Goal: Register for event/course

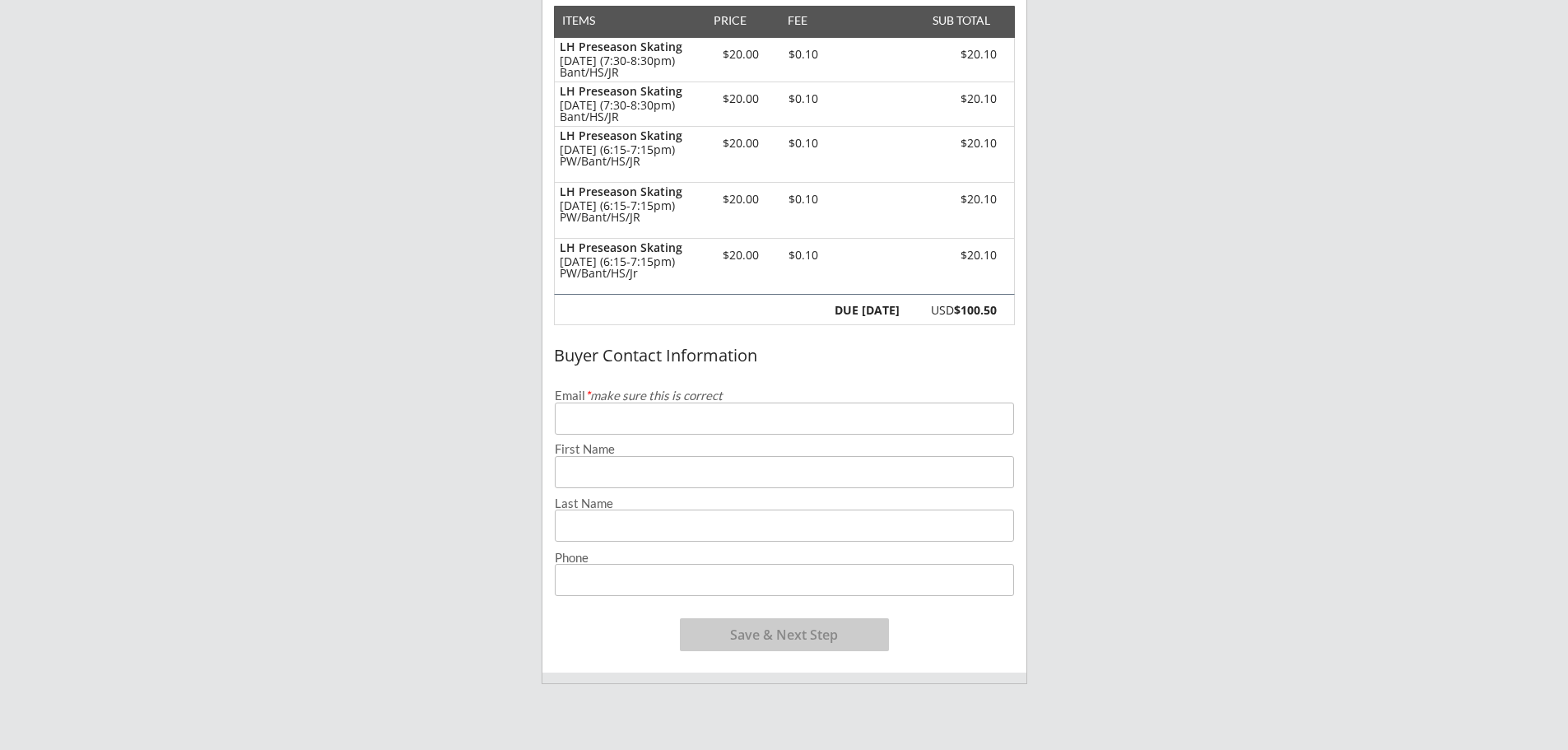
scroll to position [247, 0]
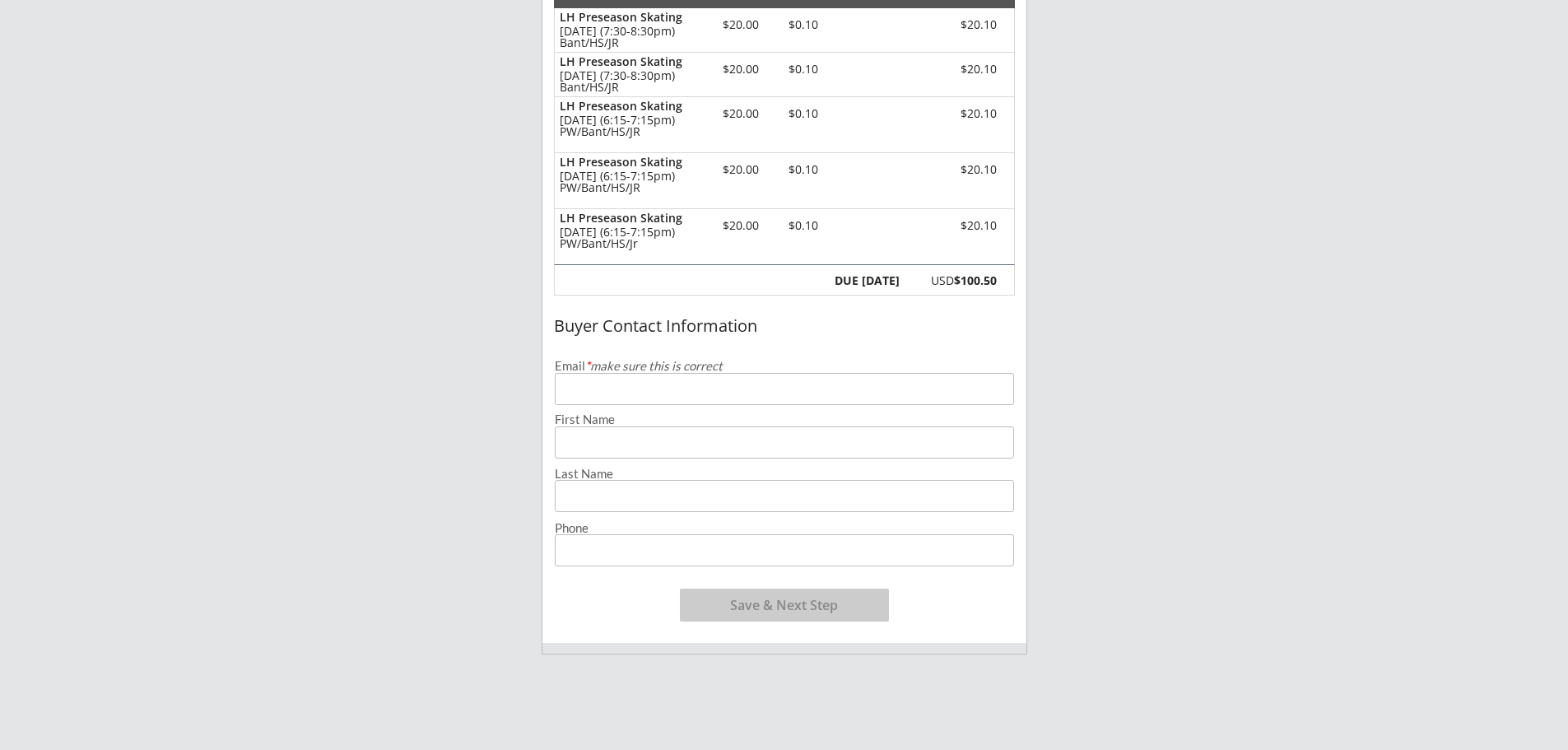
click at [783, 383] on input "email" at bounding box center [784, 389] width 459 height 32
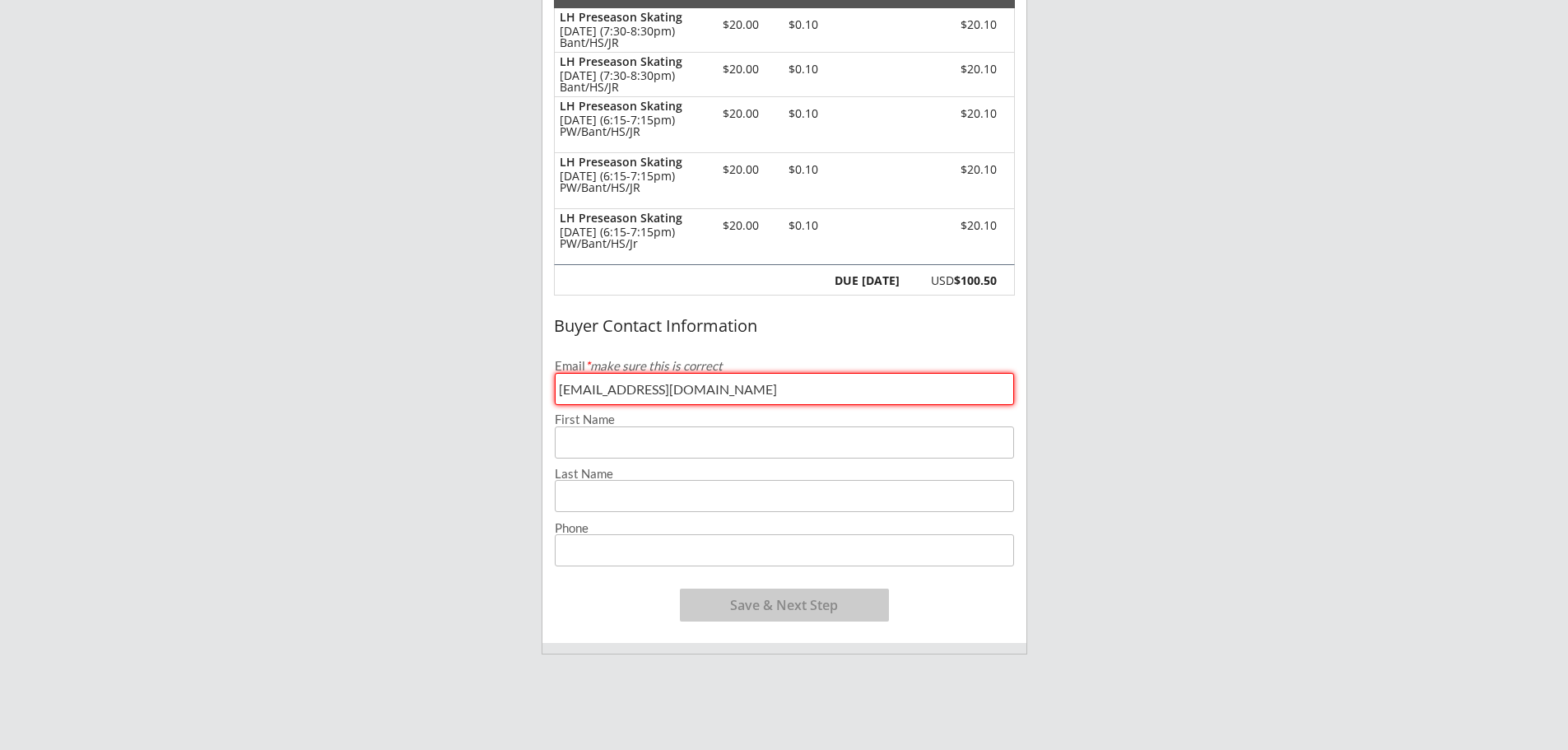
type input "[EMAIL_ADDRESS][DOMAIN_NAME]"
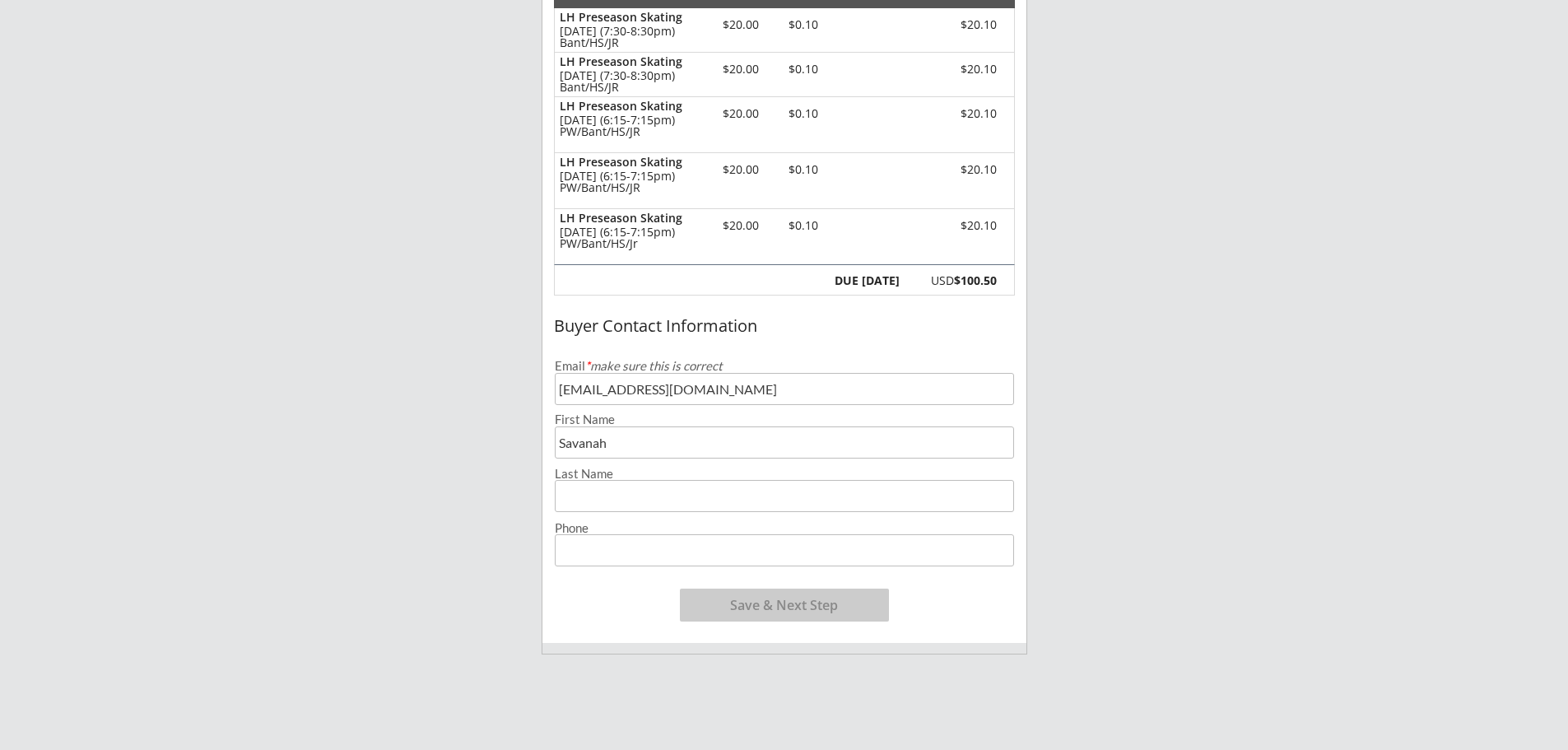
type input "Savanah"
type input "[PERSON_NAME]"
type input "[PHONE_NUMBER]"
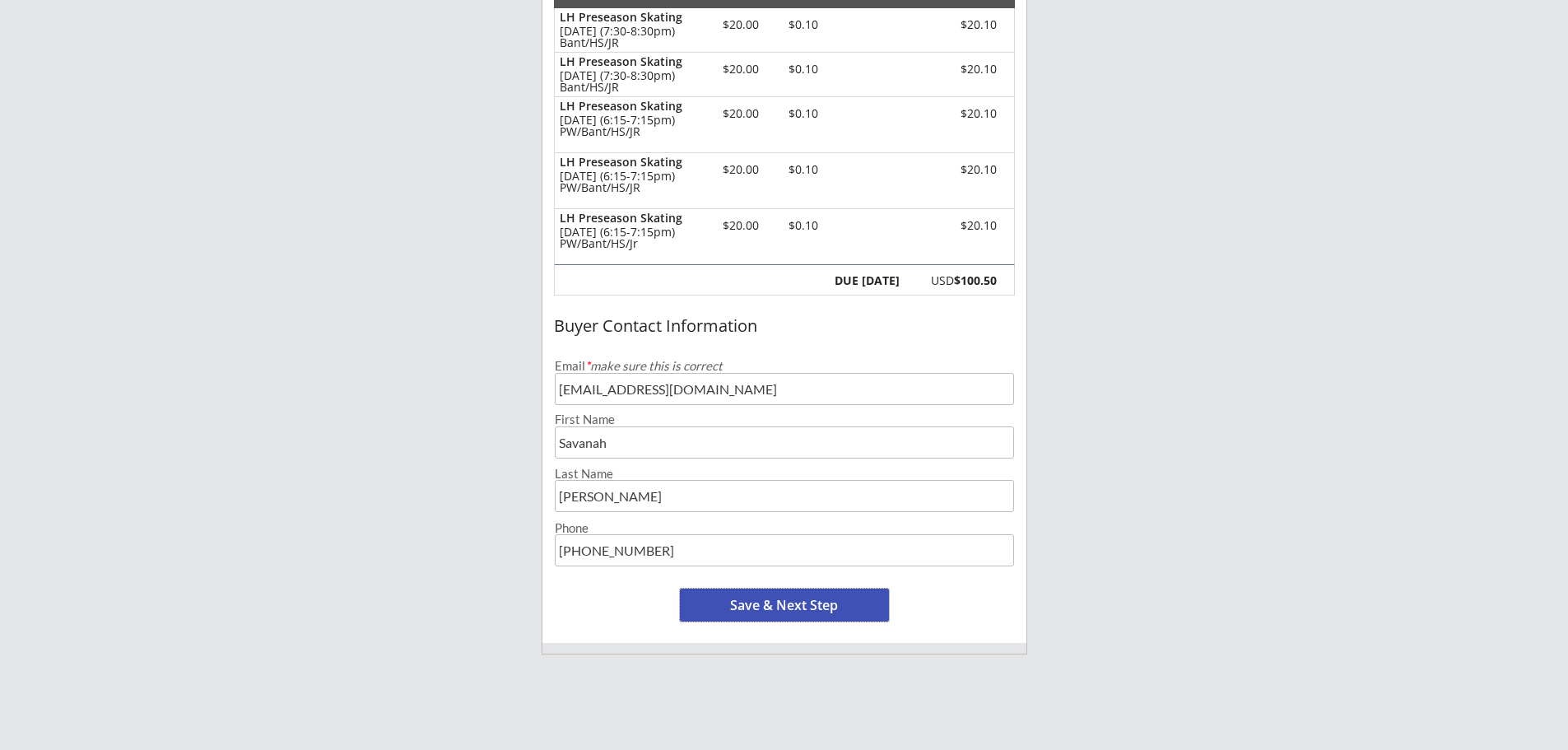
click at [803, 599] on button "Save & Next Step" at bounding box center [784, 605] width 209 height 33
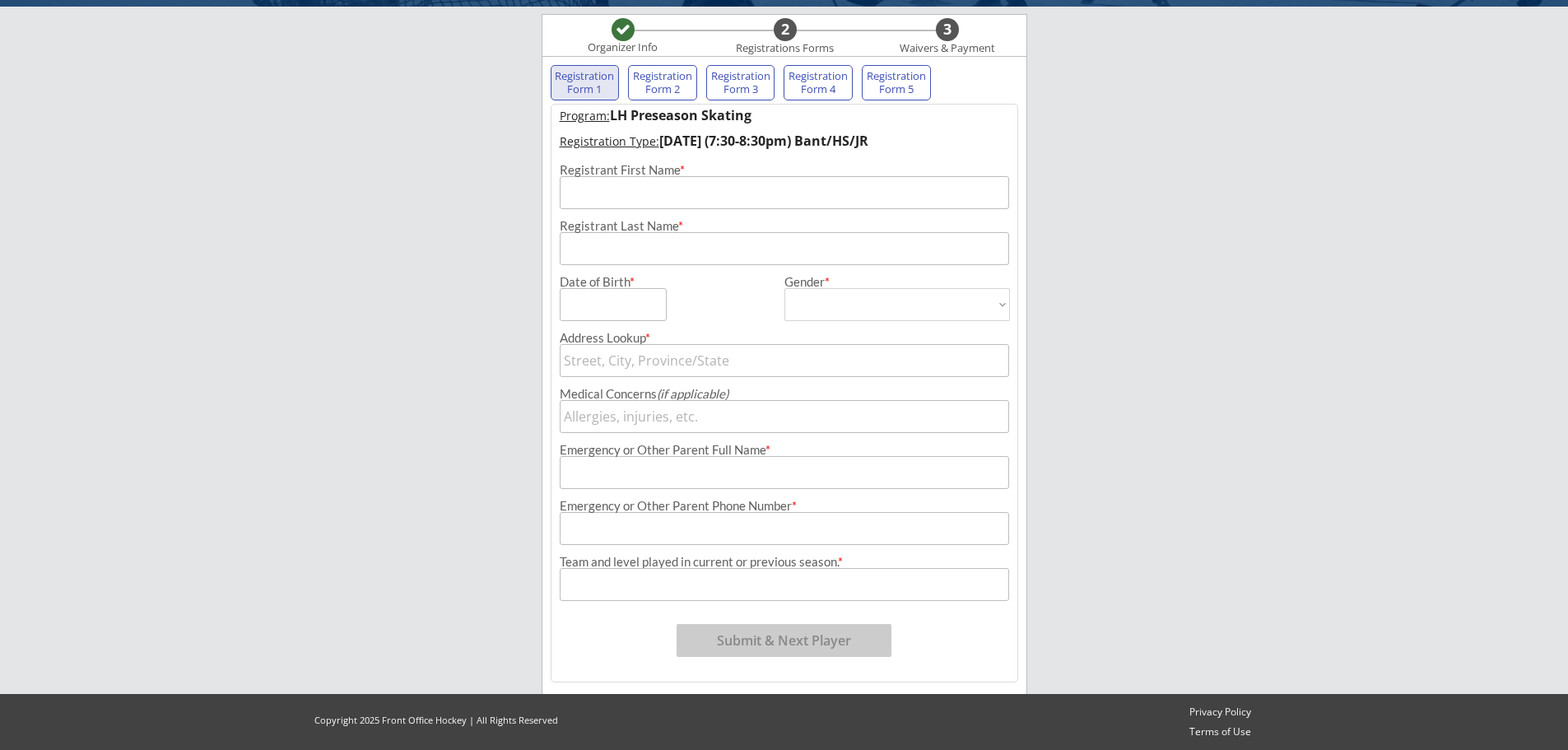
scroll to position [119, 0]
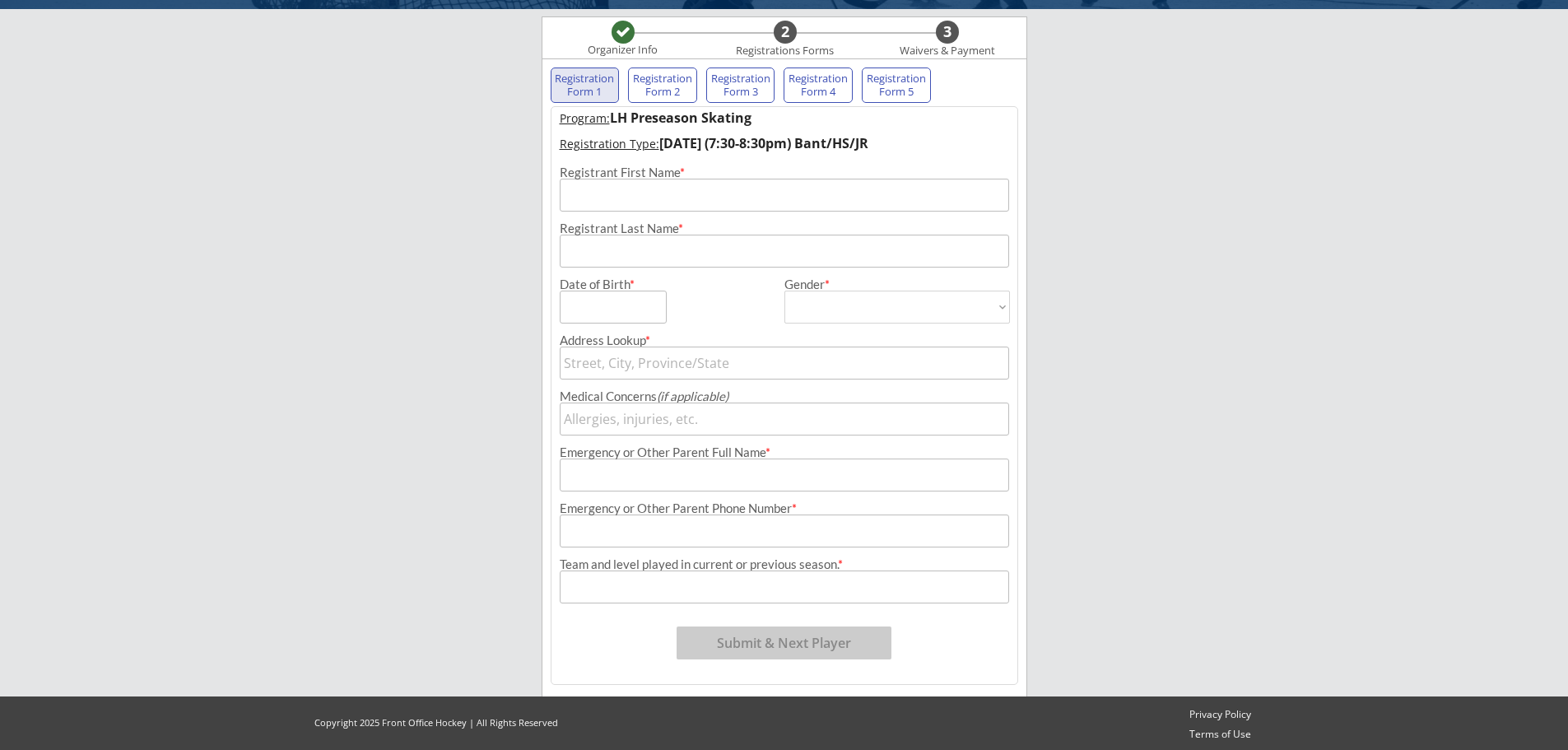
click at [724, 186] on input "input" at bounding box center [784, 195] width 449 height 33
type input "[PERSON_NAME]"
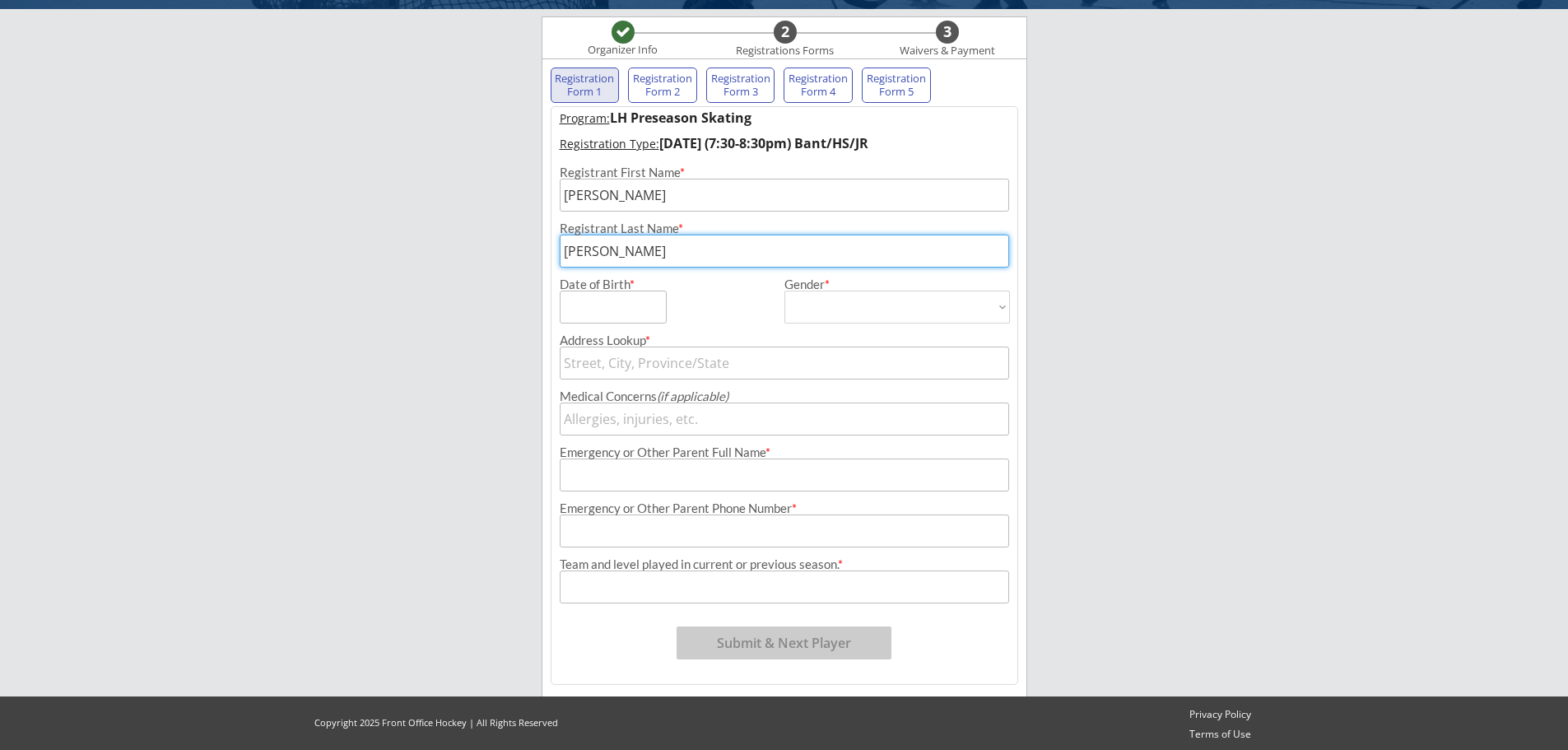
type input "[PERSON_NAME]"
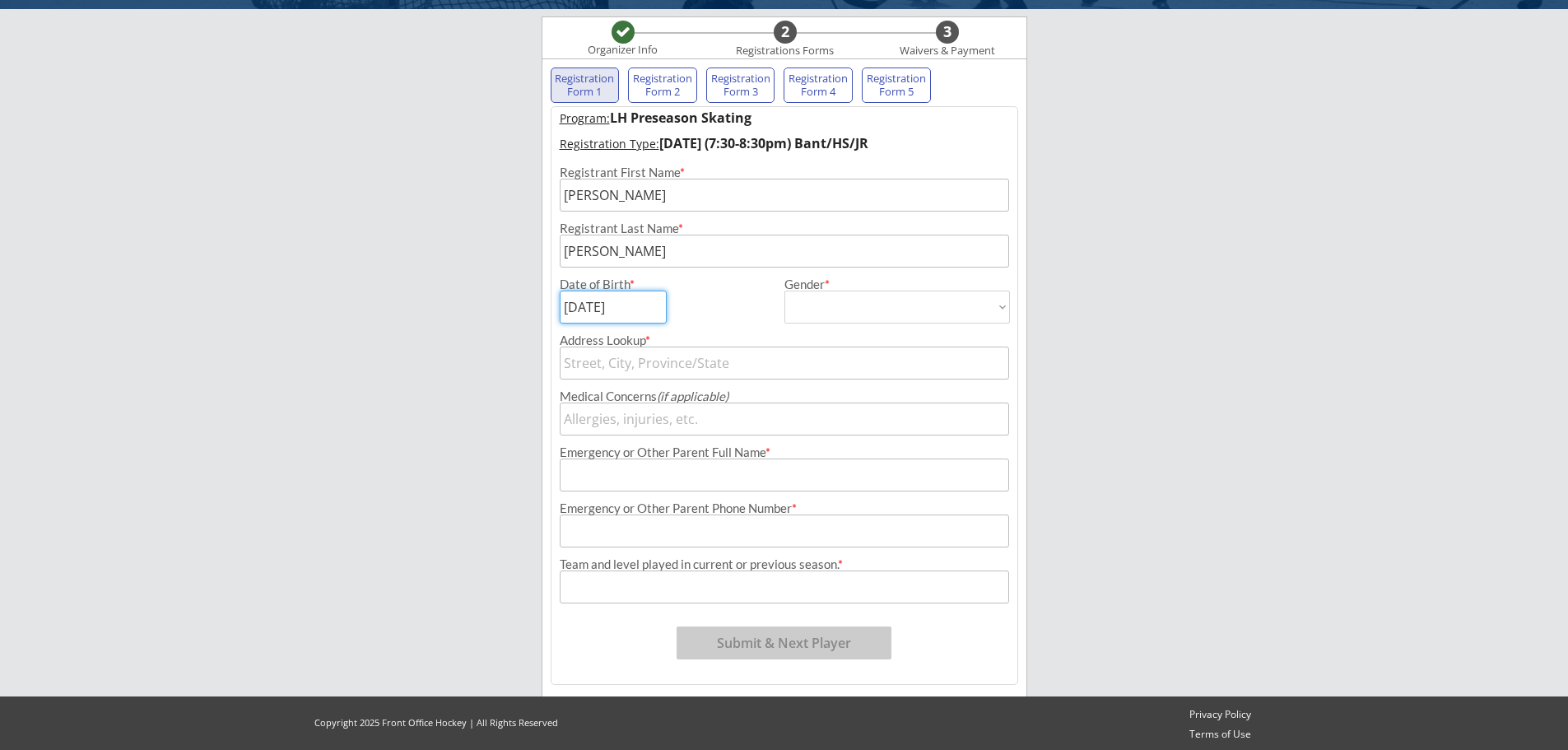
type input "[DATE]"
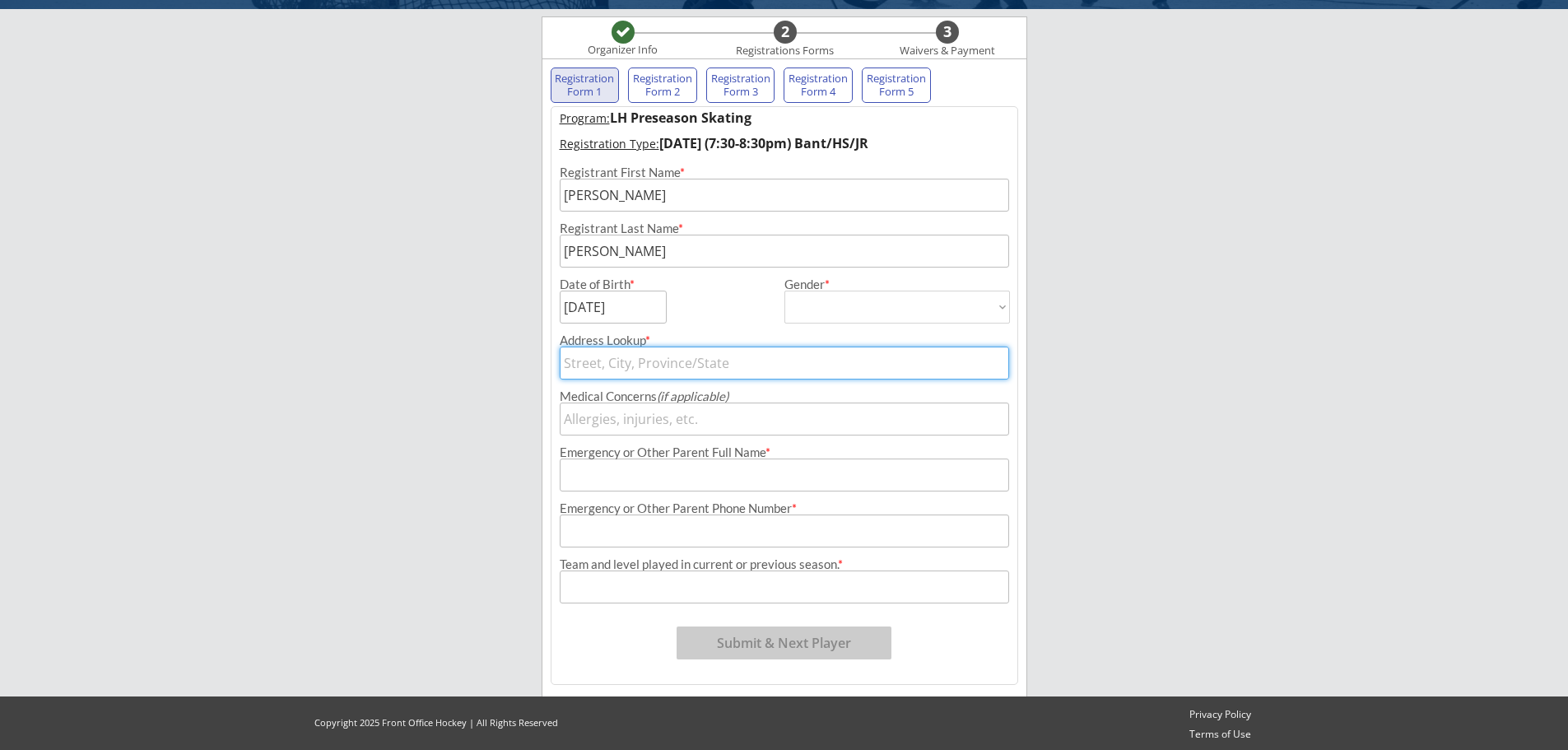
click at [911, 309] on select "[DEMOGRAPHIC_DATA] [DEMOGRAPHIC_DATA]" at bounding box center [897, 306] width 226 height 33
select select ""[DEMOGRAPHIC_DATA]""
click at [784, 290] on select "[DEMOGRAPHIC_DATA] [DEMOGRAPHIC_DATA]" at bounding box center [897, 306] width 226 height 33
type input "[DEMOGRAPHIC_DATA]"
click at [699, 370] on input "text" at bounding box center [784, 363] width 449 height 33
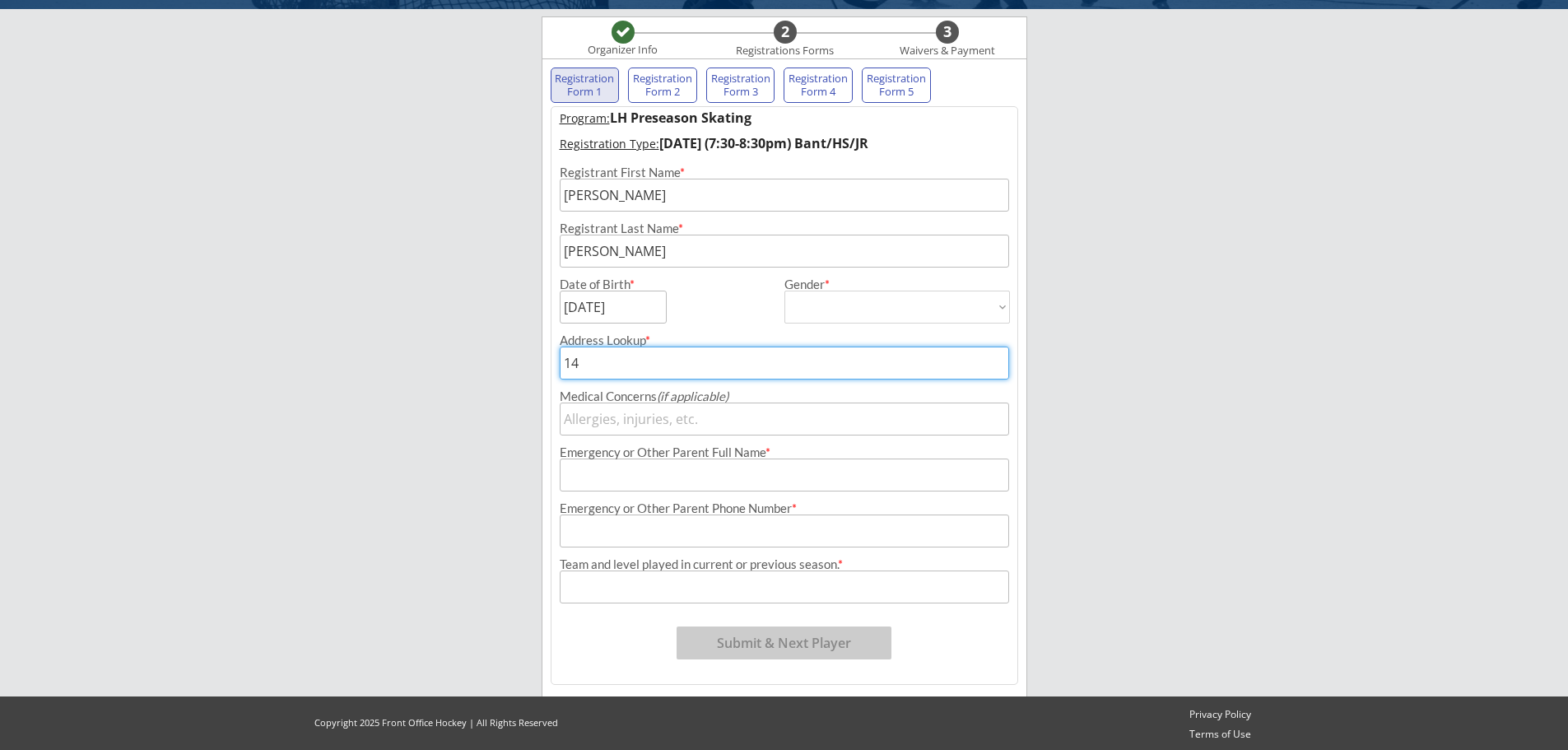
type input "147"
type input "[STREET_ADDRESS][PERSON_NAME]"
type input "1470"
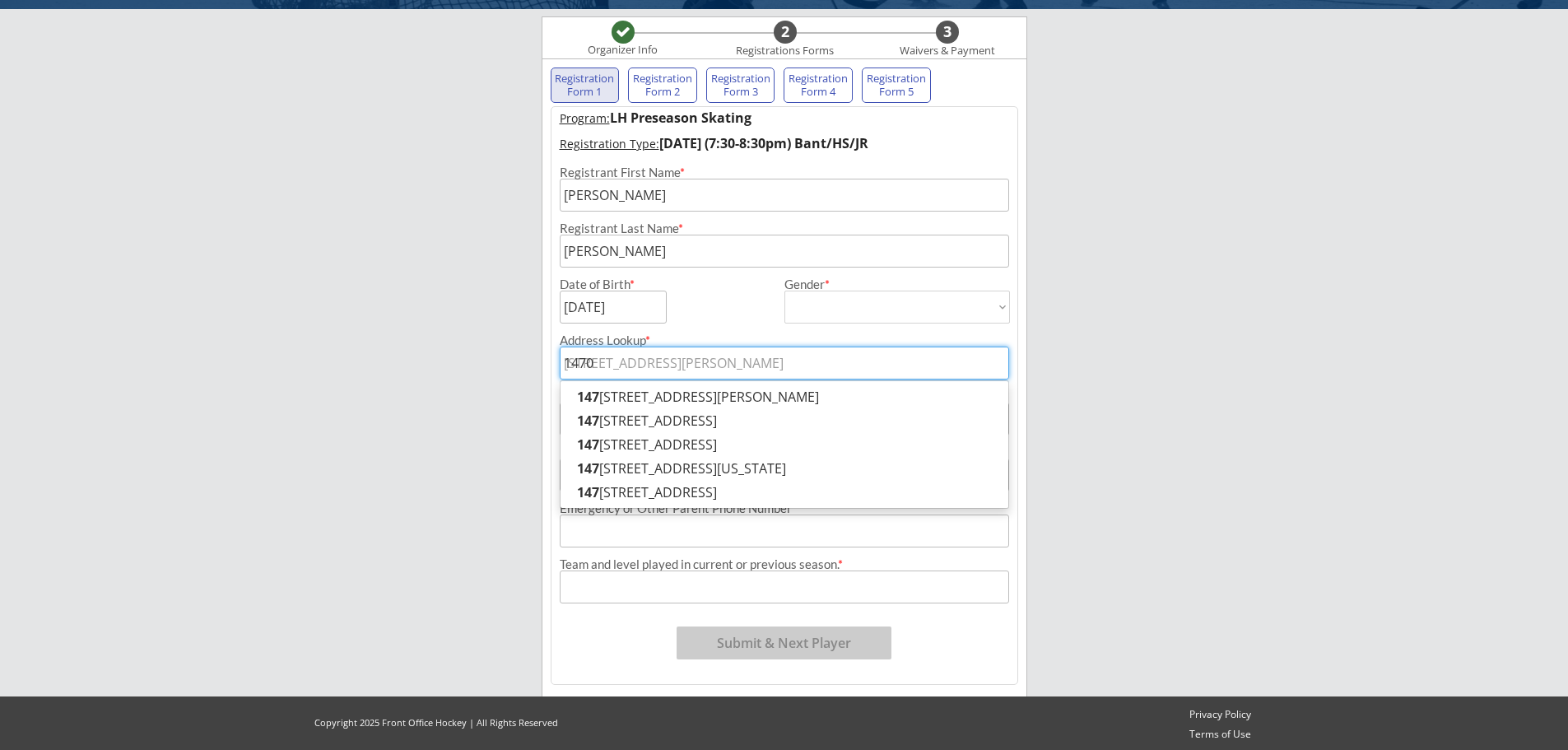
type input "14700"
type input "[STREET_ADDRESS]"
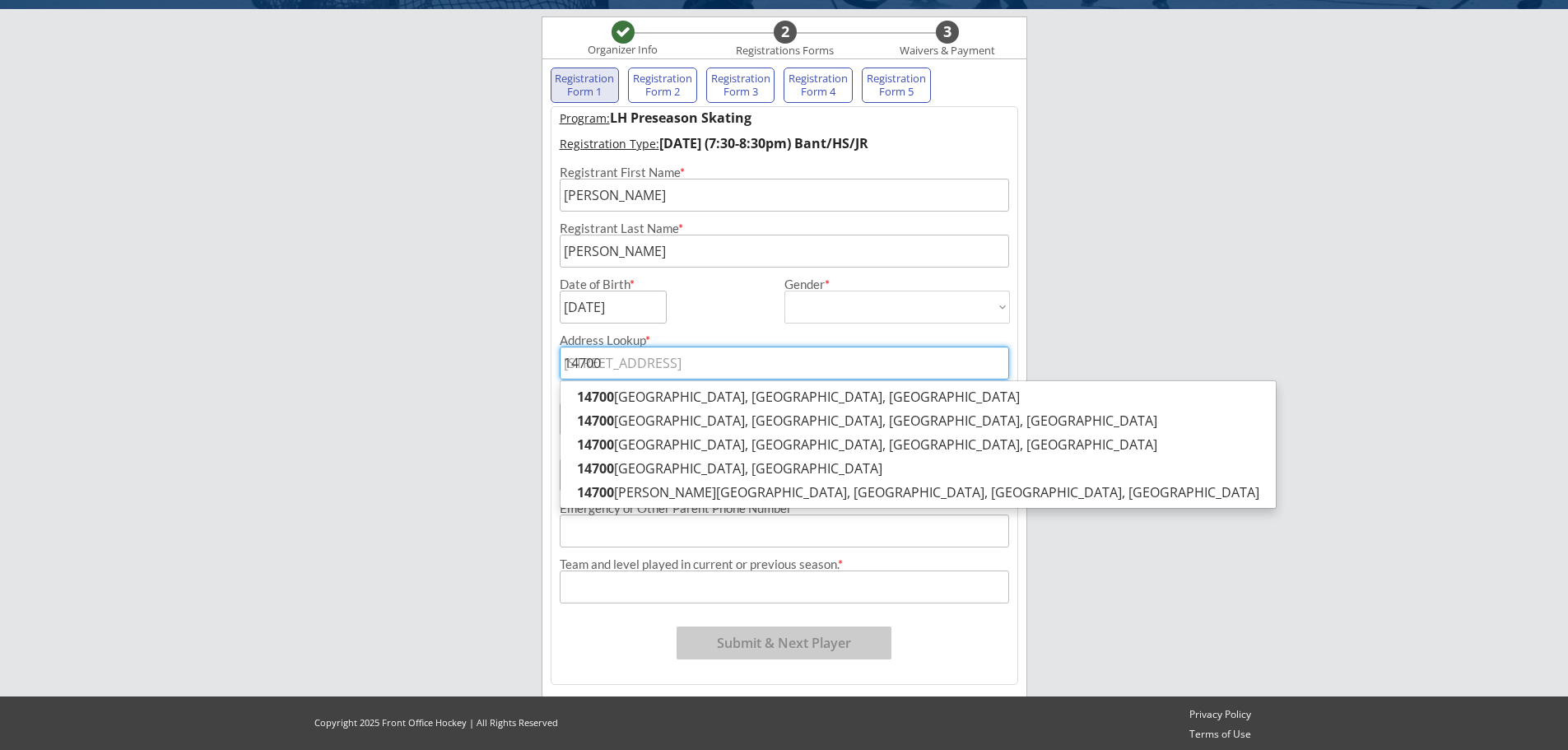
type input "14700"
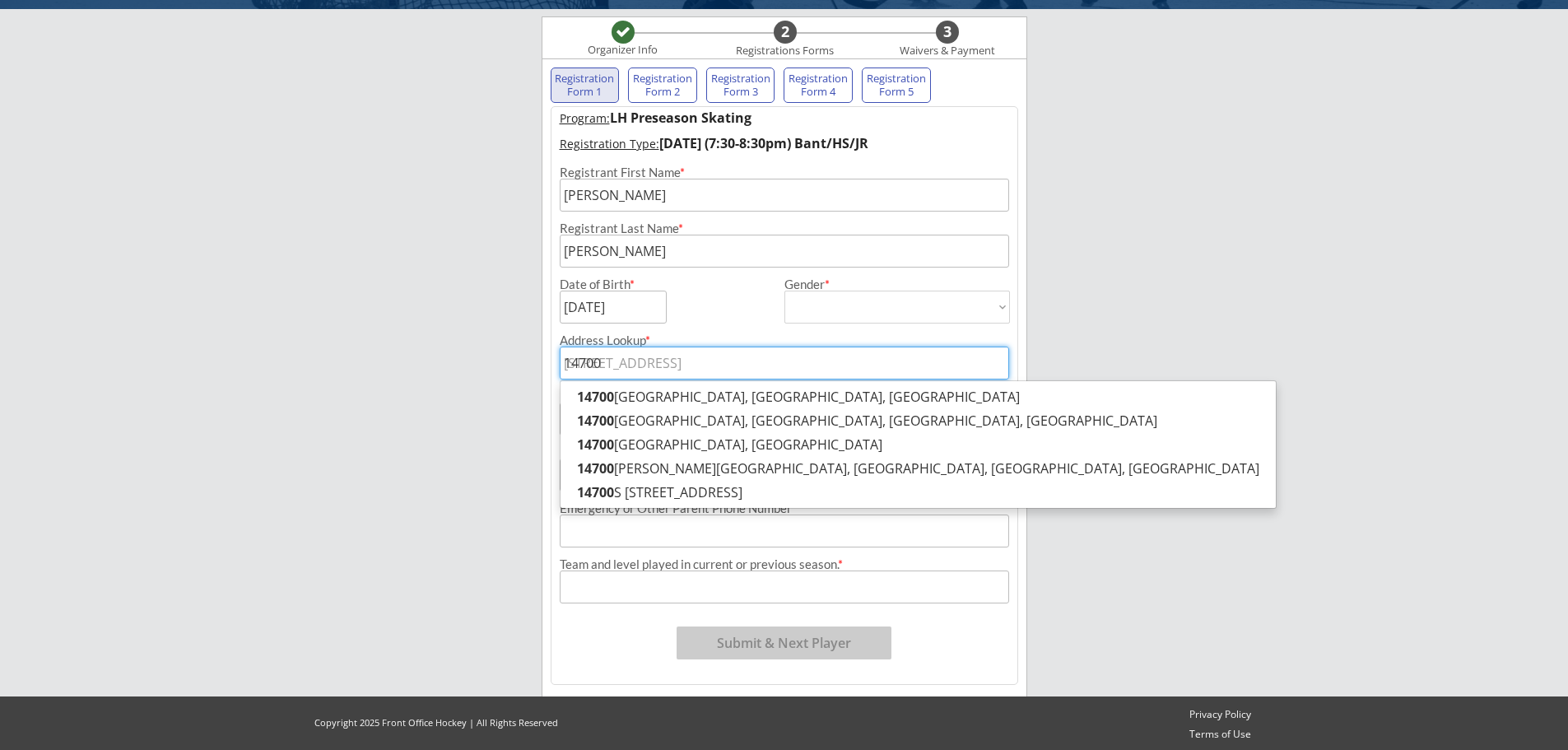
type input "14700 S"
type input "[STREET_ADDRESS]"
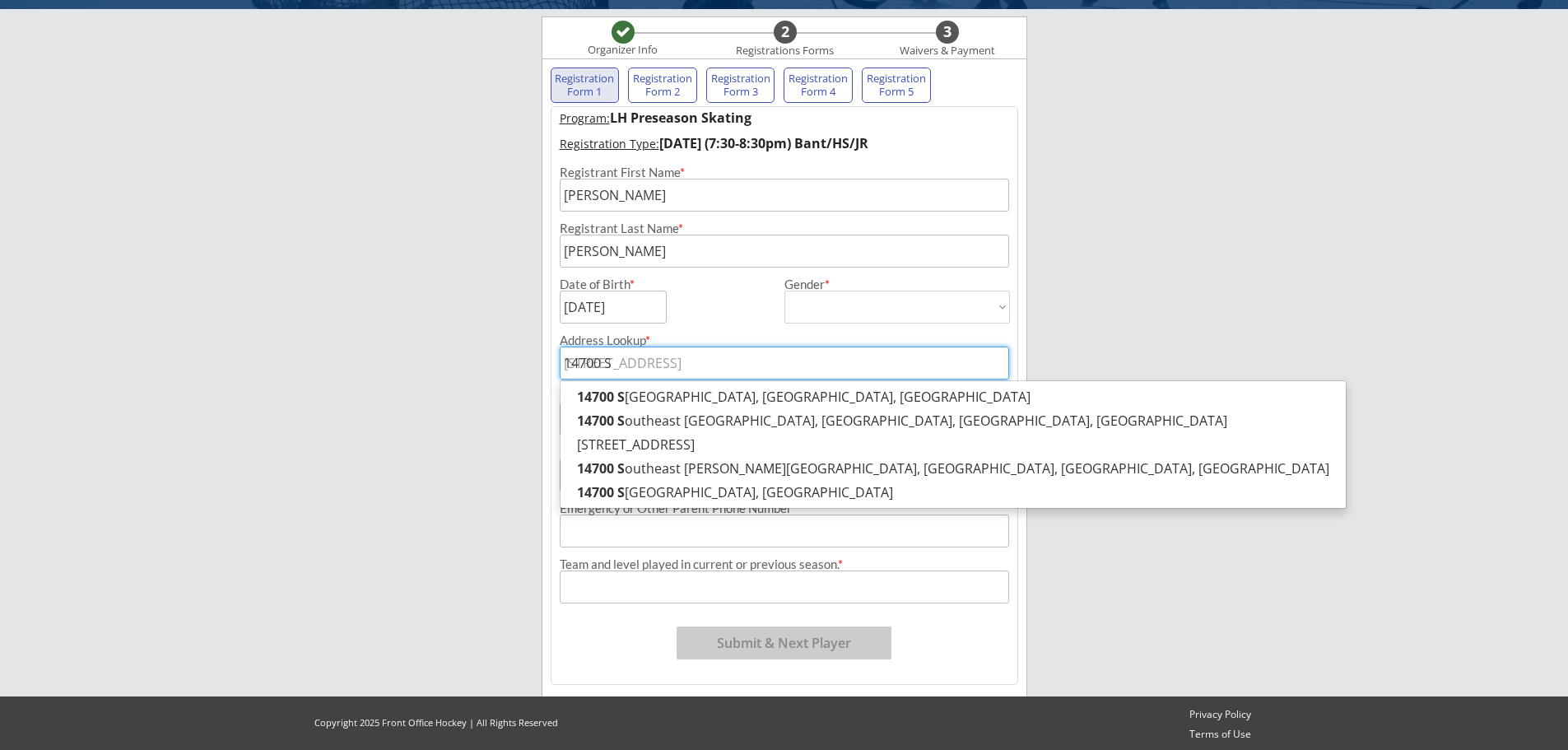
type input "14700 Sa"
type input "[STREET_ADDRESS][PERSON_NAME]"
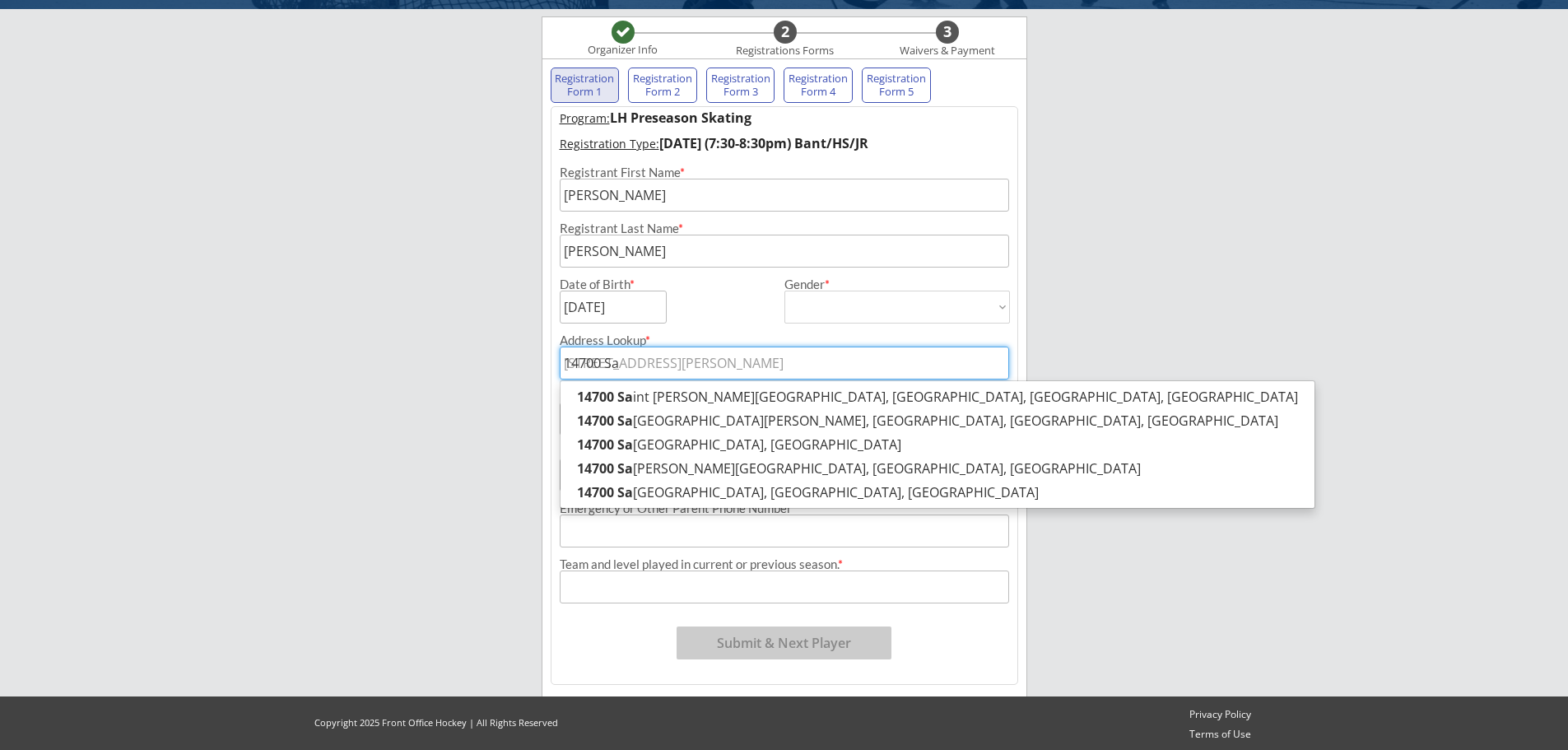
type input "14700 San"
type input "[STREET_ADDRESS][PERSON_NAME]"
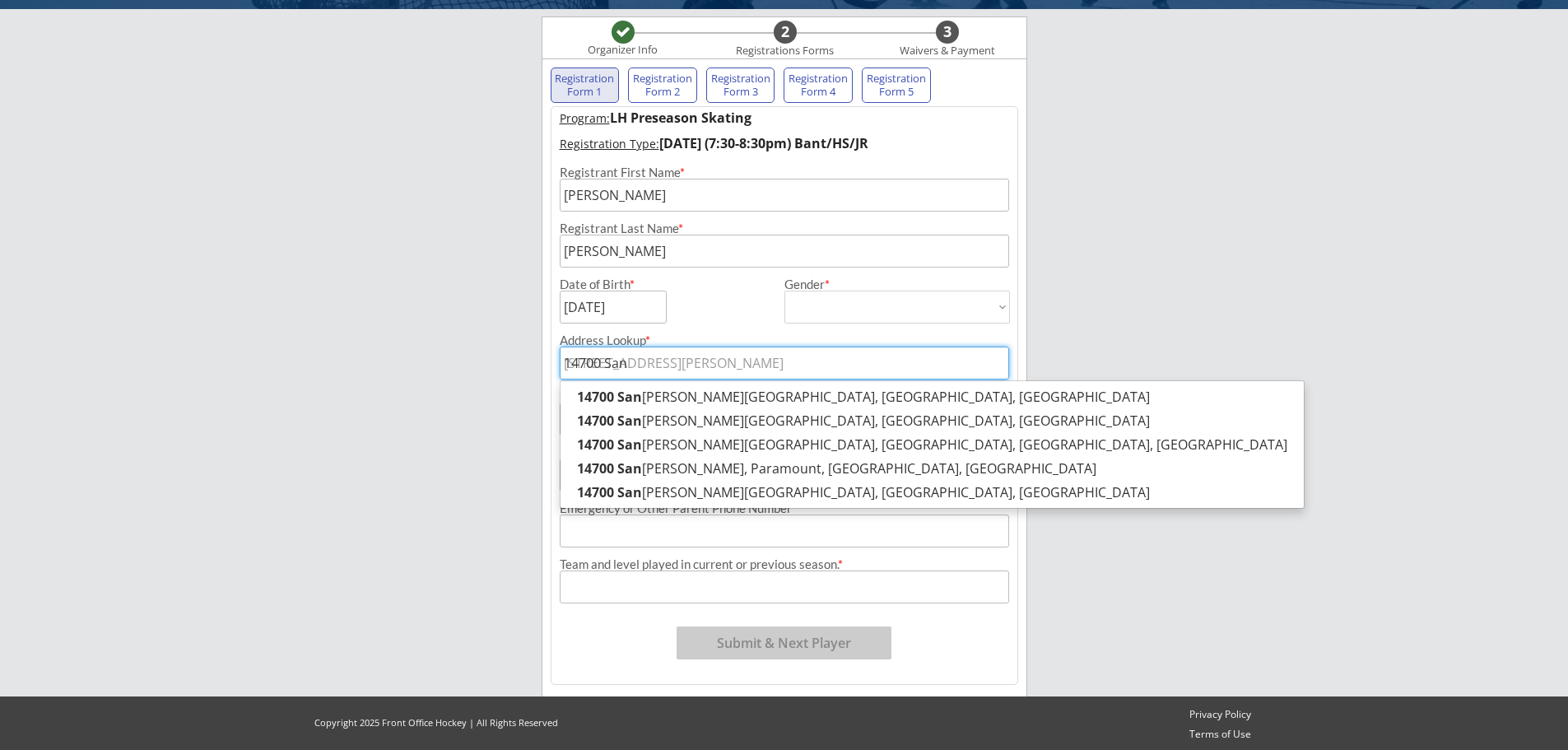
type input "14700 San"
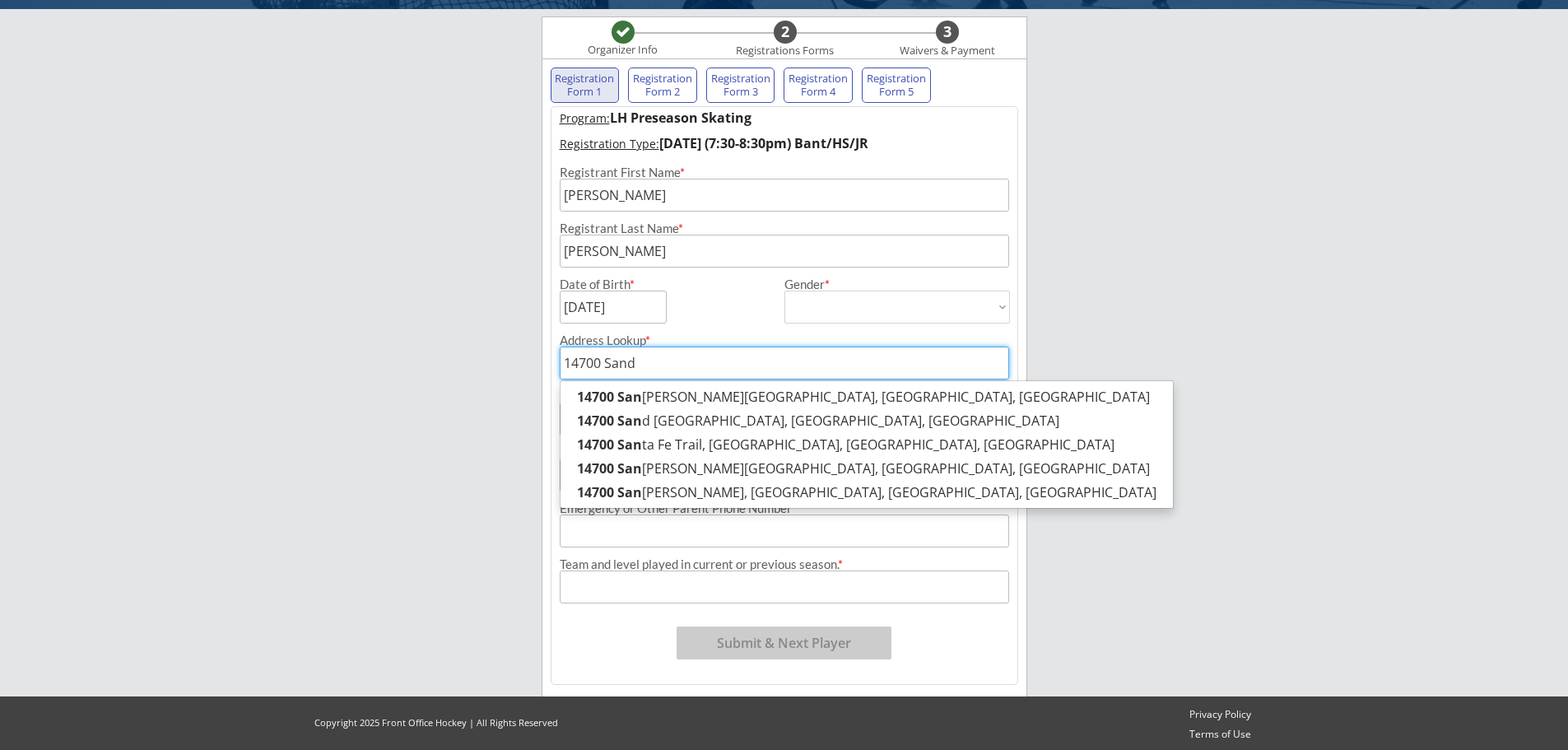
type input "14700 Sand"
type input "[STREET_ADDRESS]"
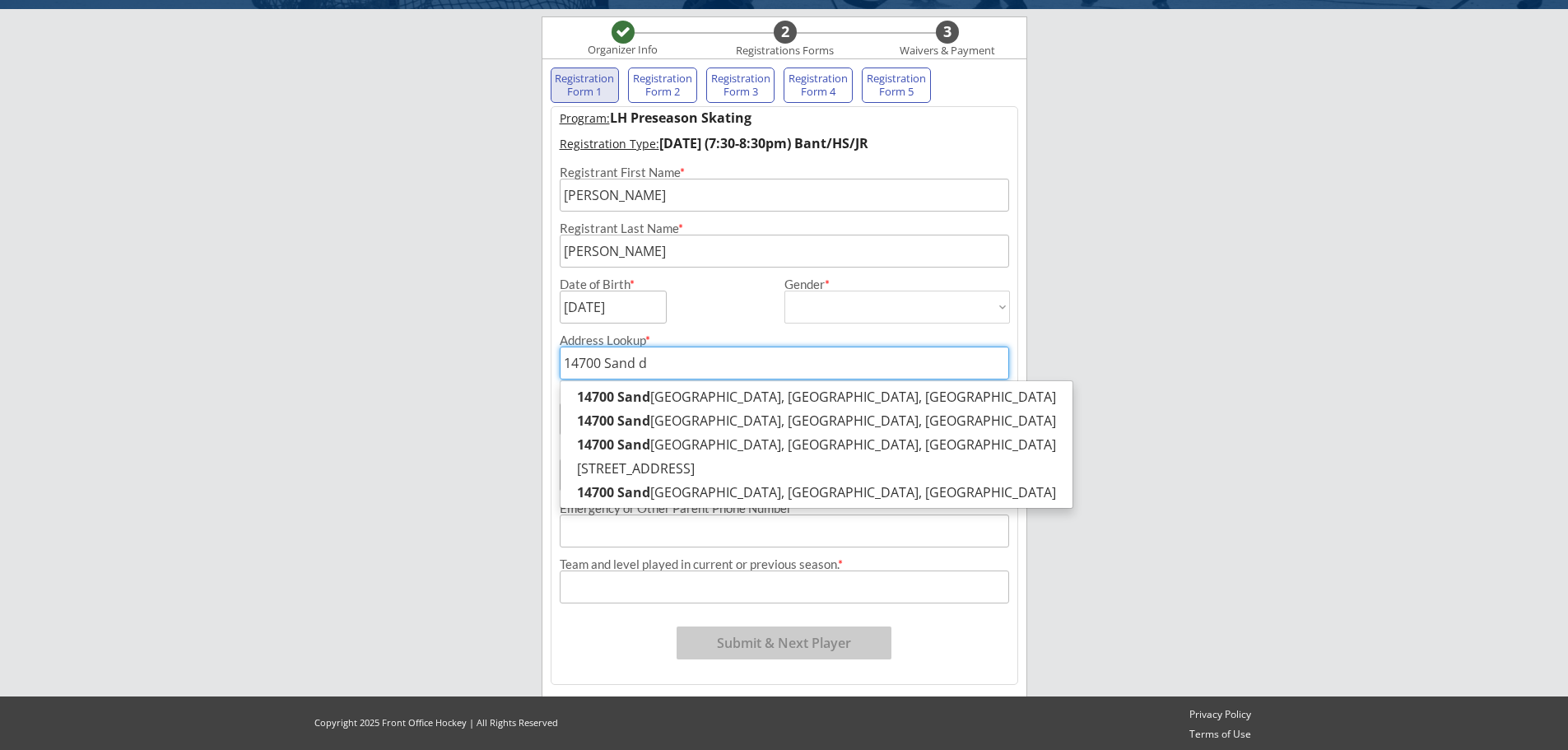
type input "14700 Sand du"
type input "[STREET_ADDRESS]"
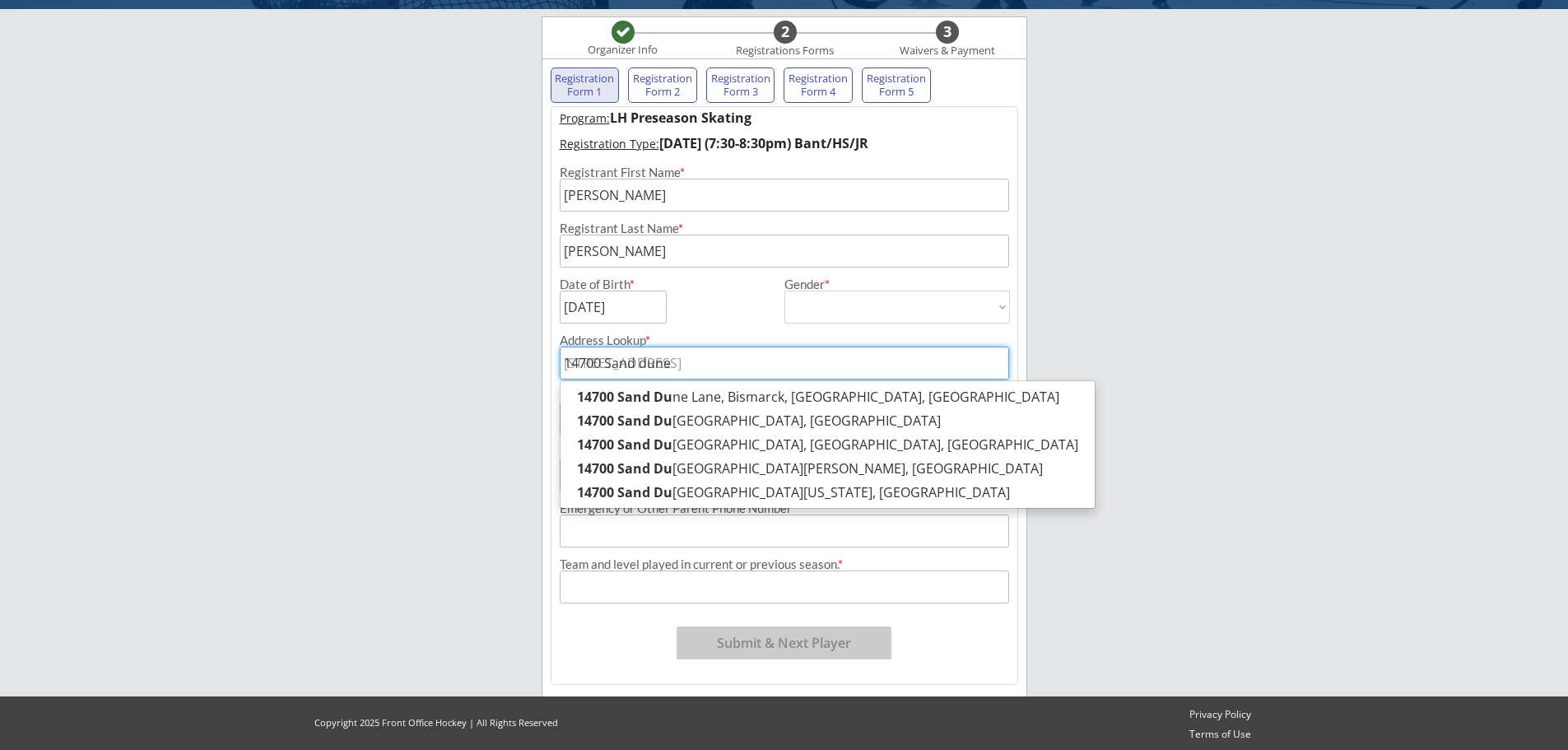
type input "14700 Sand dune"
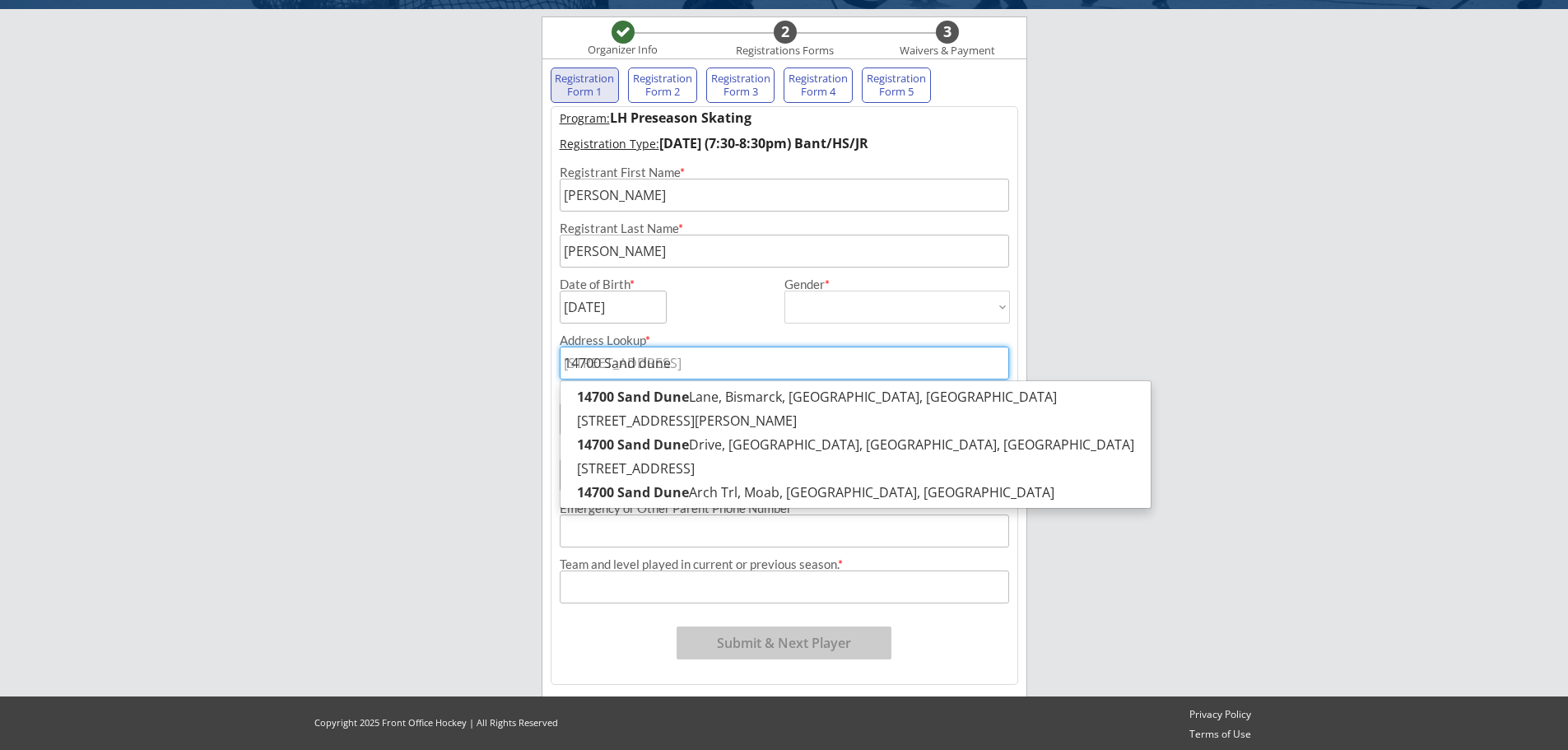
type input "14700 Sand dune l"
type input "[STREET_ADDRESS]"
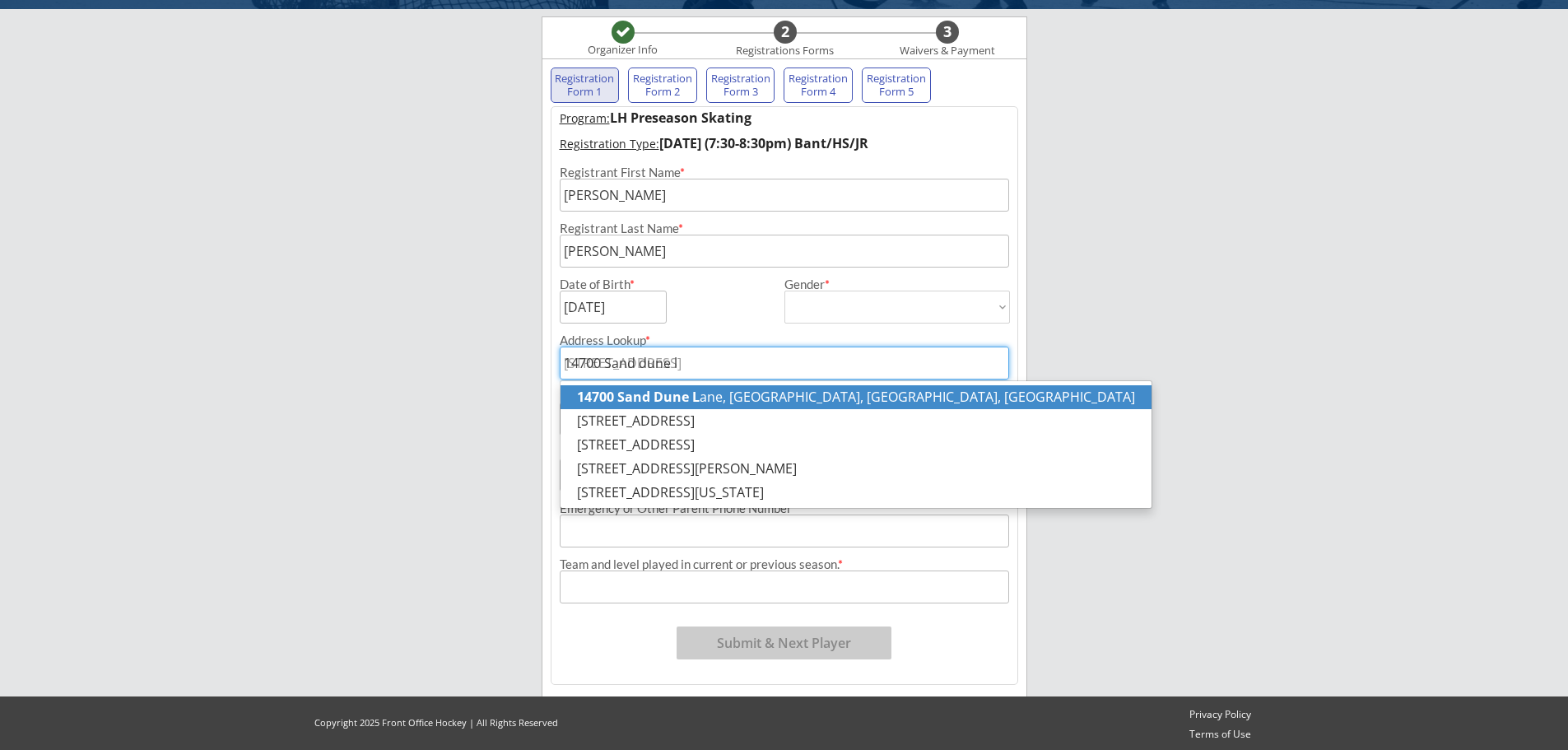
click at [699, 388] on p "[STREET_ADDRESS]" at bounding box center [856, 397] width 591 height 24
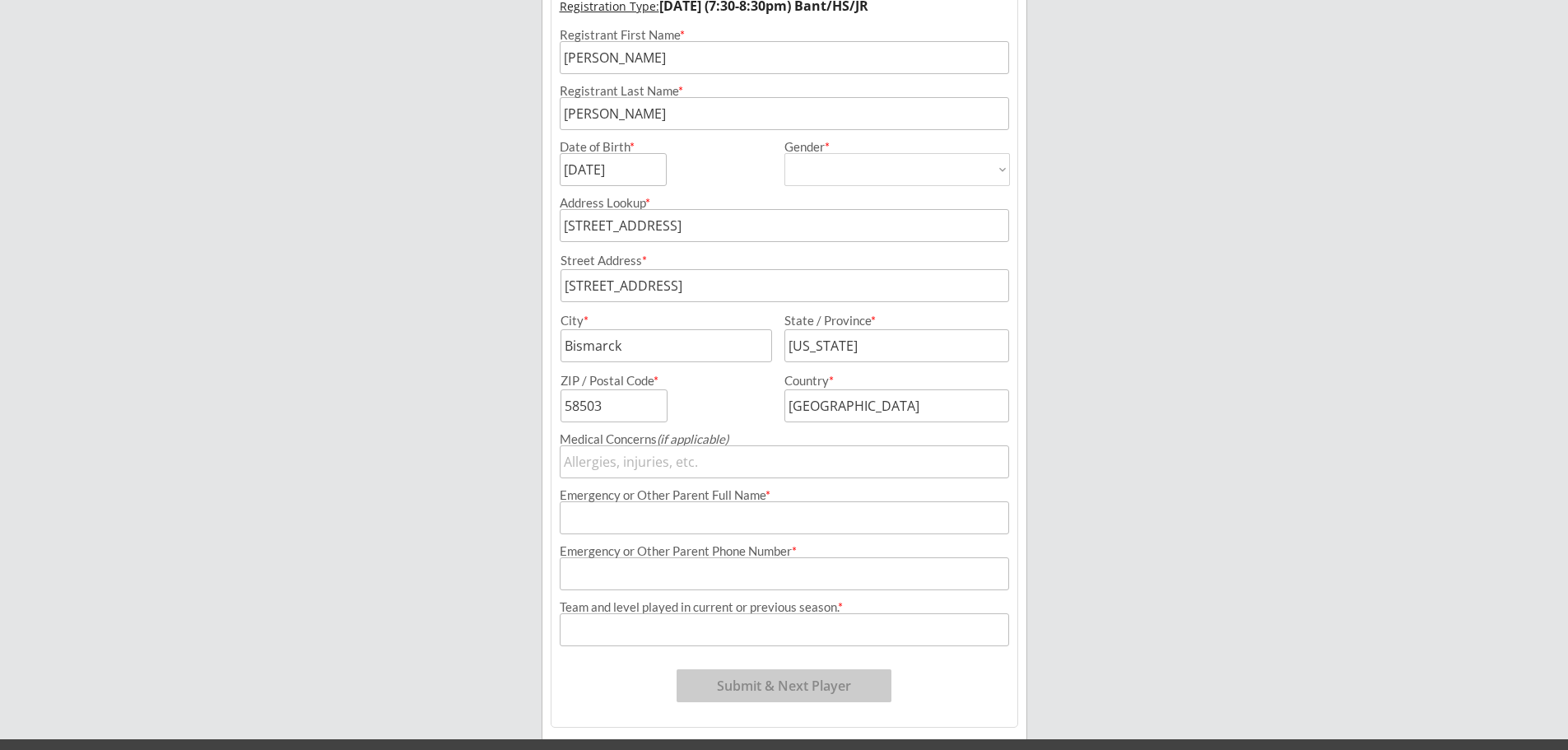
scroll to position [284, 0]
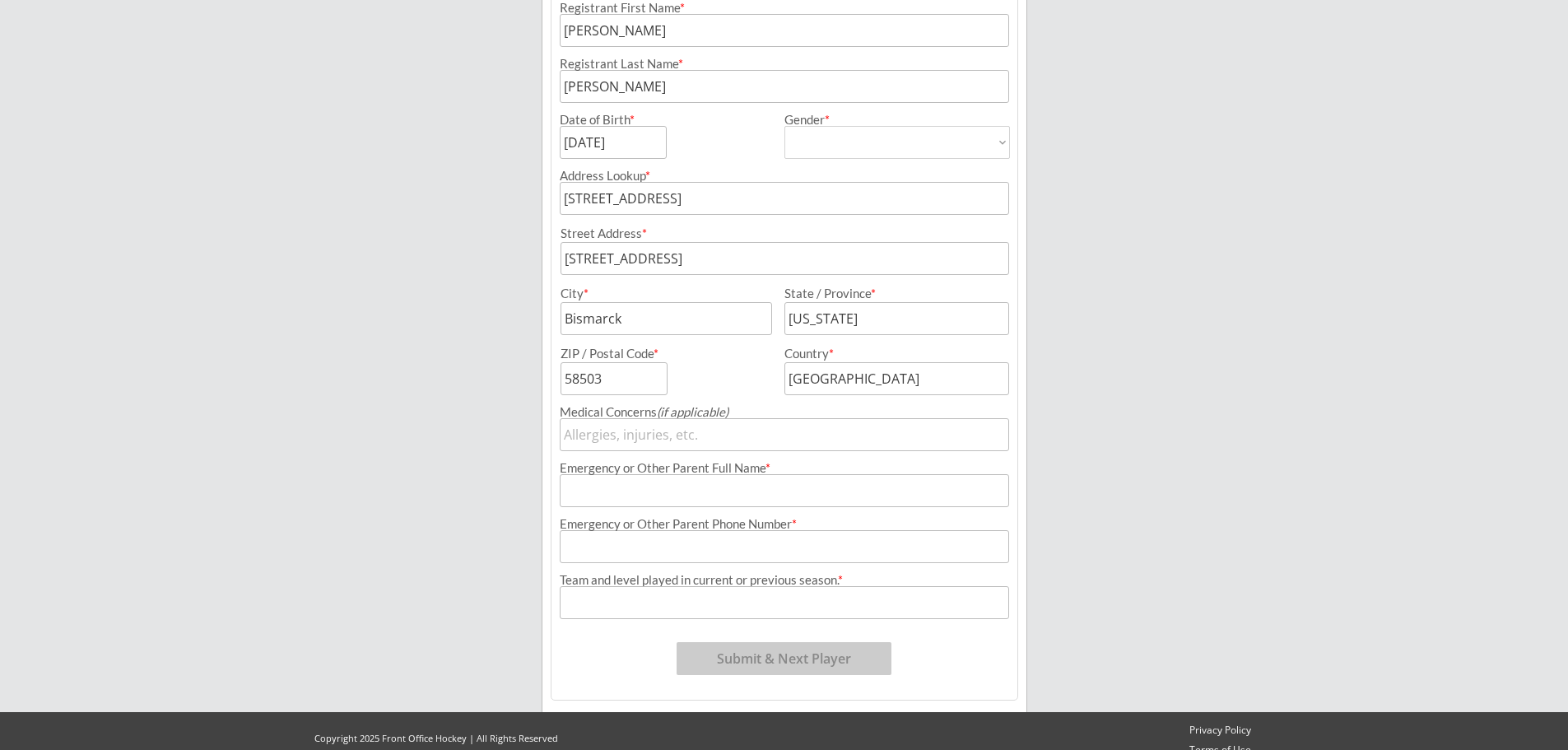
type input "[STREET_ADDRESS]"
click at [855, 501] on input "input" at bounding box center [784, 490] width 449 height 33
type input "[PERSON_NAME]"
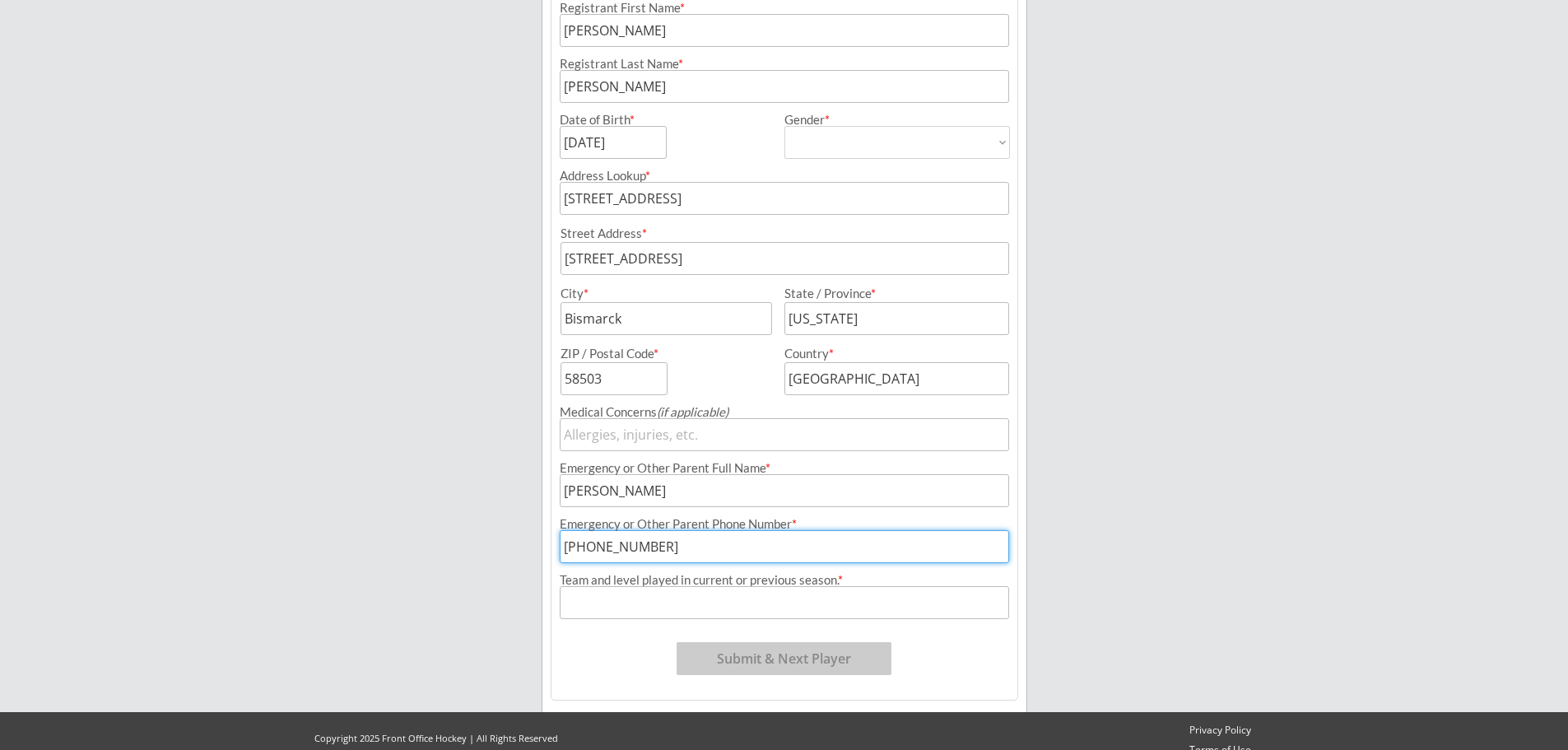
type input "[PHONE_NUMBER]"
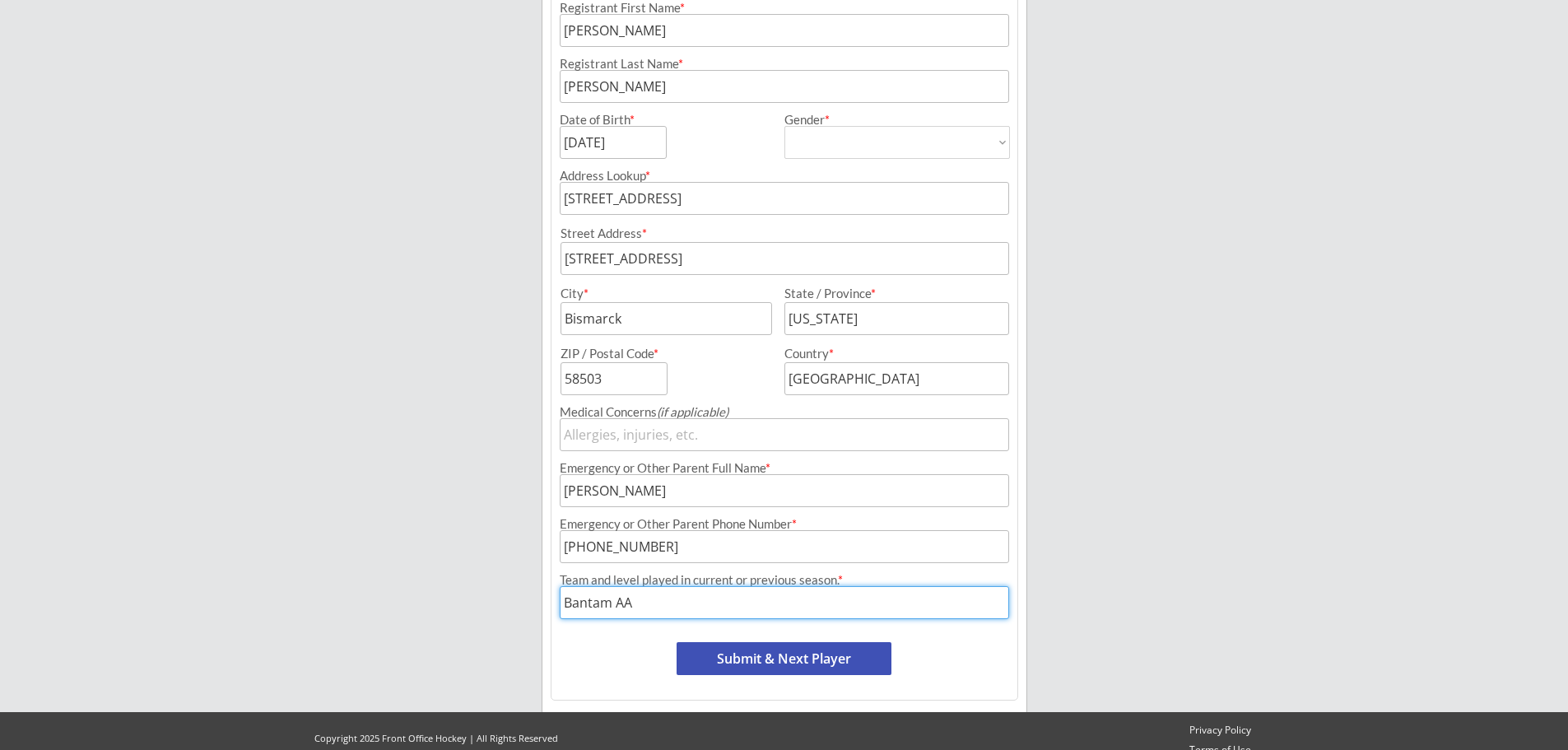
scroll to position [301, 0]
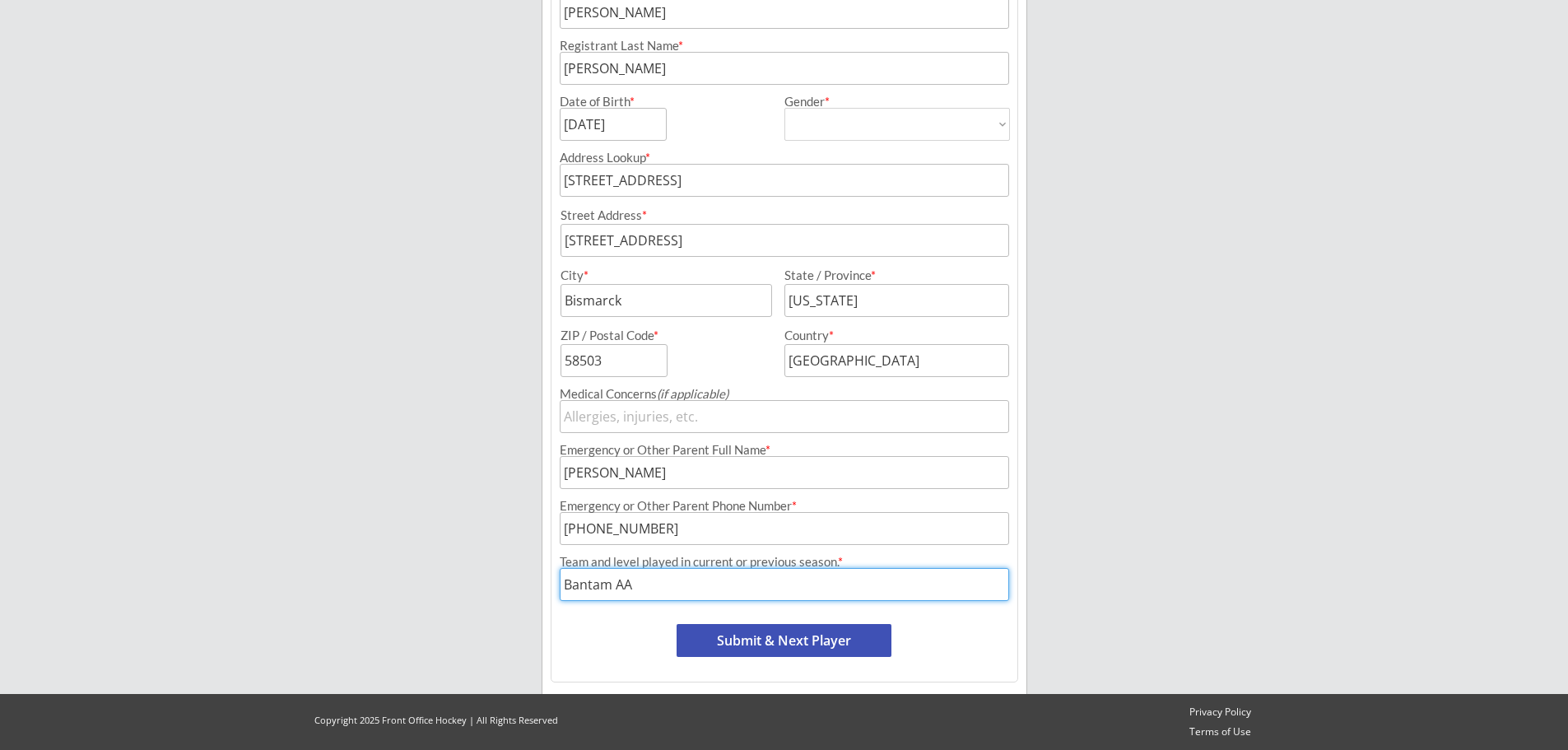
type input "Bantam AA"
click at [803, 643] on button "Submit & Next Player" at bounding box center [784, 640] width 215 height 33
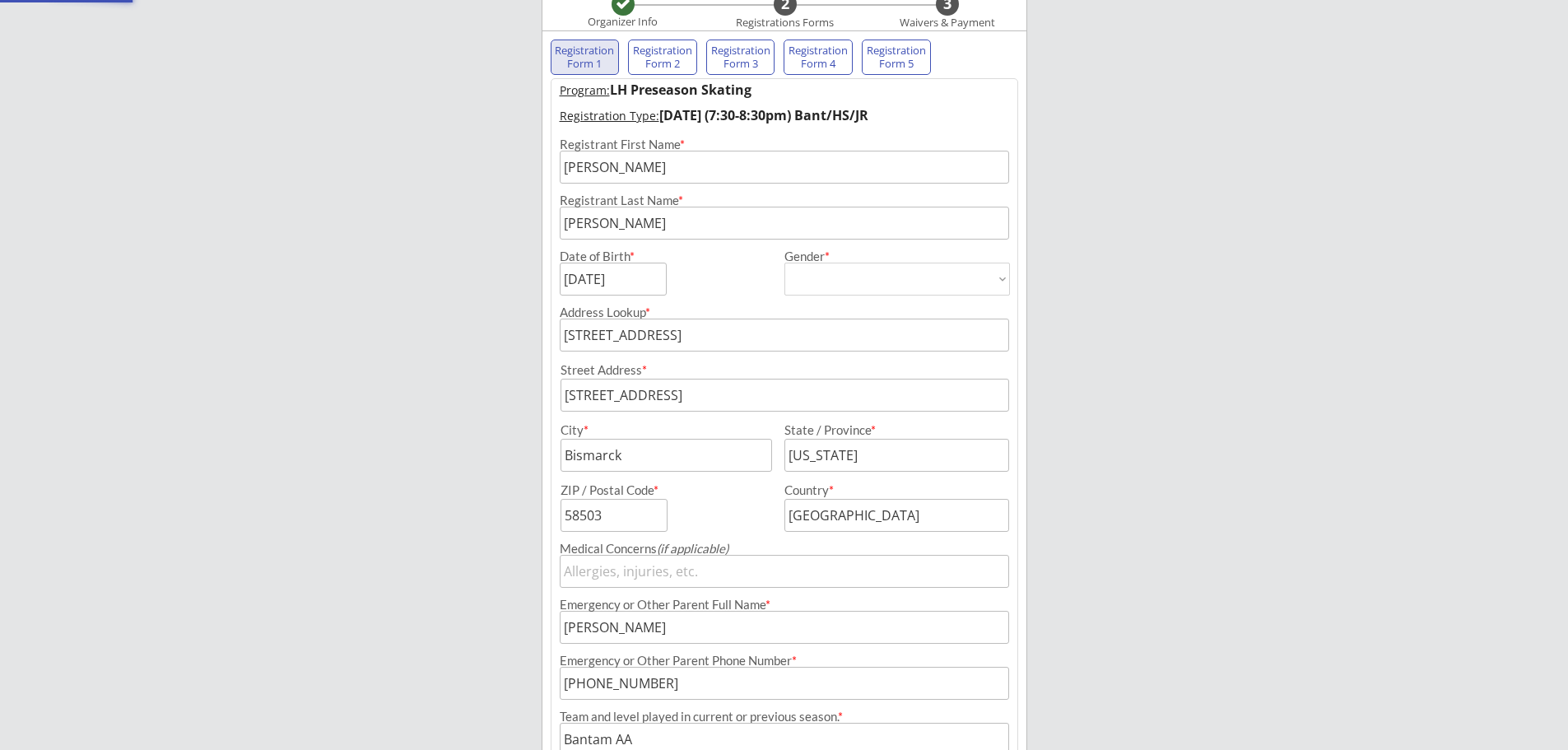
scroll to position [135, 0]
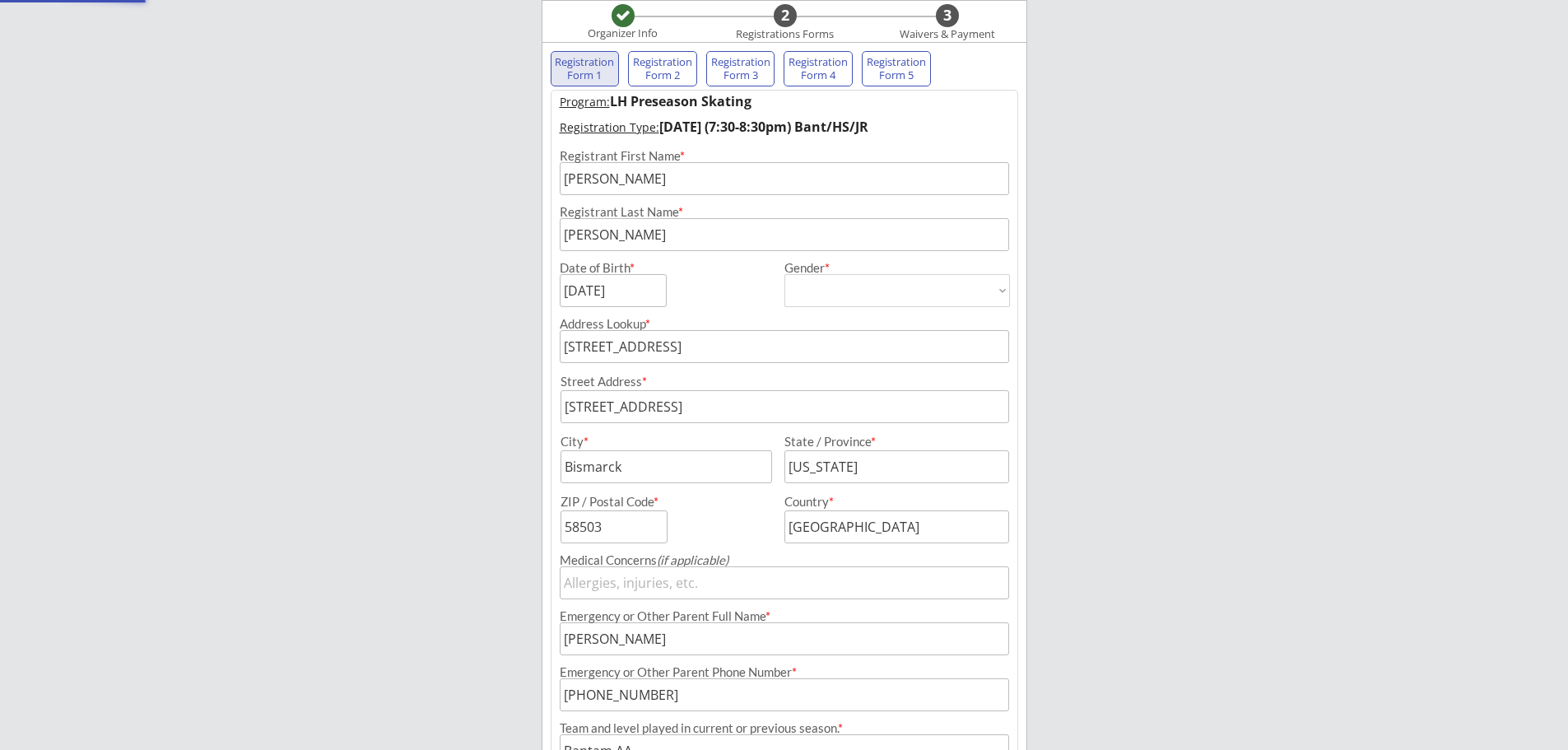
select select ""PLACEHOLDER_1427118222253""
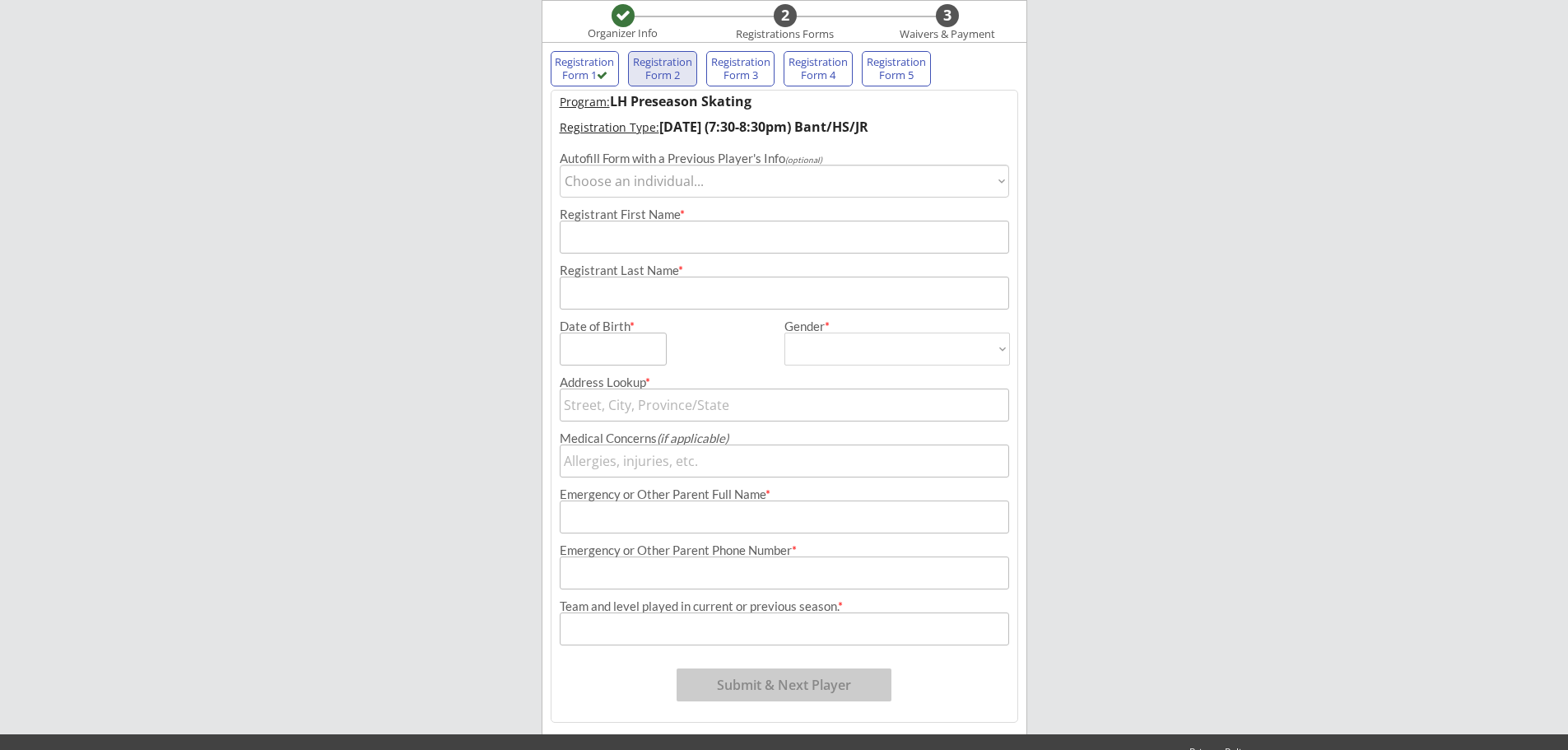
click at [741, 177] on select "Choose an individual... [PERSON_NAME]" at bounding box center [784, 181] width 449 height 33
select select ""1348695171700984260__LOOKUP__1553033044308x714439889315430400""
click at [560, 165] on select "Choose an individual... [PERSON_NAME]" at bounding box center [784, 181] width 449 height 33
type input "[PERSON_NAME]"
type input "[DATE]"
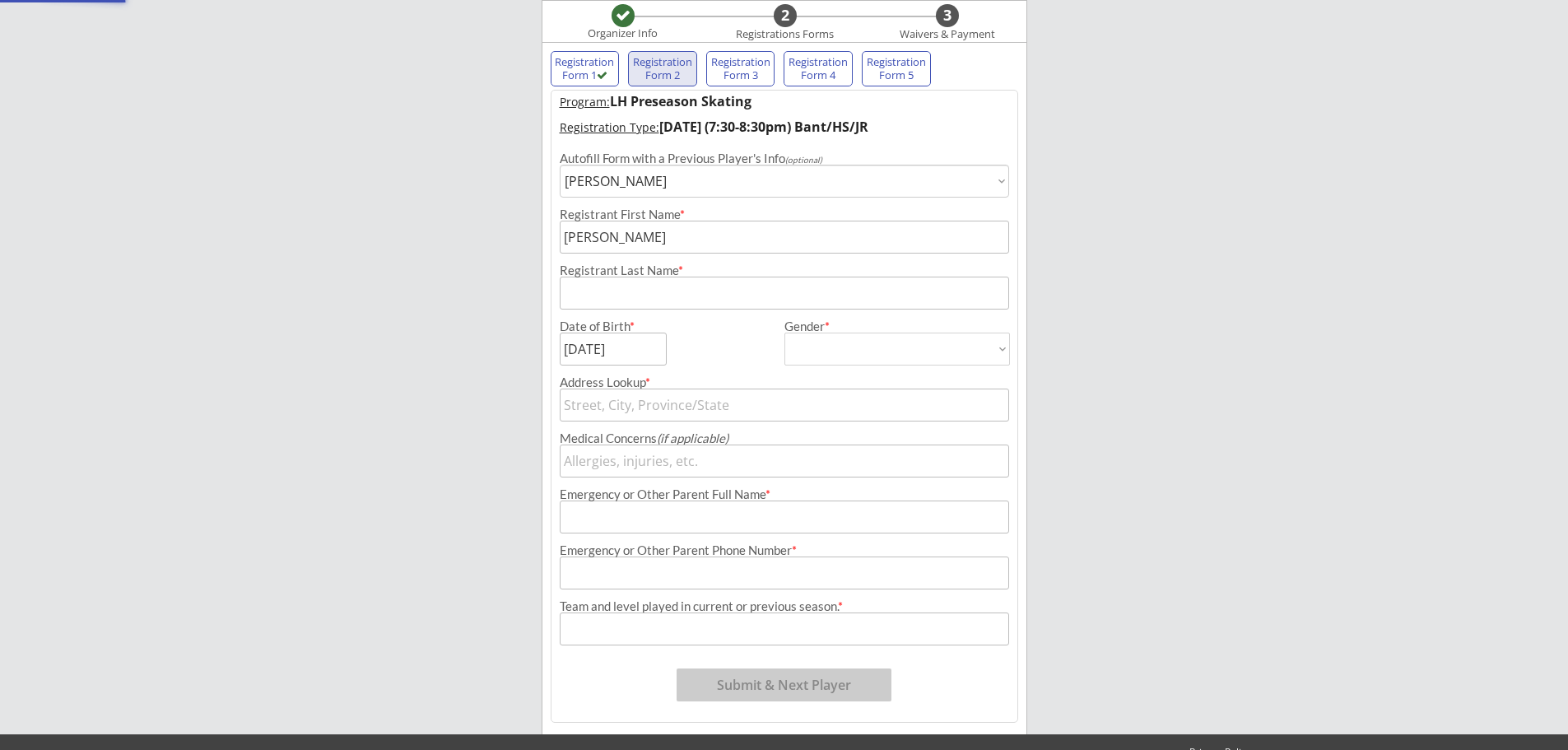
type input "[PERSON_NAME]"
type input "[DEMOGRAPHIC_DATA]"
select select ""[DEMOGRAPHIC_DATA]""
type input "[STREET_ADDRESS]"
type input "[PERSON_NAME]"
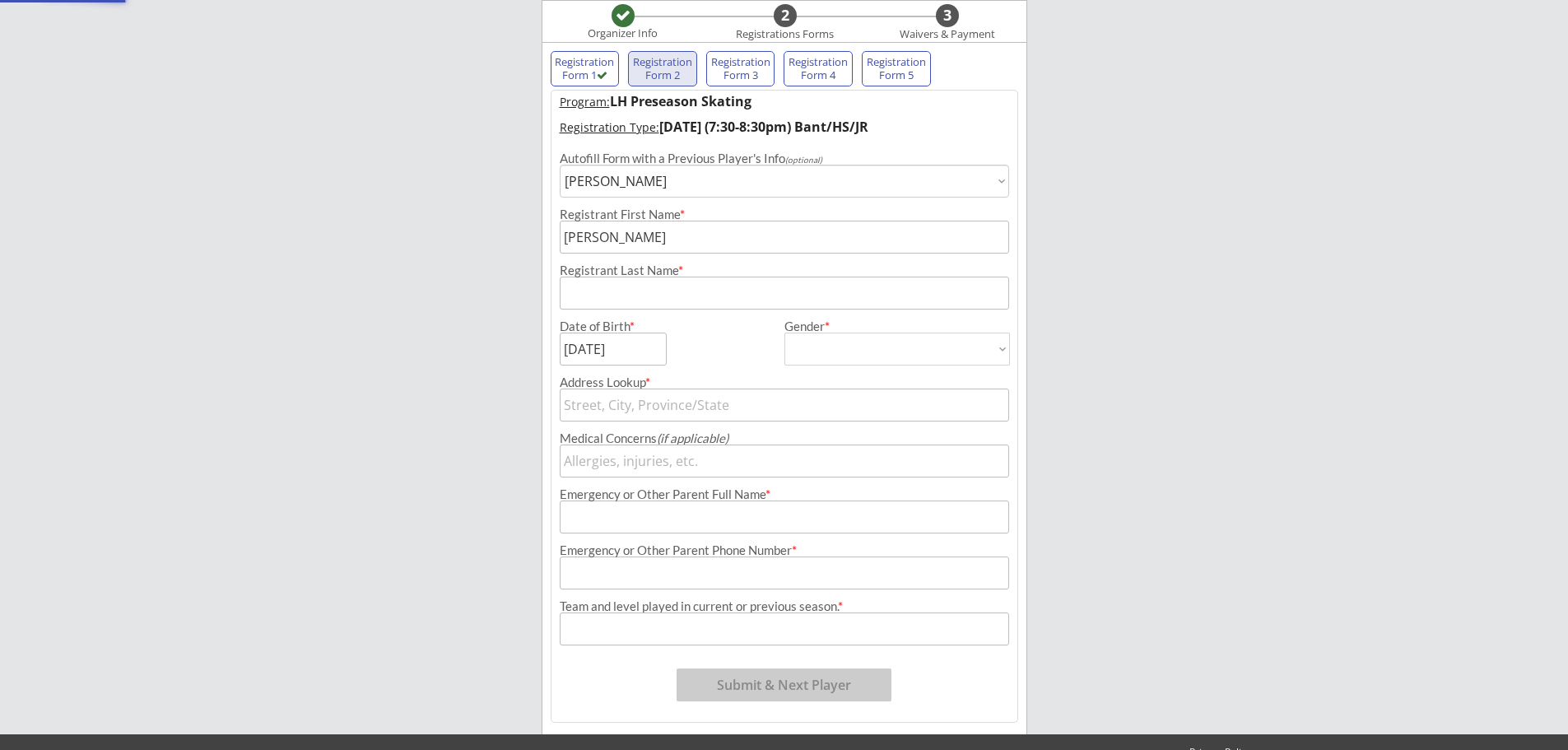
type input "[PHONE_NUMBER]"
type input "Bantam AA"
type input "[STREET_ADDRESS]"
type input "Bismarck"
type input "[US_STATE]"
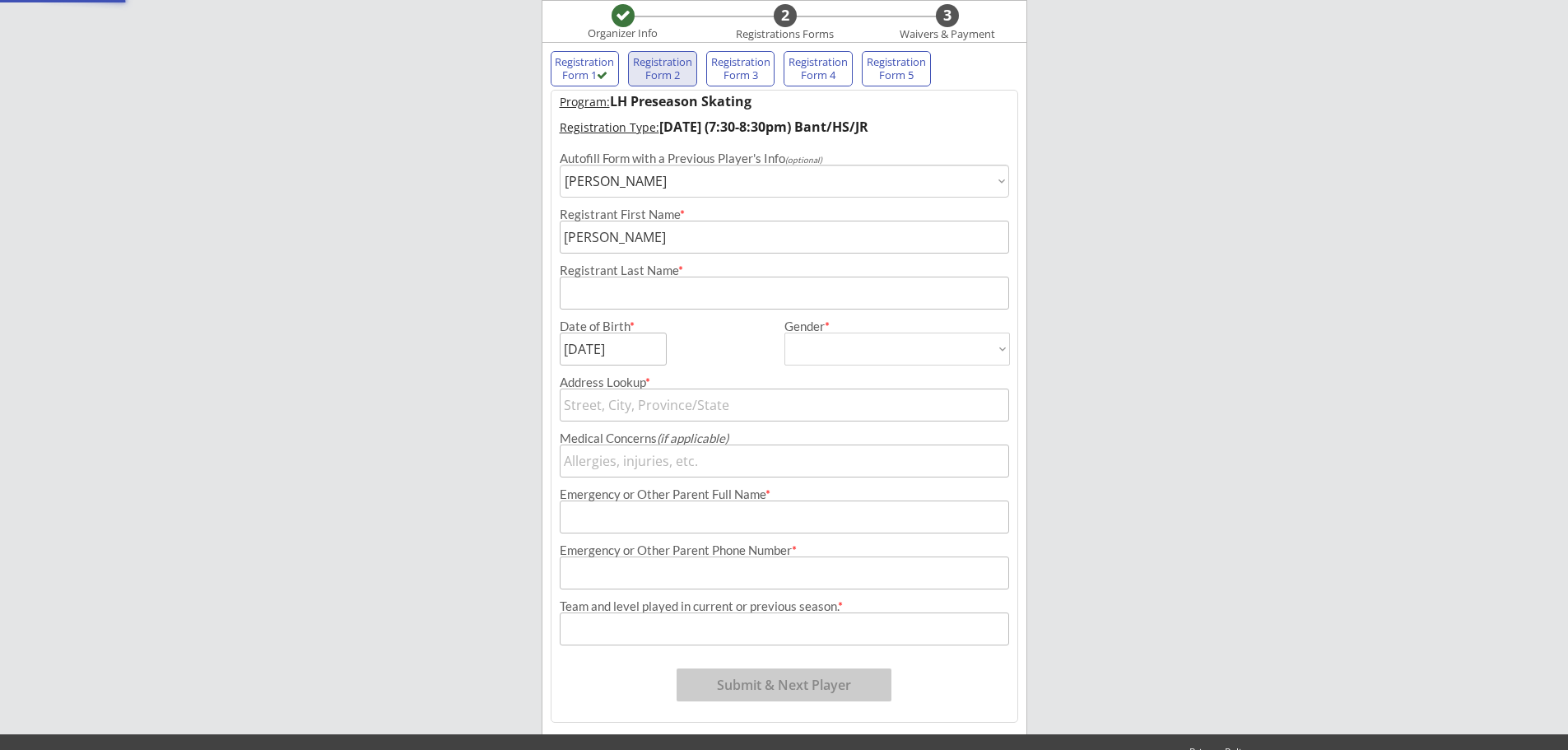
type input "58503"
type input "[GEOGRAPHIC_DATA]"
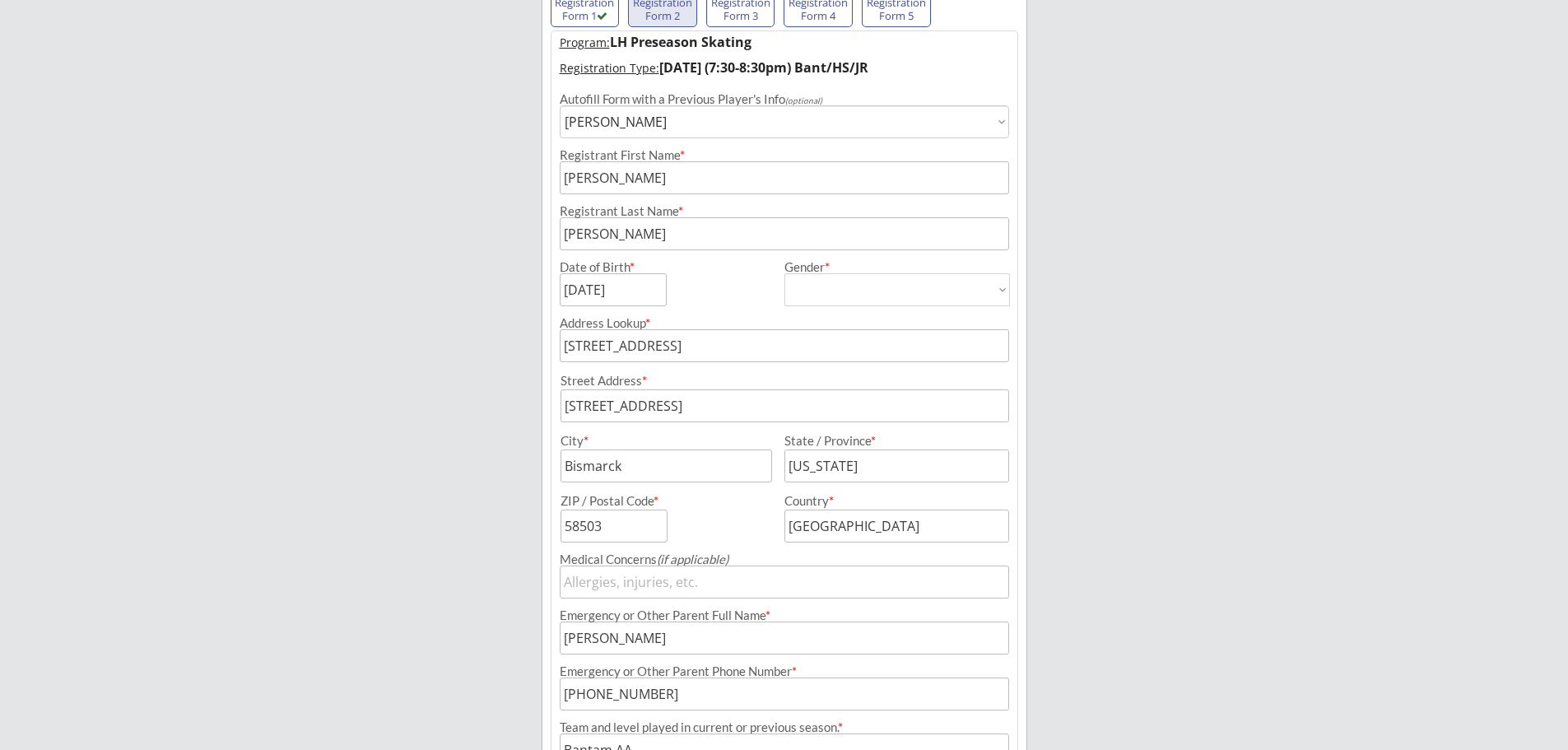
scroll to position [300, 0]
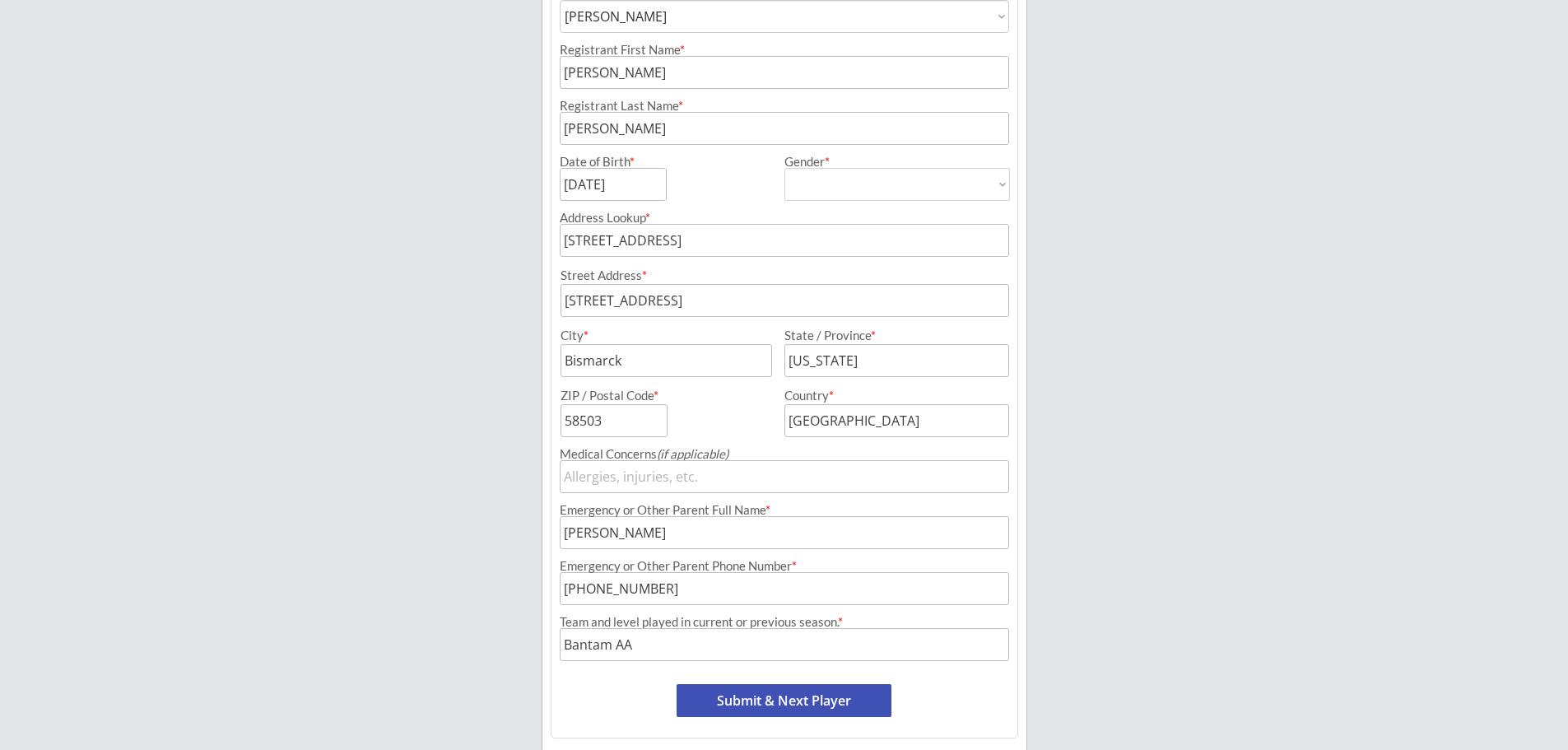
click at [815, 694] on button "Submit & Next Player" at bounding box center [784, 701] width 215 height 33
select select ""PLACEHOLDER_1427118222253""
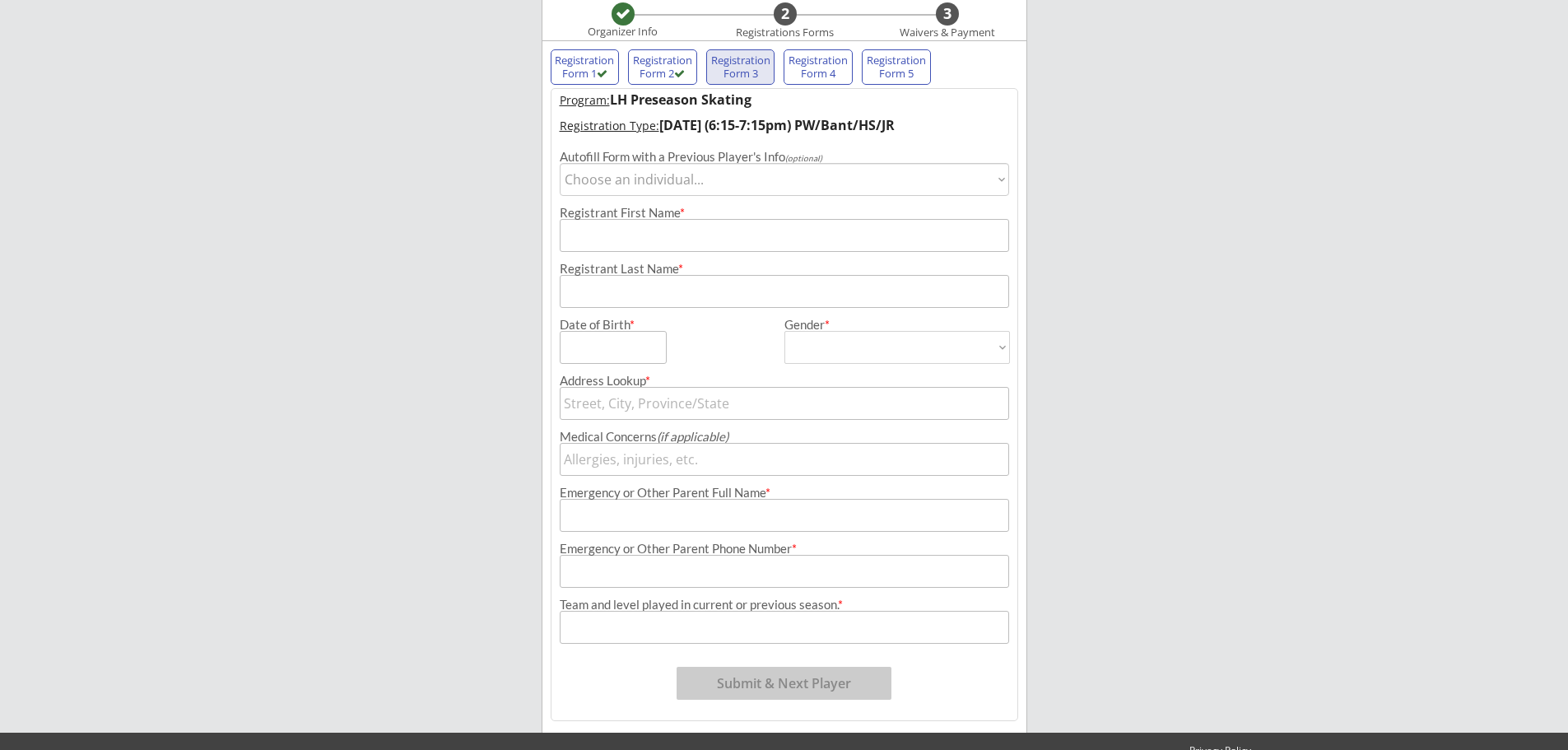
scroll to position [135, 0]
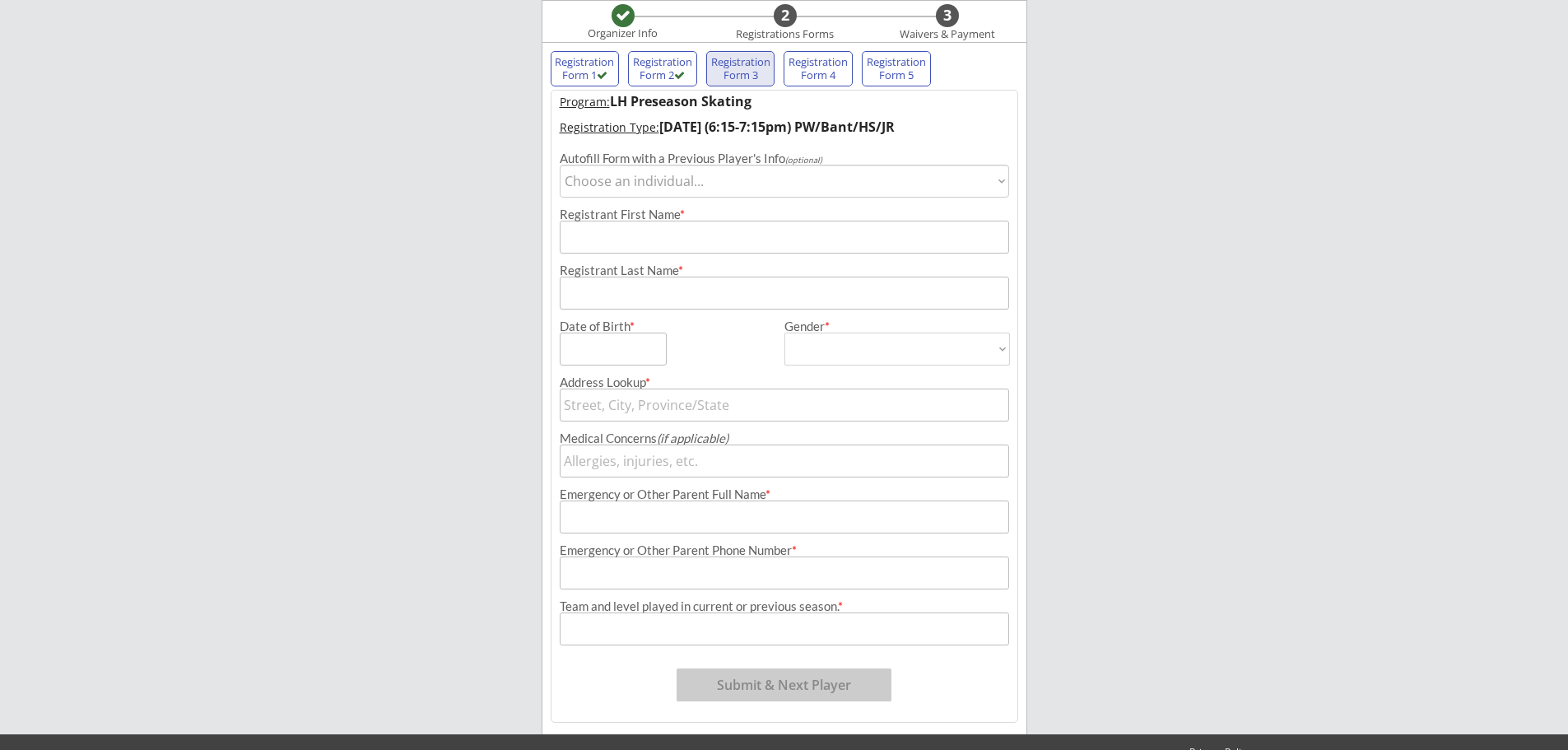
click at [734, 180] on select "Choose an individual... [PERSON_NAME]" at bounding box center [784, 181] width 449 height 33
select select ""1348695171700984260__LOOKUP__1553033044308x714439889315430400""
click at [560, 165] on select "Choose an individual... [PERSON_NAME]" at bounding box center [784, 181] width 449 height 33
type input "[PERSON_NAME]"
type input "[DATE]"
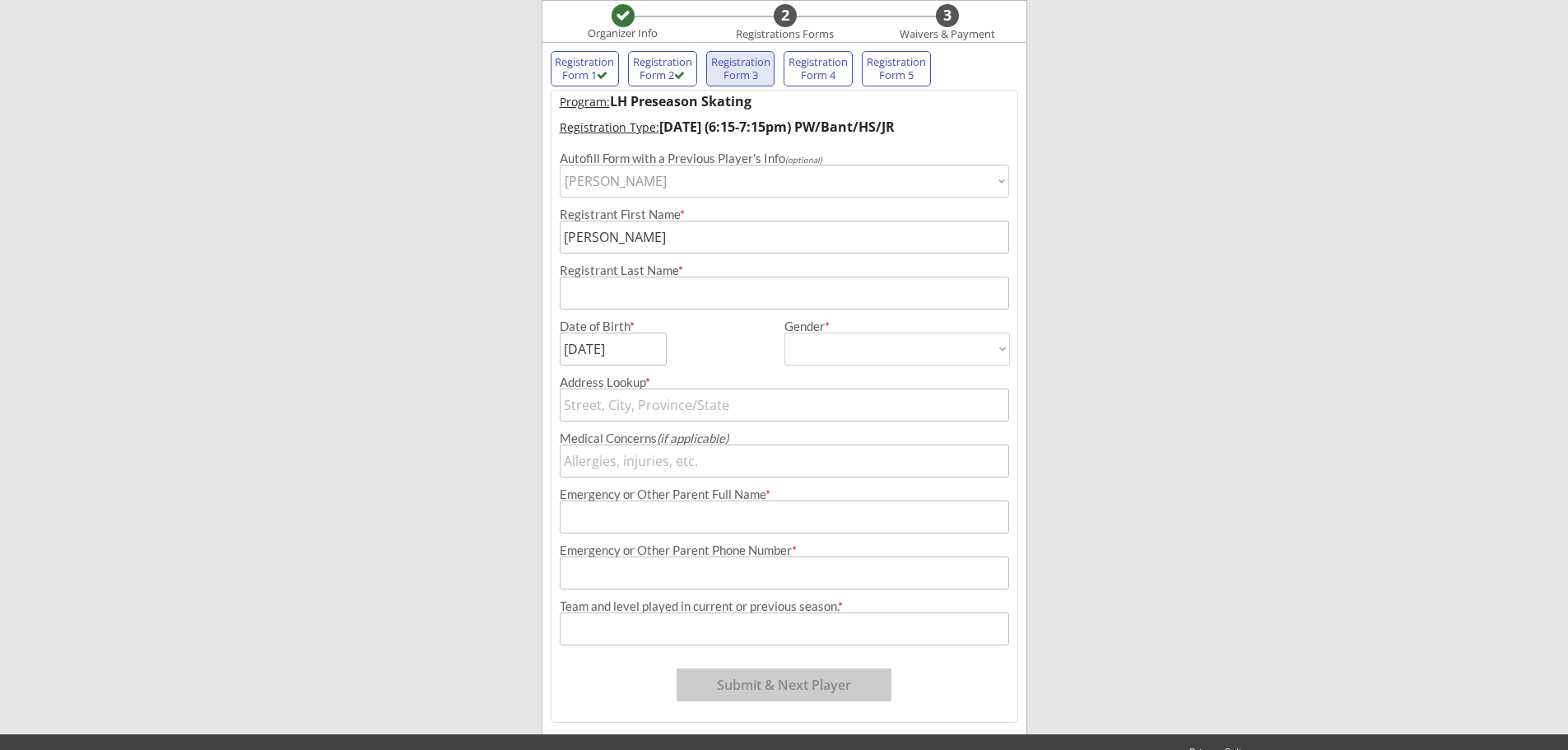
type input "[PERSON_NAME]"
type input "[DEMOGRAPHIC_DATA]"
select select ""[DEMOGRAPHIC_DATA]""
type input "[STREET_ADDRESS]"
type input "[PERSON_NAME]"
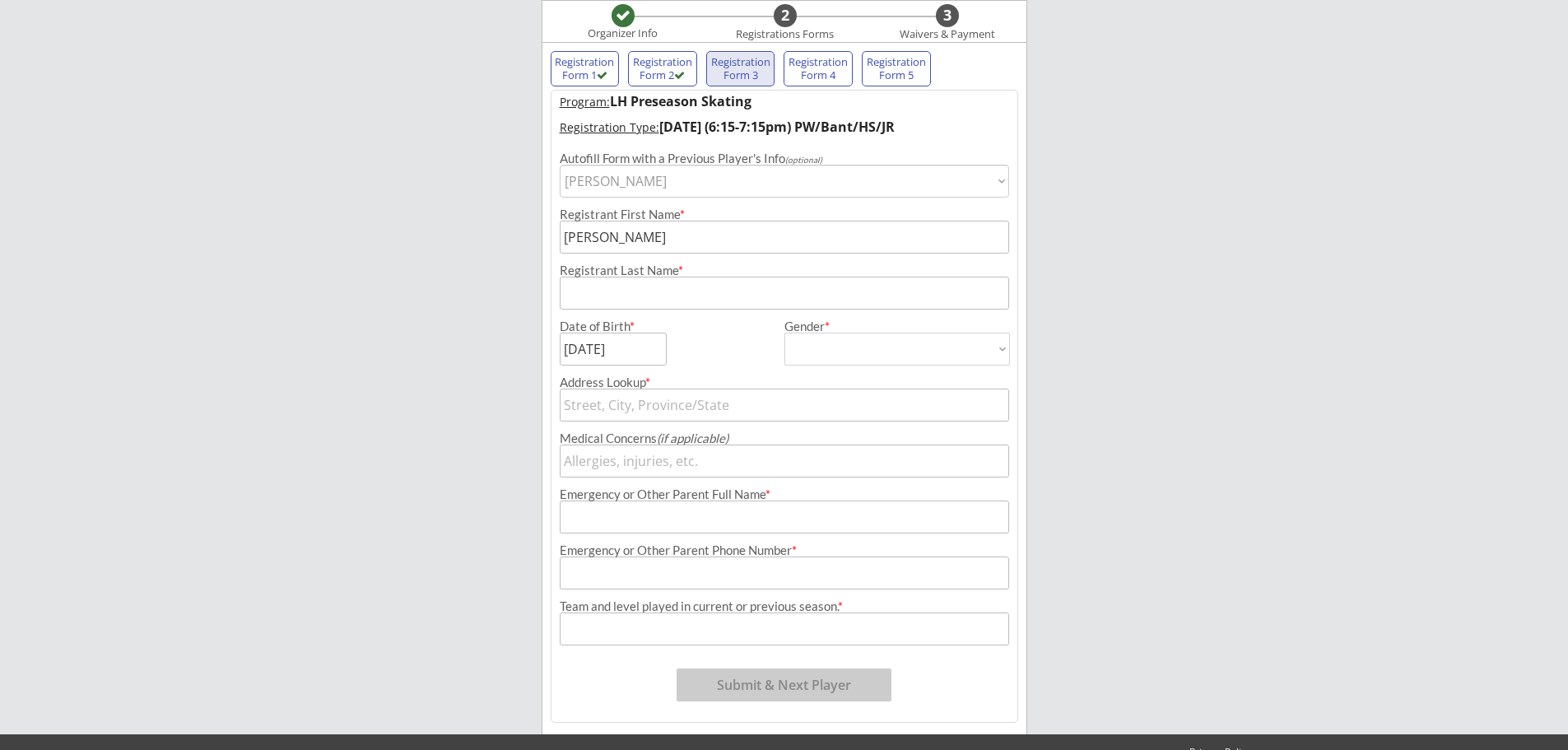
type input "[PHONE_NUMBER]"
type input "Bantam AA"
type input "[STREET_ADDRESS]"
type input "Bismarck"
type input "[US_STATE]"
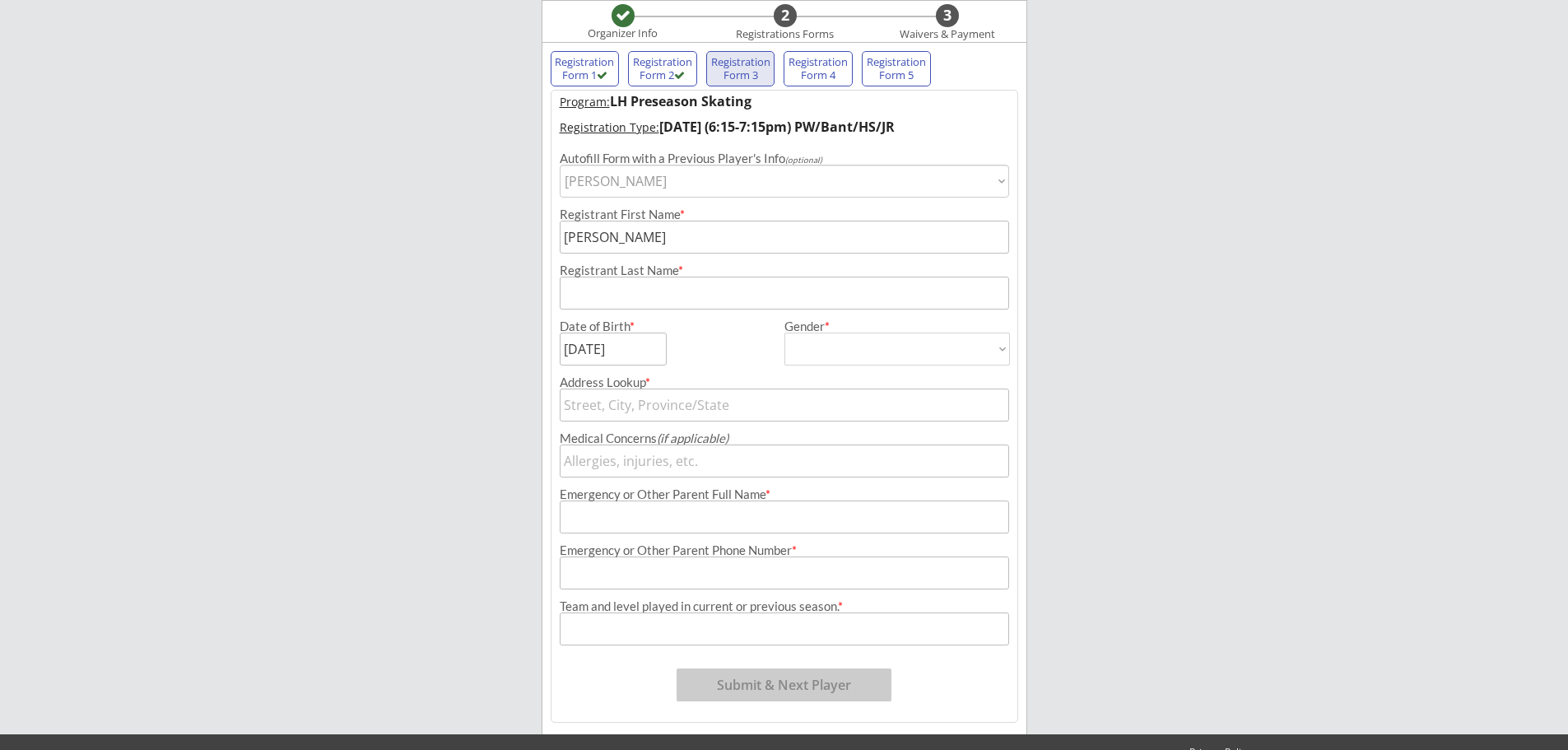
type input "58503"
type input "[GEOGRAPHIC_DATA]"
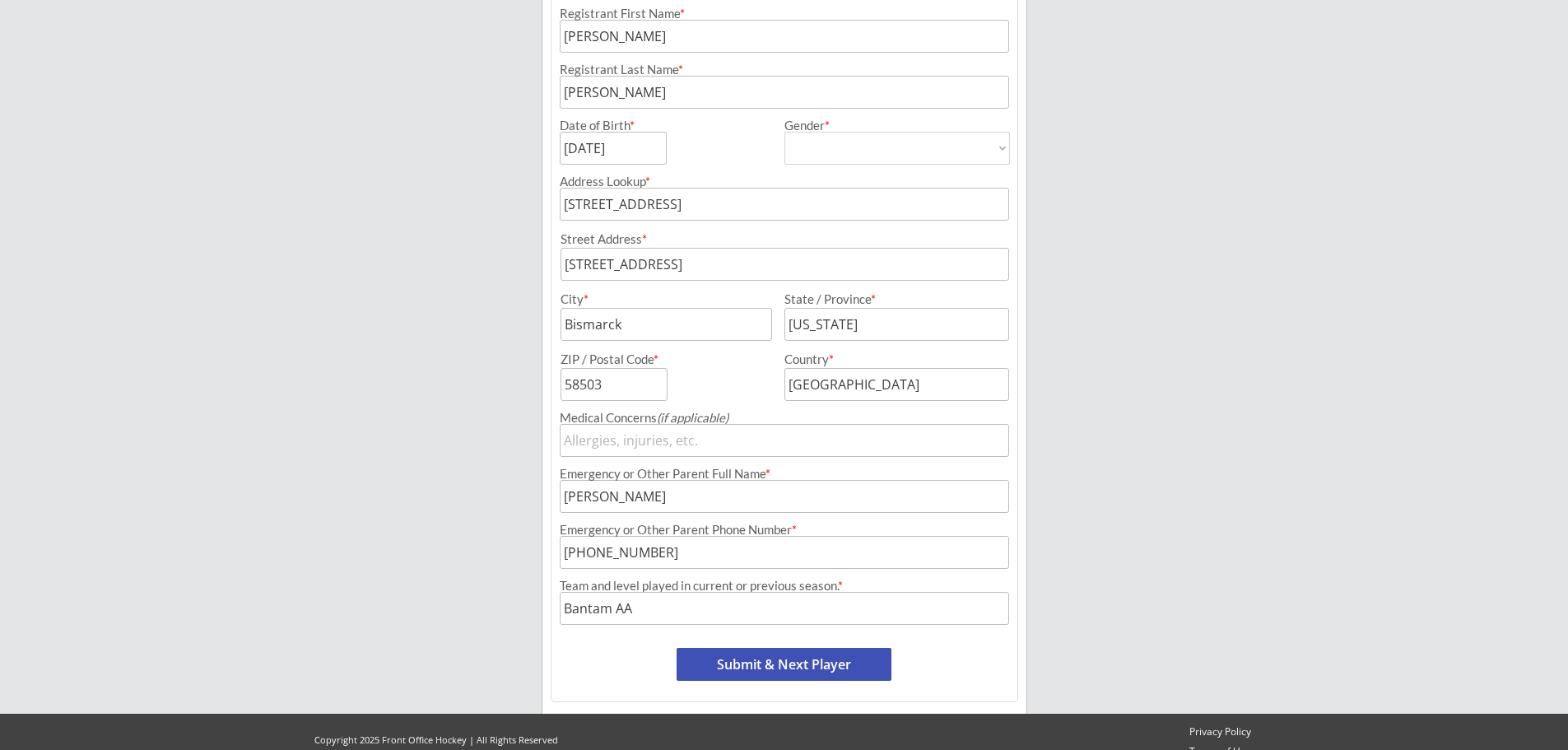
scroll to position [356, 0]
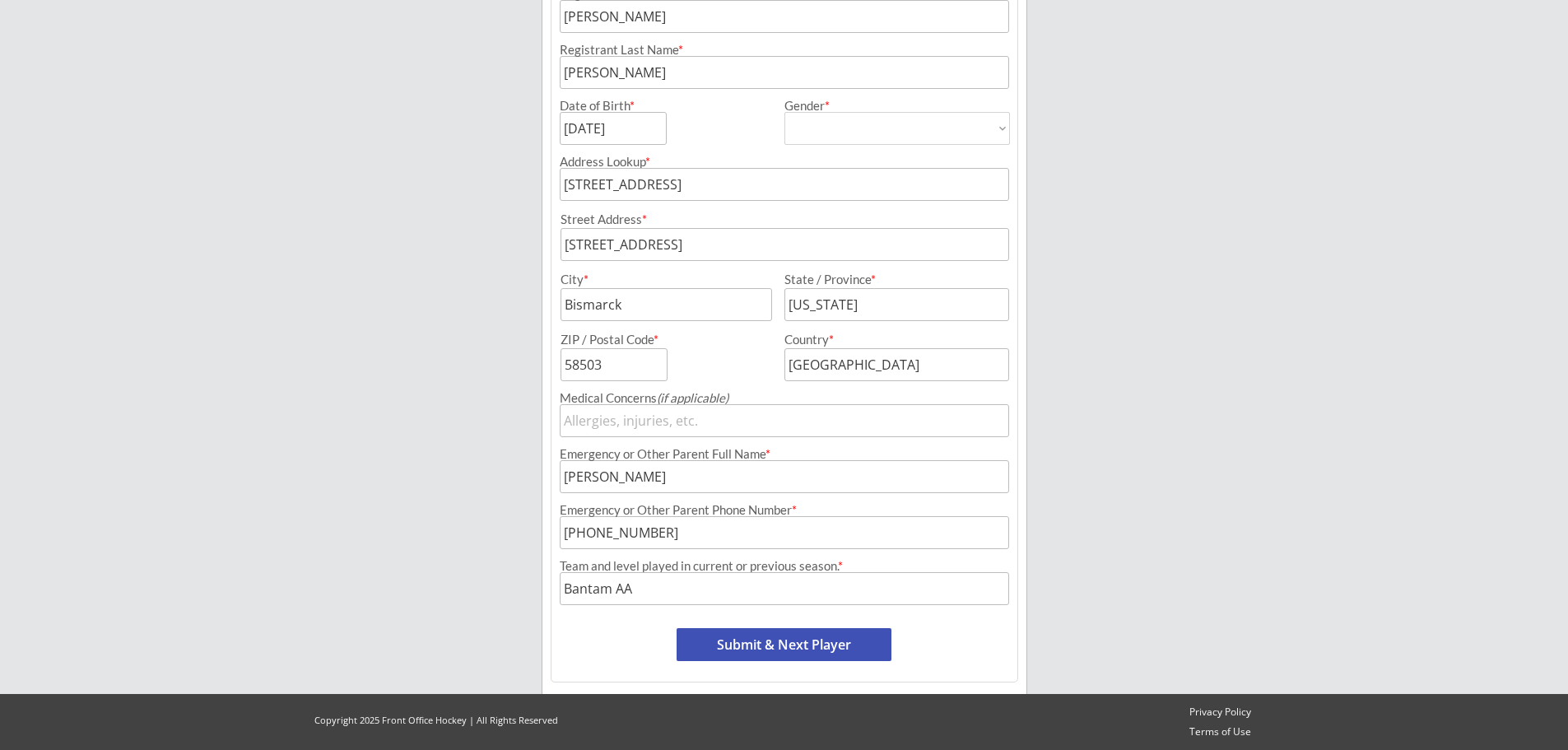
click at [848, 644] on button "Submit & Next Player" at bounding box center [784, 644] width 215 height 33
select select ""PLACEHOLDER_1427118222253""
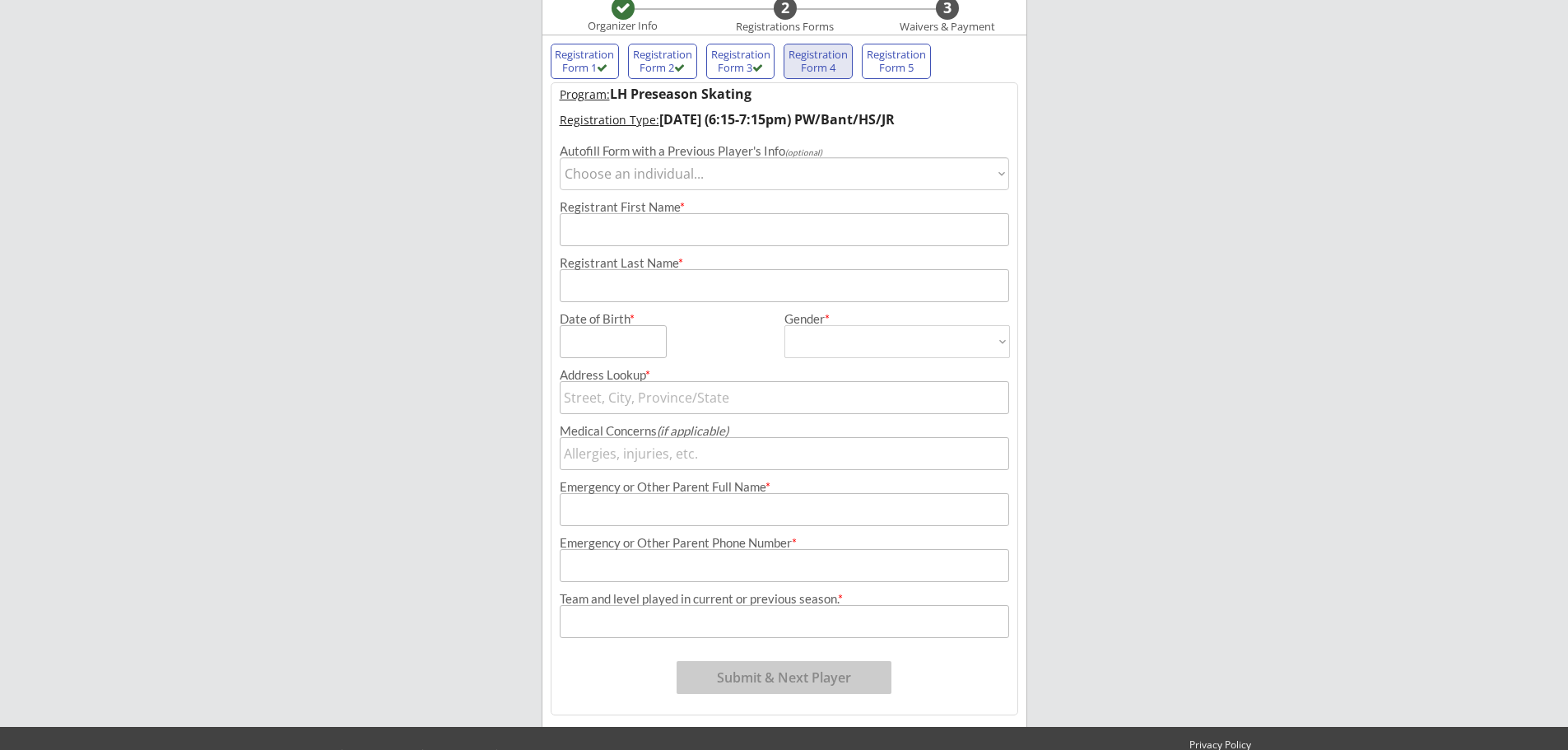
scroll to position [135, 0]
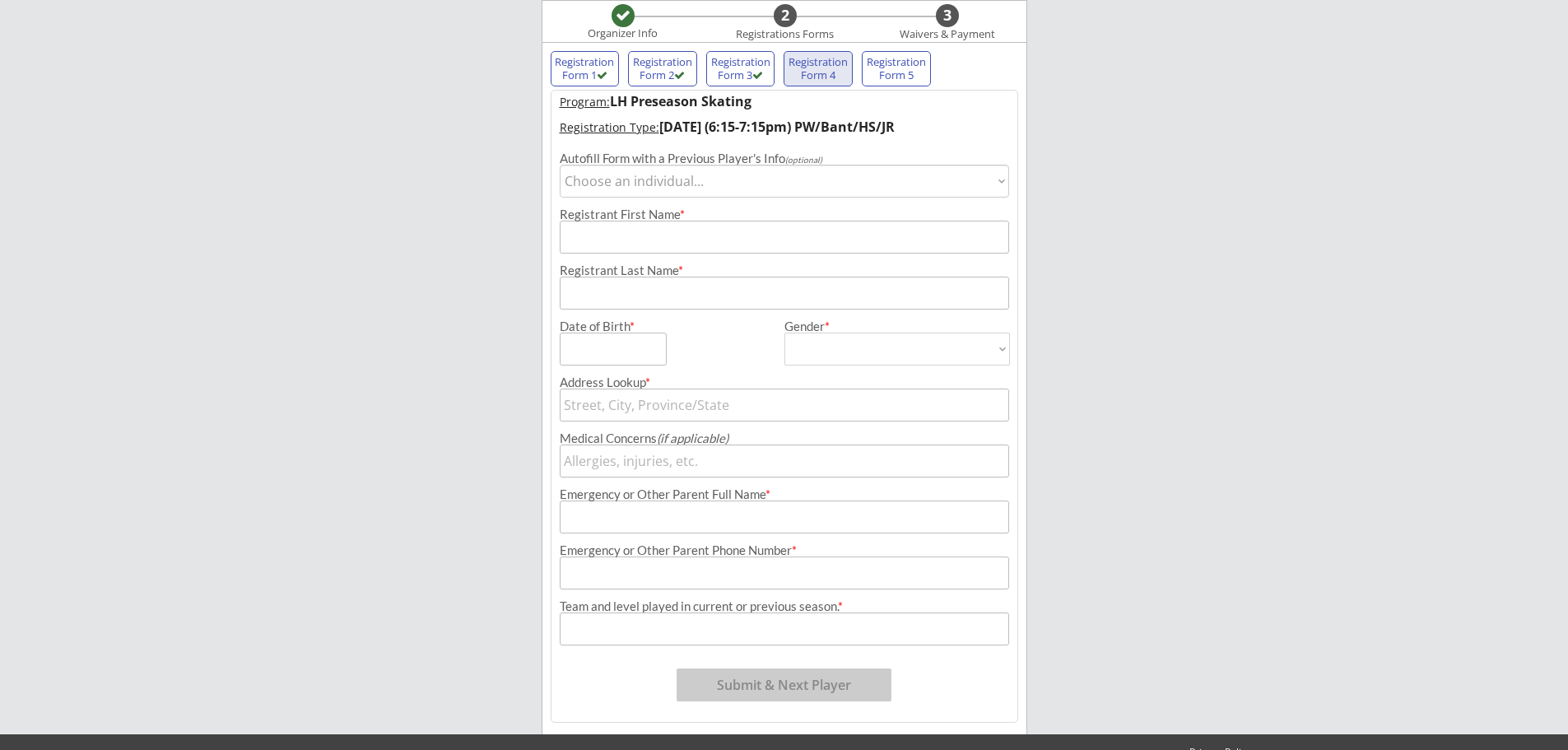
click at [734, 182] on select "Choose an individual... [PERSON_NAME]" at bounding box center [784, 181] width 449 height 33
select select ""1348695171700984260__LOOKUP__1553033044308x714439889315430400""
click at [560, 165] on select "Choose an individual... [PERSON_NAME]" at bounding box center [784, 181] width 449 height 33
type input "[PERSON_NAME]"
type input "[DATE]"
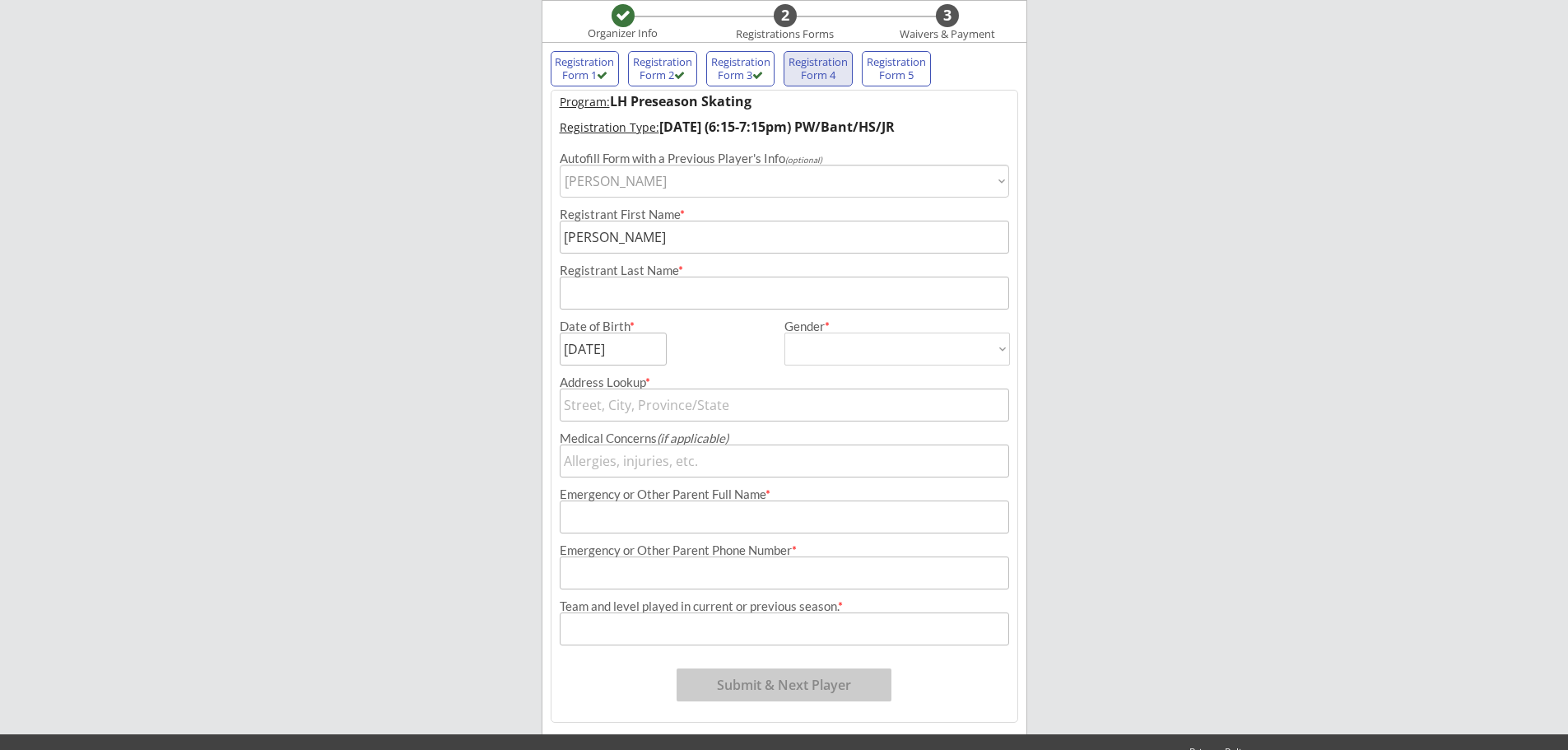
type input "[PERSON_NAME]"
type input "[DEMOGRAPHIC_DATA]"
select select ""[DEMOGRAPHIC_DATA]""
type input "[STREET_ADDRESS]"
type input "[PERSON_NAME]"
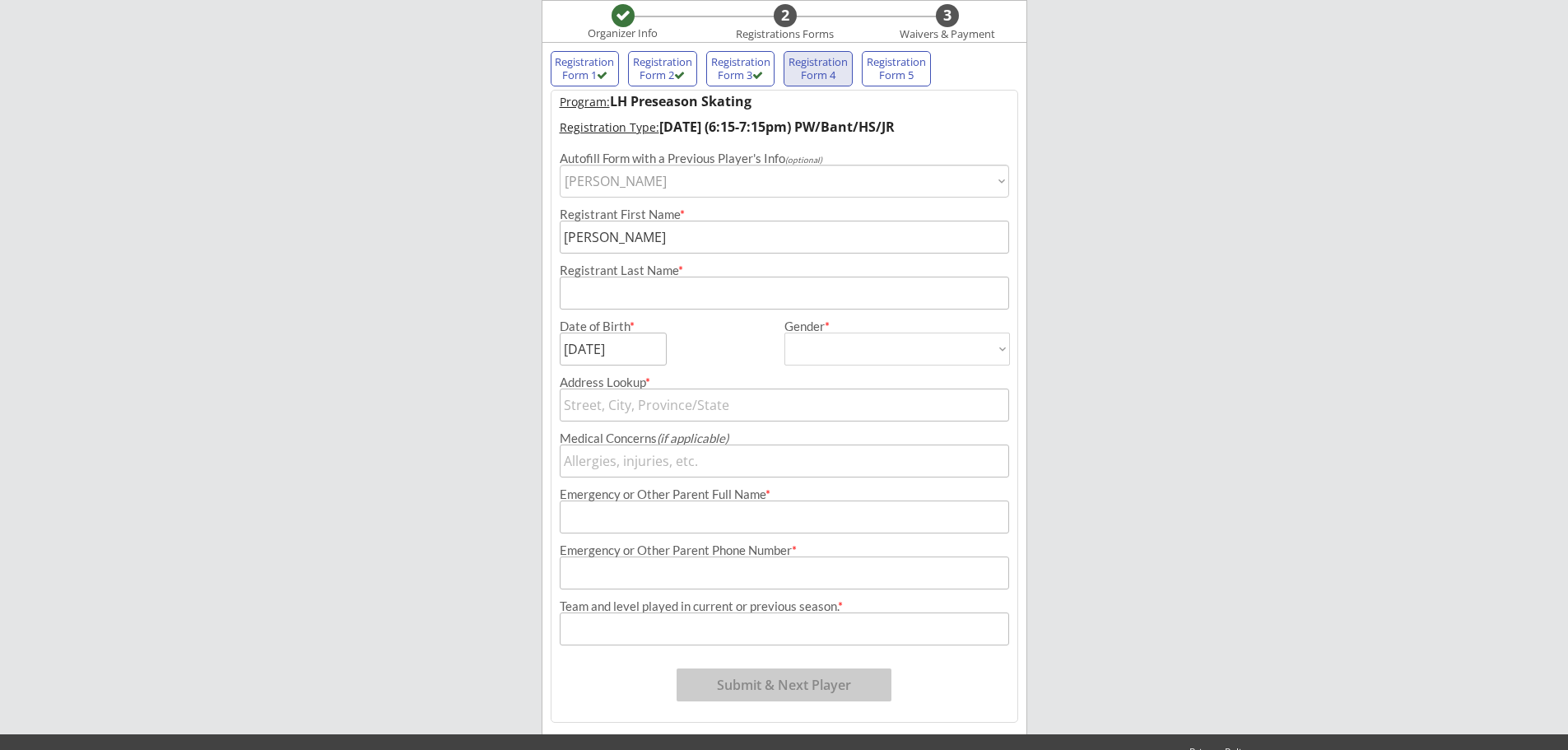
type input "[PHONE_NUMBER]"
type input "Bantam AA"
type input "[STREET_ADDRESS]"
type input "Bismarck"
type input "[US_STATE]"
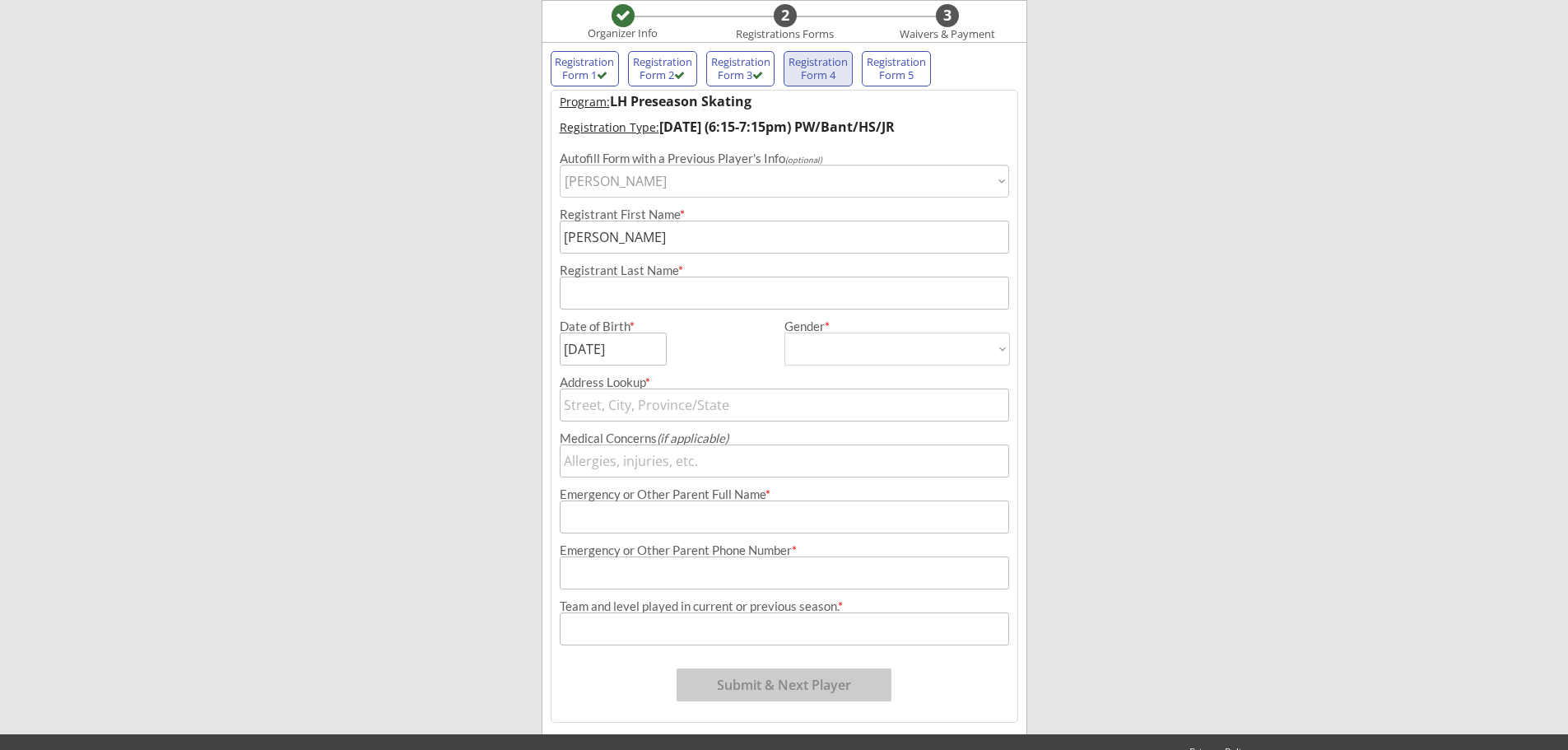
type input "58503"
type input "[GEOGRAPHIC_DATA]"
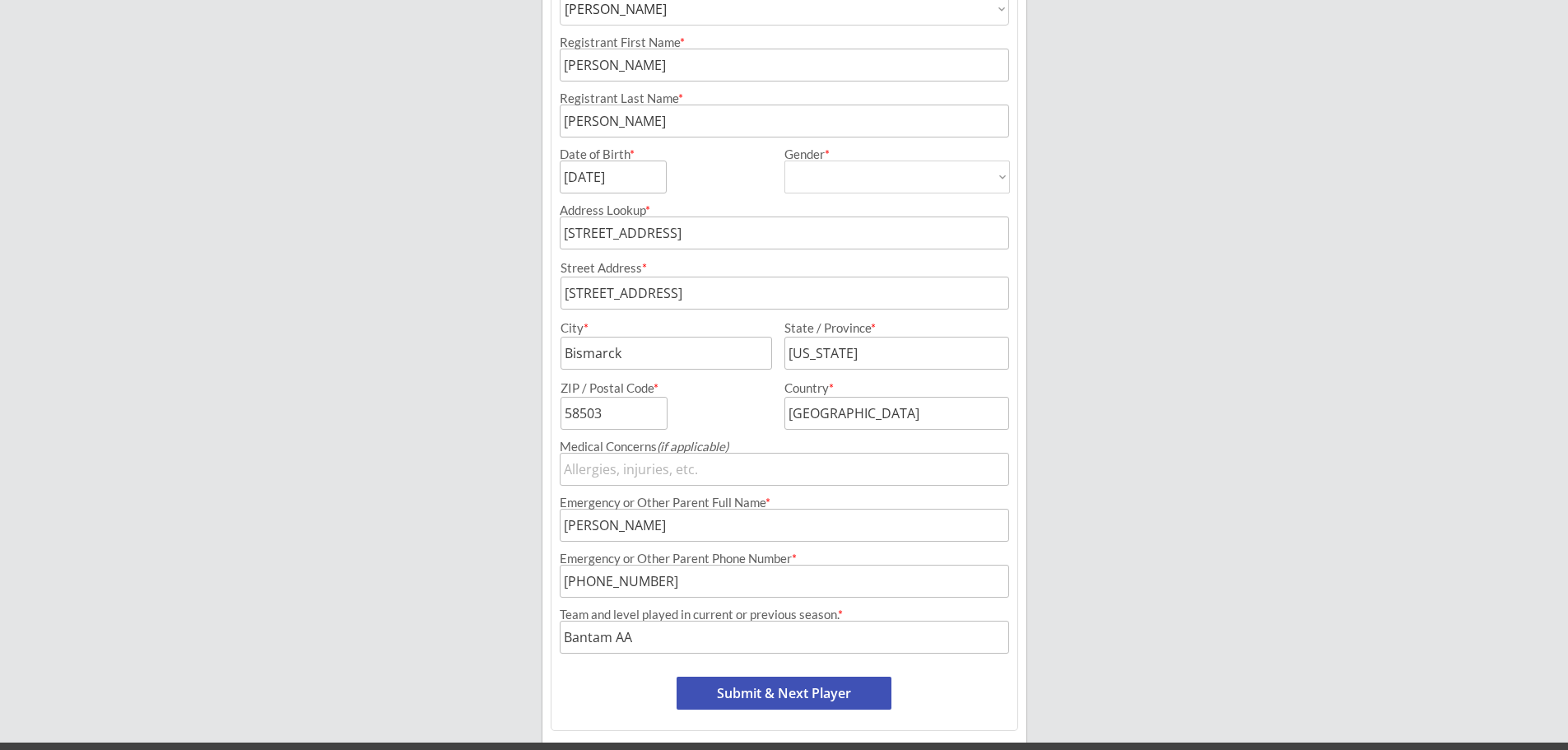
scroll to position [356, 0]
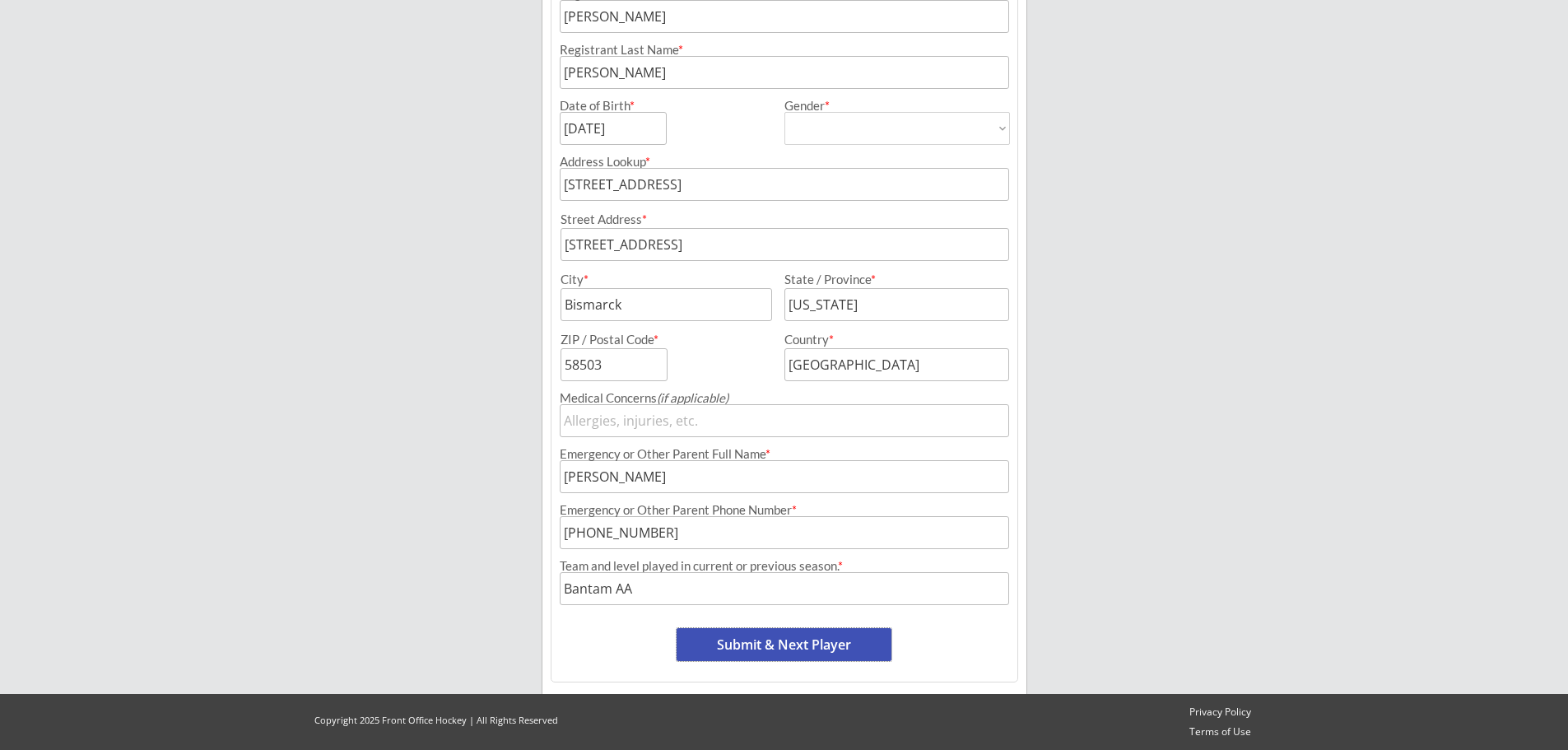
click at [817, 636] on button "Submit & Next Player" at bounding box center [784, 644] width 215 height 33
select select ""PLACEHOLDER_1427118222253""
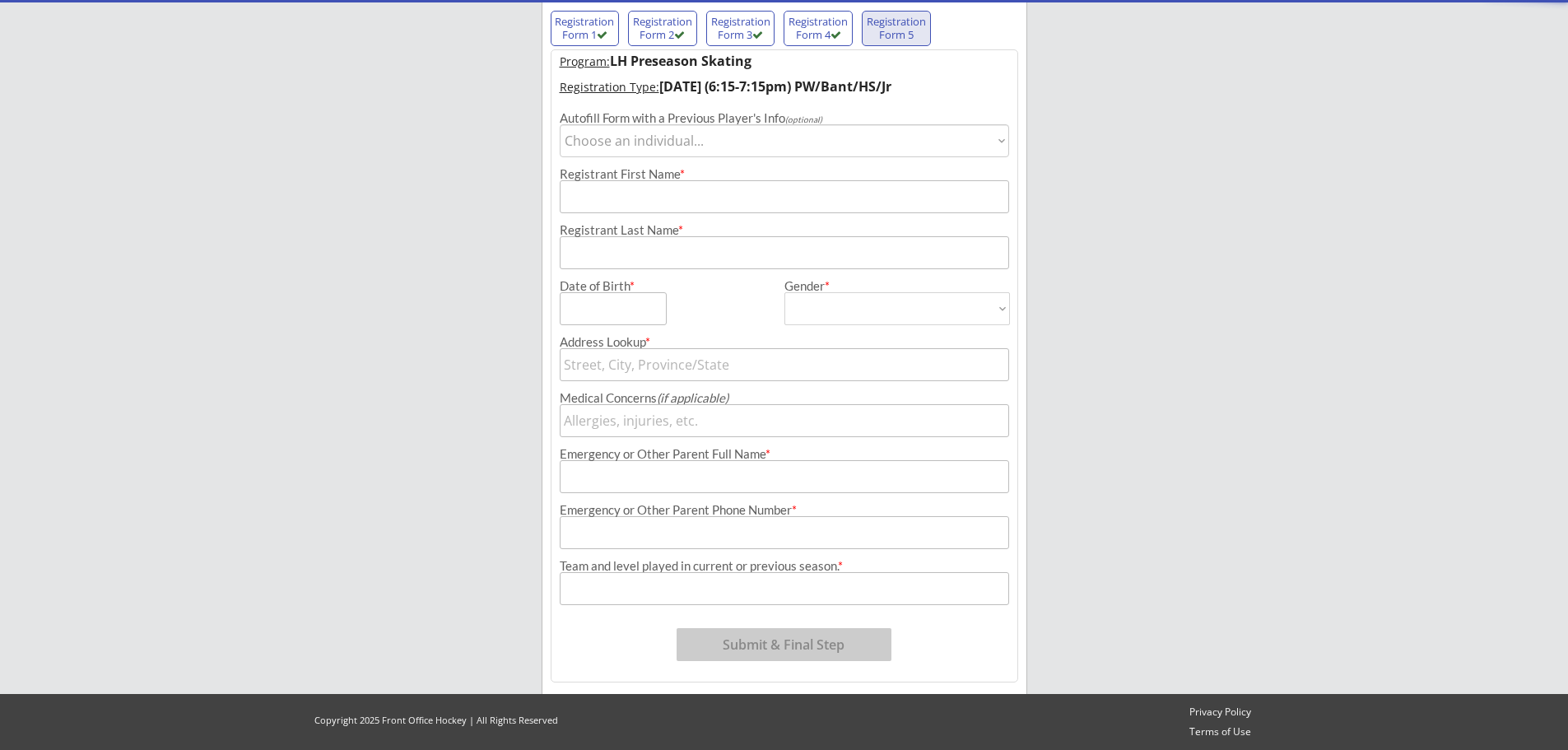
scroll to position [135, 0]
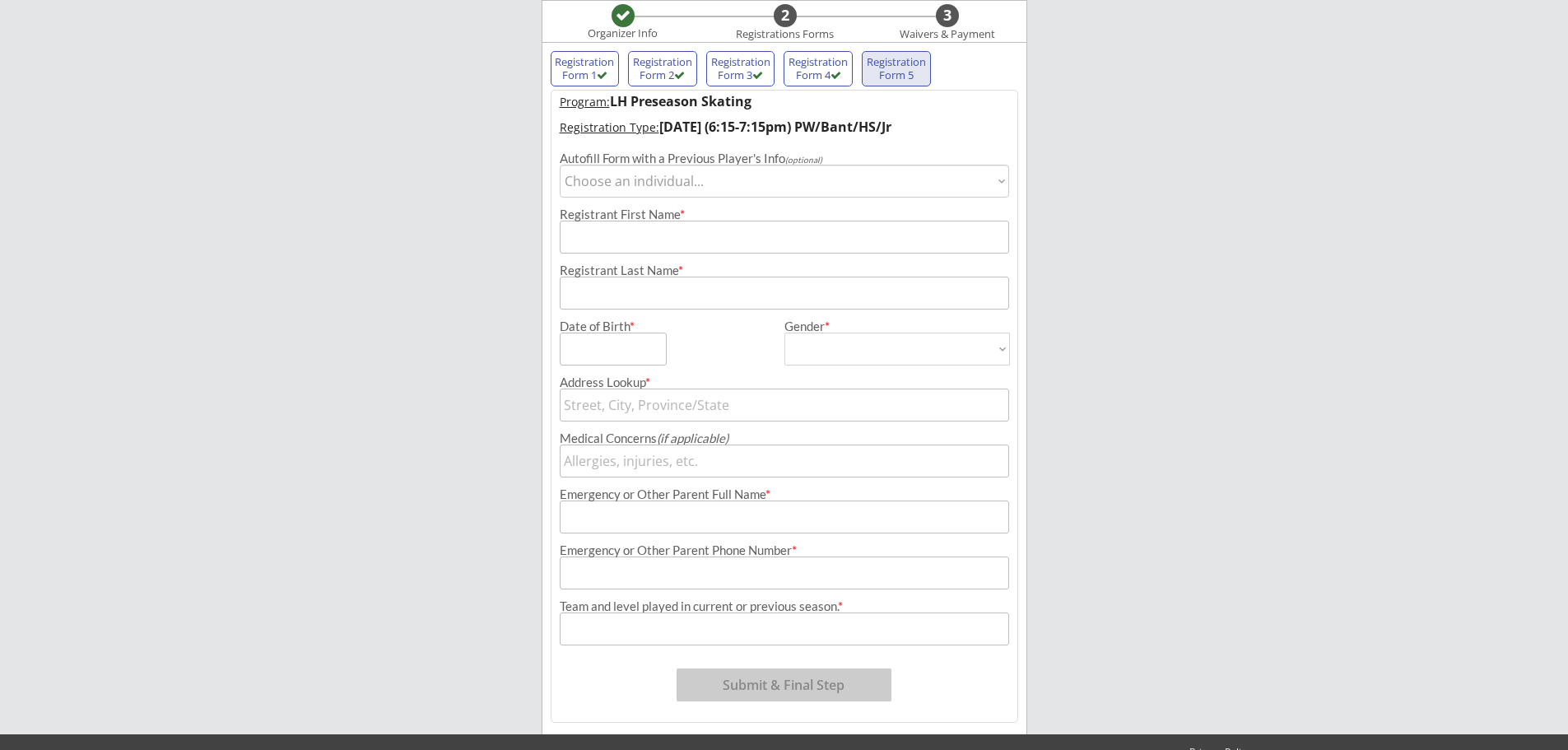
click at [758, 177] on select "Choose an individual... [PERSON_NAME]" at bounding box center [784, 181] width 449 height 33
select select ""1348695171700984260__LOOKUP__1553033044308x714439889315430400""
click at [560, 165] on select "Choose an individual... [PERSON_NAME]" at bounding box center [784, 181] width 449 height 33
type input "[PERSON_NAME]"
type input "[DATE]"
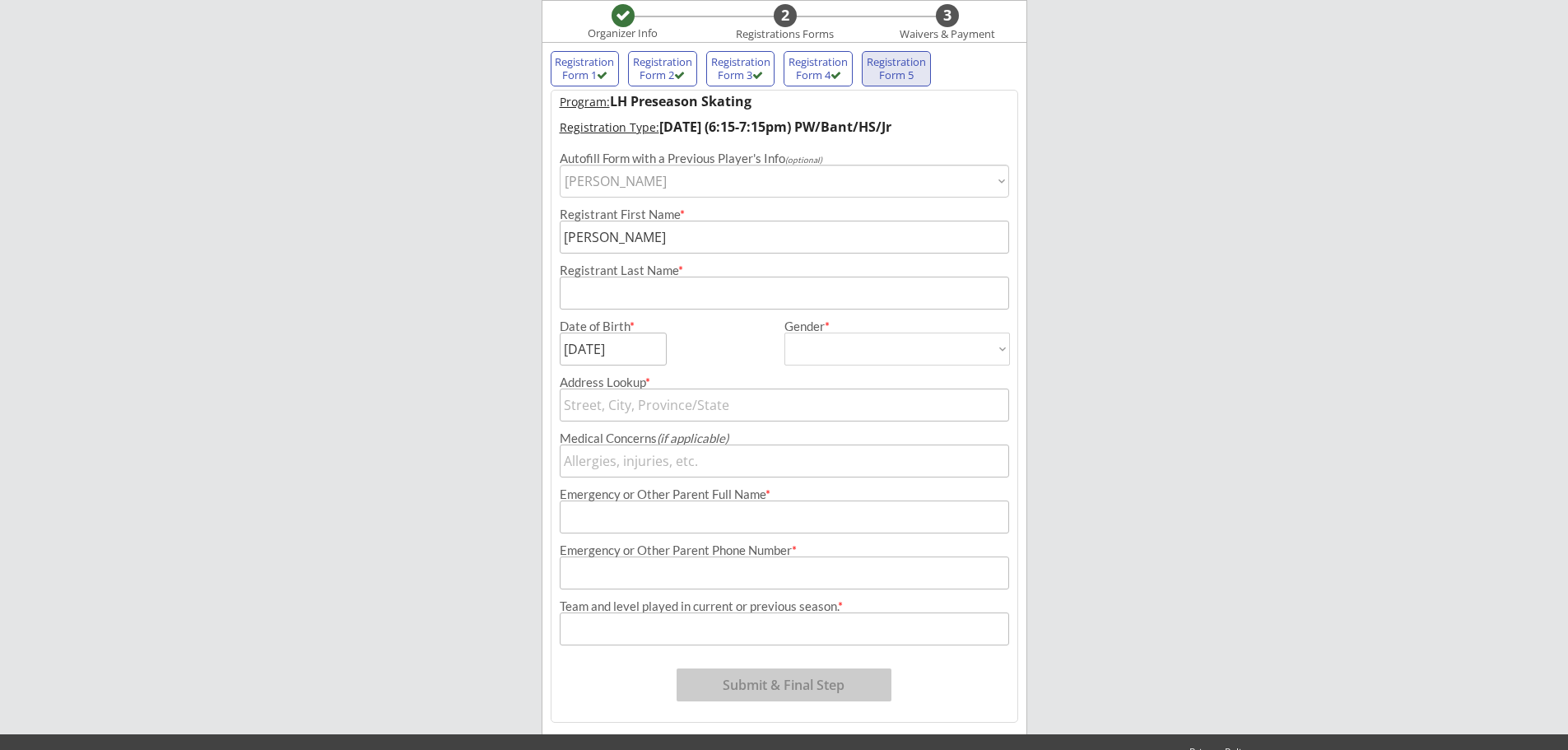
type input "[PERSON_NAME]"
type input "[DEMOGRAPHIC_DATA]"
select select ""[DEMOGRAPHIC_DATA]""
type input "[STREET_ADDRESS]"
type input "[PERSON_NAME]"
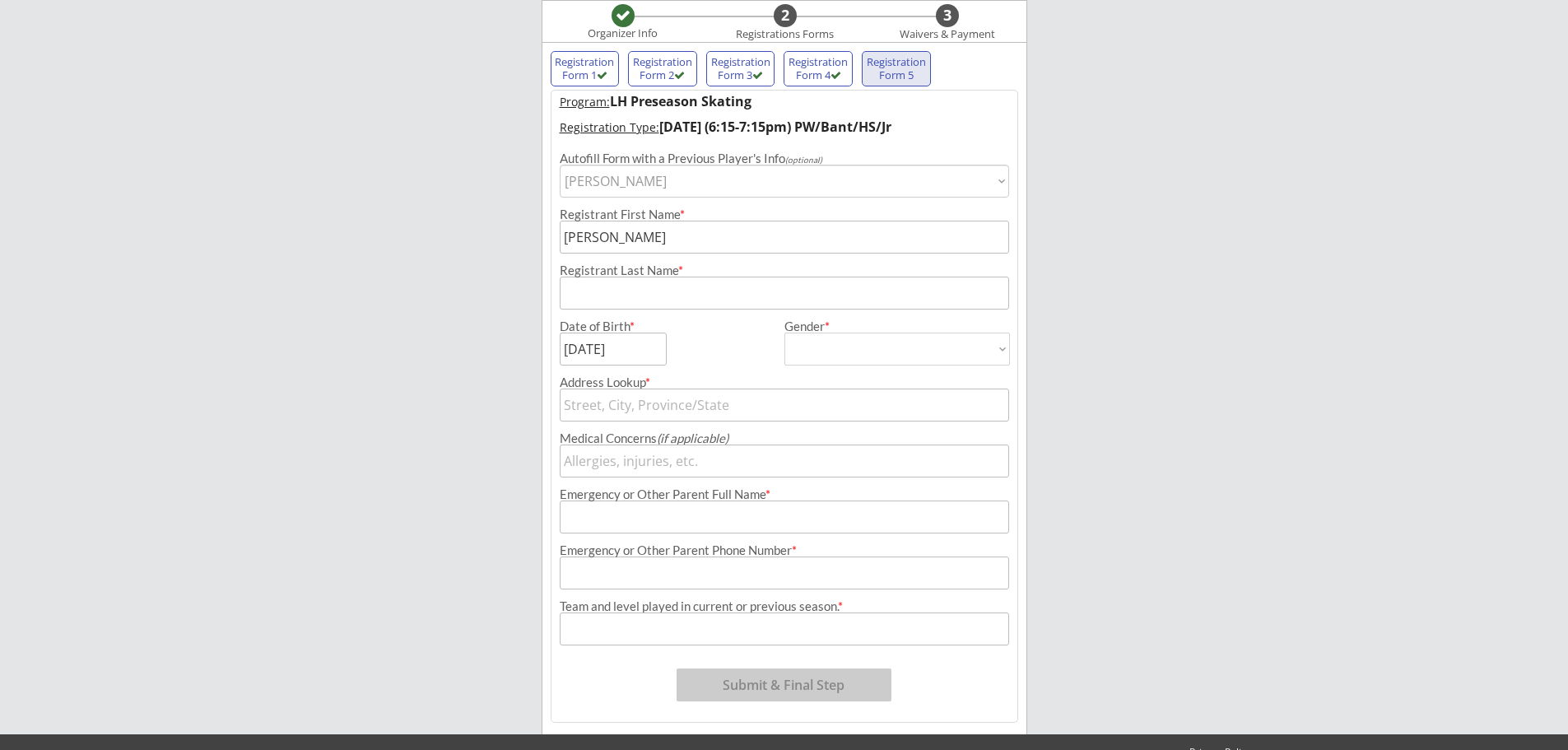
type input "[PHONE_NUMBER]"
type input "Bantam AA"
type input "[STREET_ADDRESS]"
type input "Bismarck"
type input "[US_STATE]"
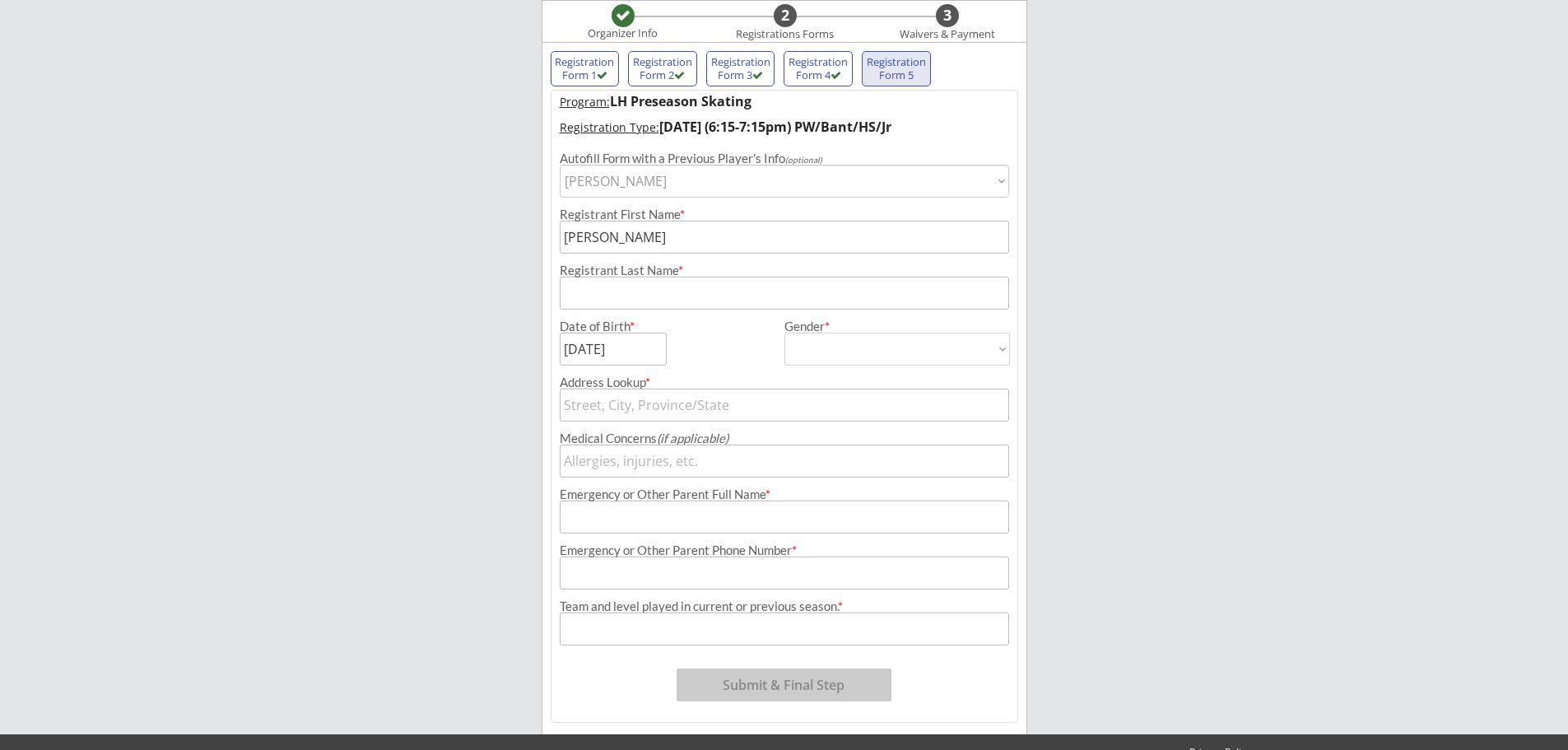
type input "58503"
type input "[GEOGRAPHIC_DATA]"
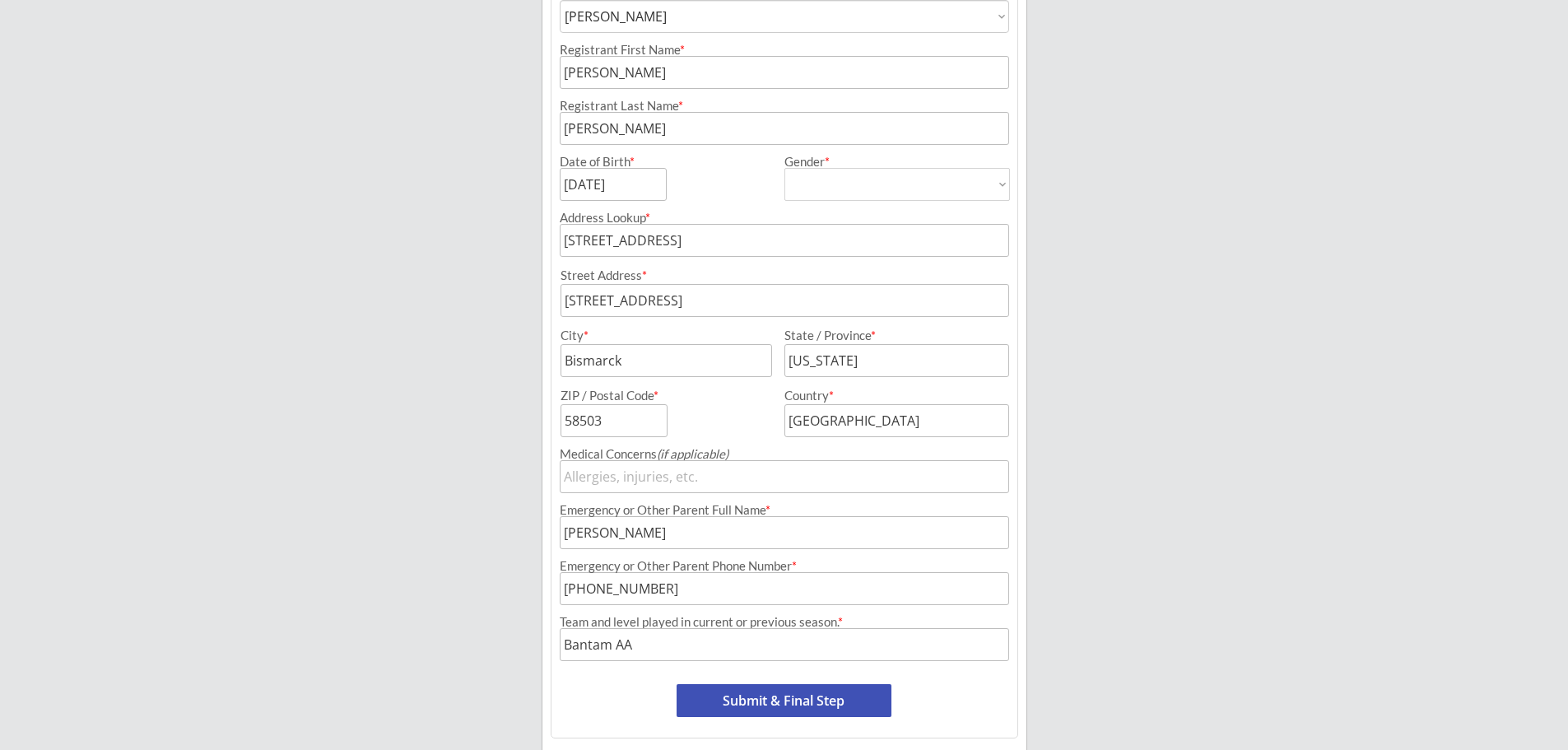
scroll to position [356, 0]
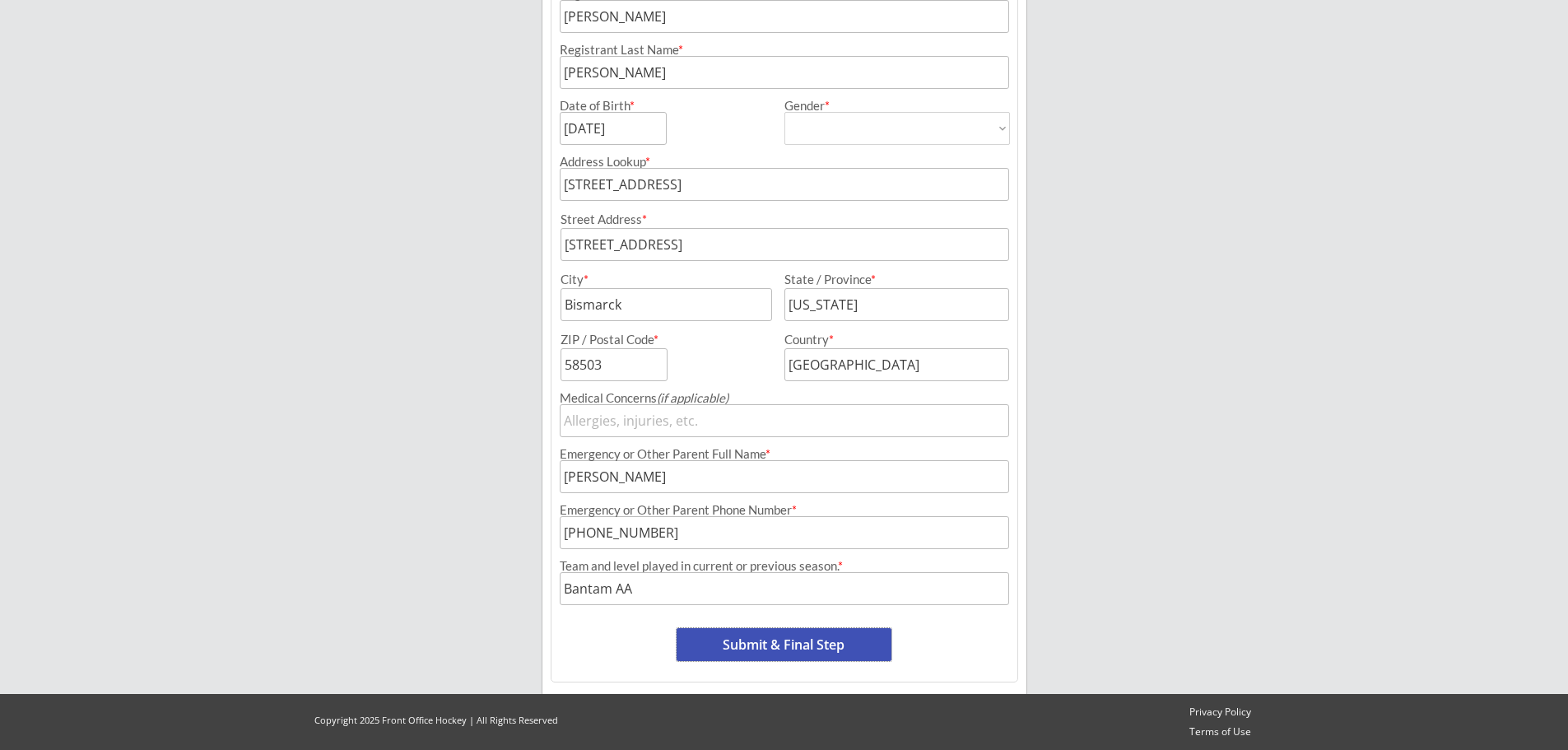
click at [798, 648] on button "Submit & Final Step" at bounding box center [784, 644] width 215 height 33
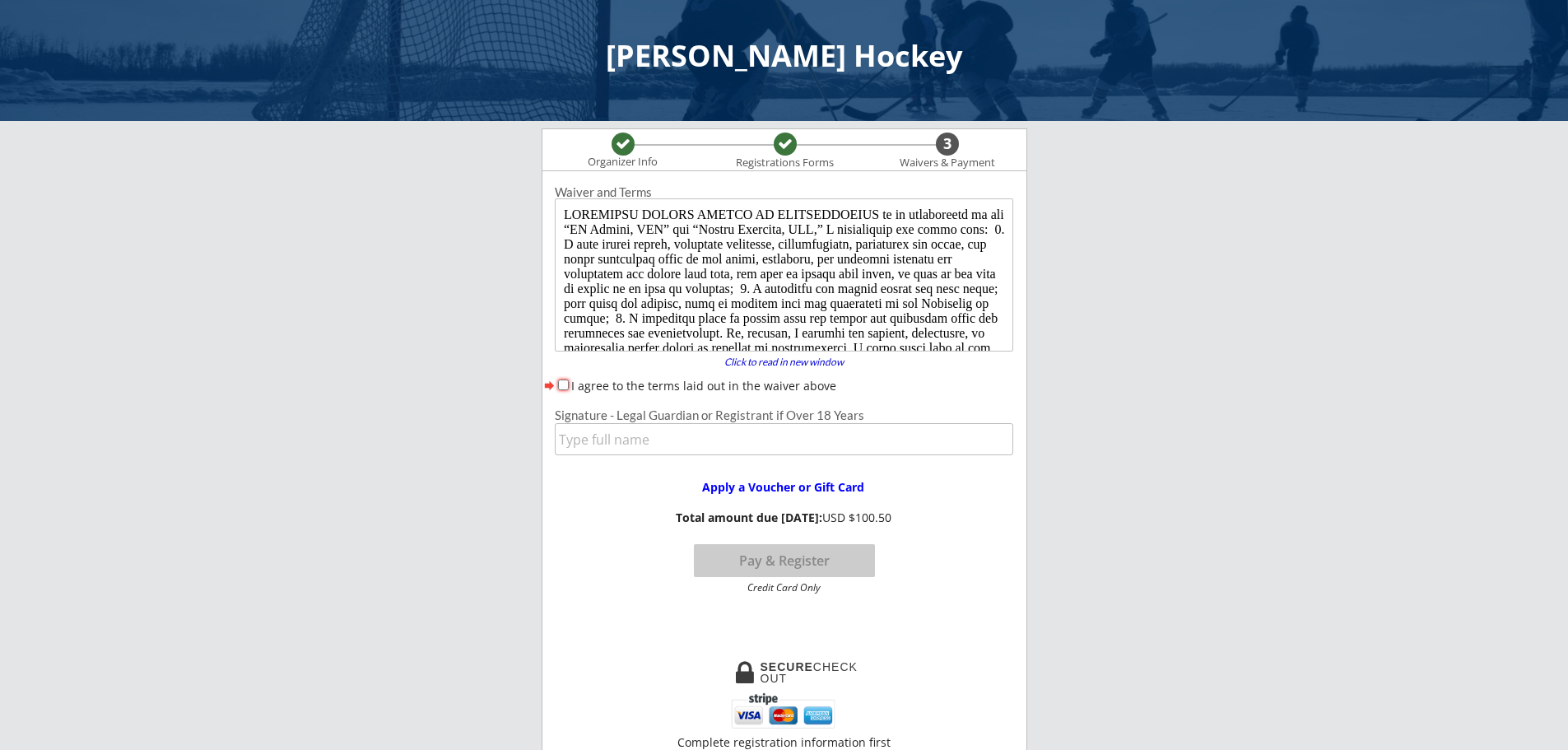
scroll to position [0, 0]
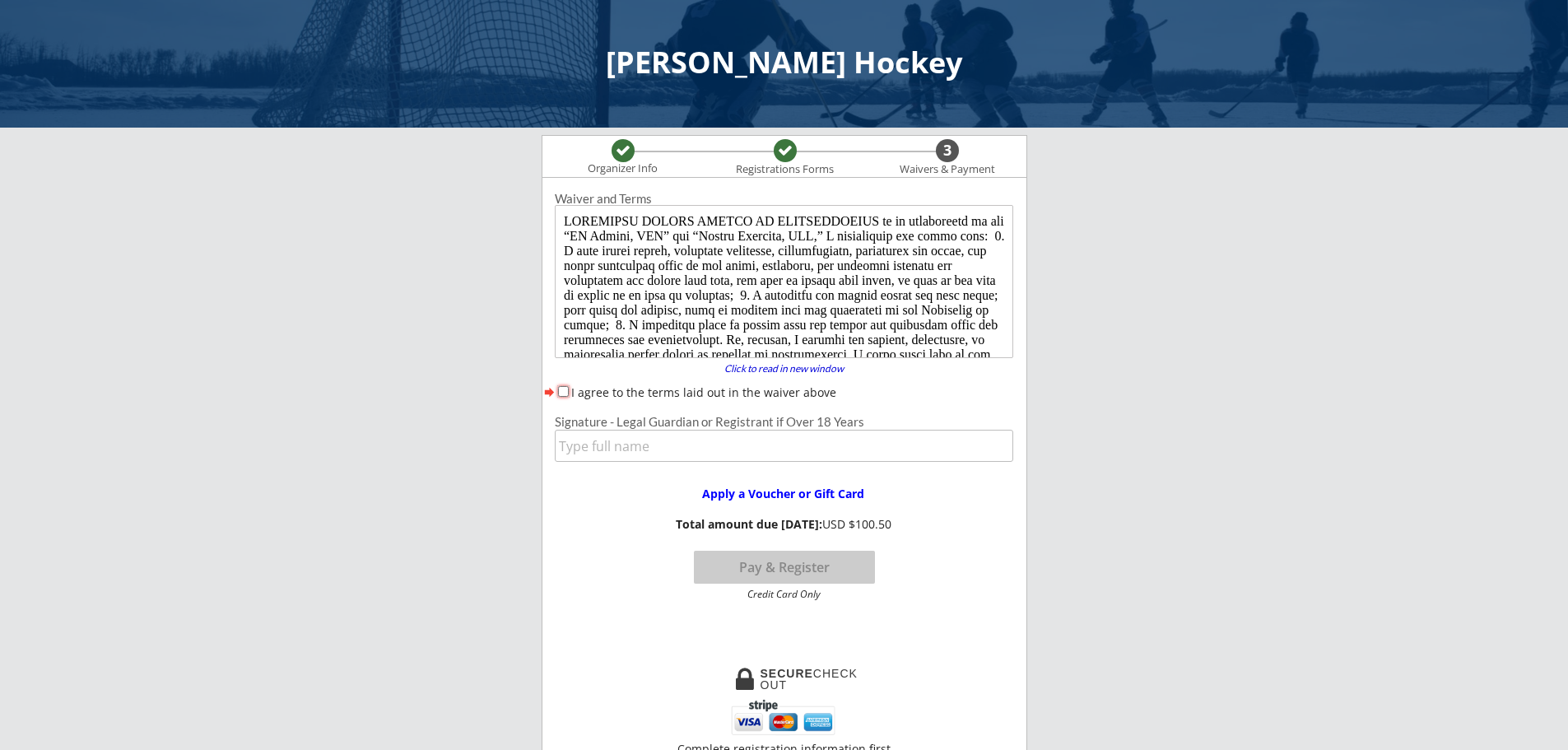
click at [564, 396] on input "I agree to the terms laid out in the waiver above" at bounding box center [564, 391] width 11 height 11
checkbox input "true"
click at [618, 450] on input "input" at bounding box center [784, 446] width 459 height 32
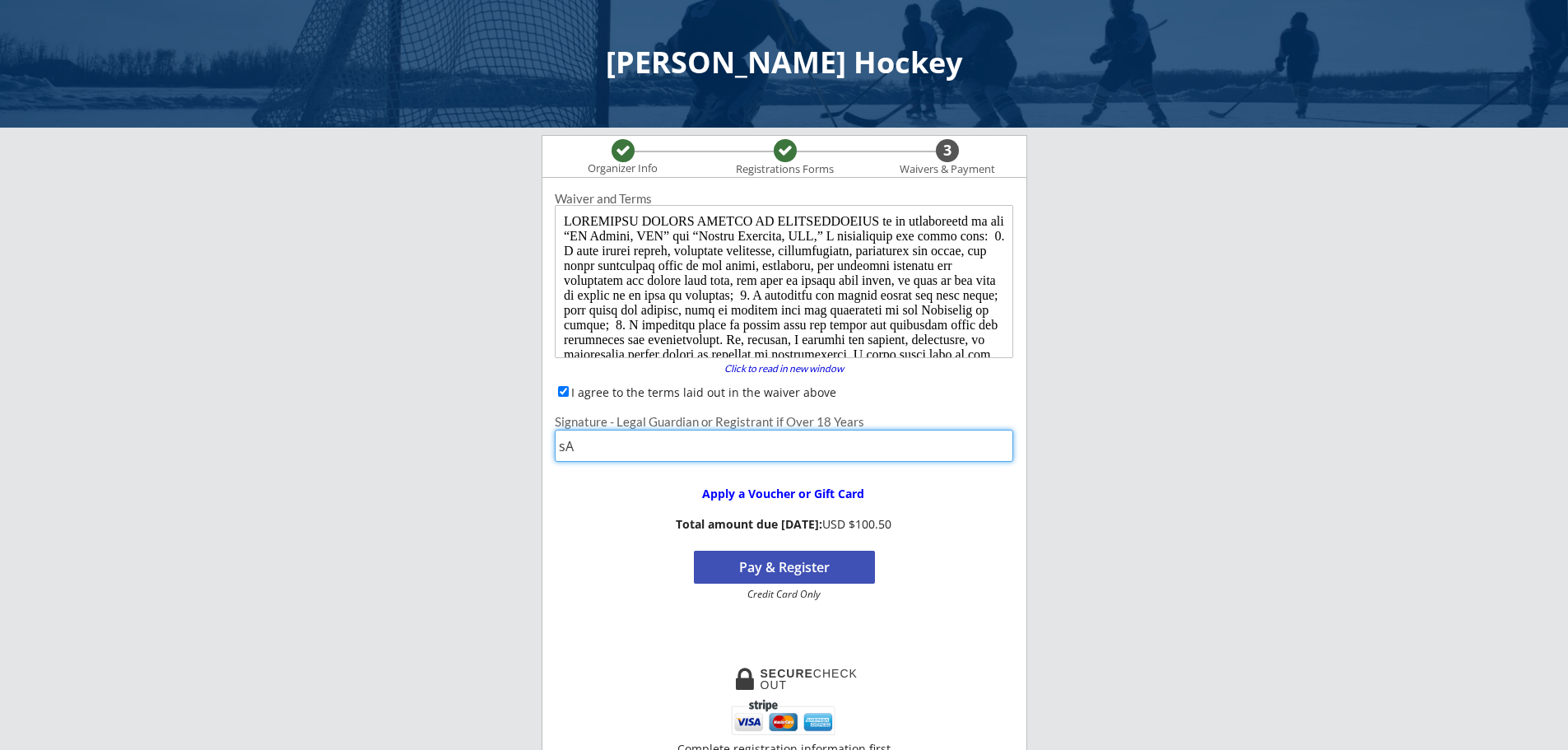
type input "s"
type input "[PERSON_NAME]"
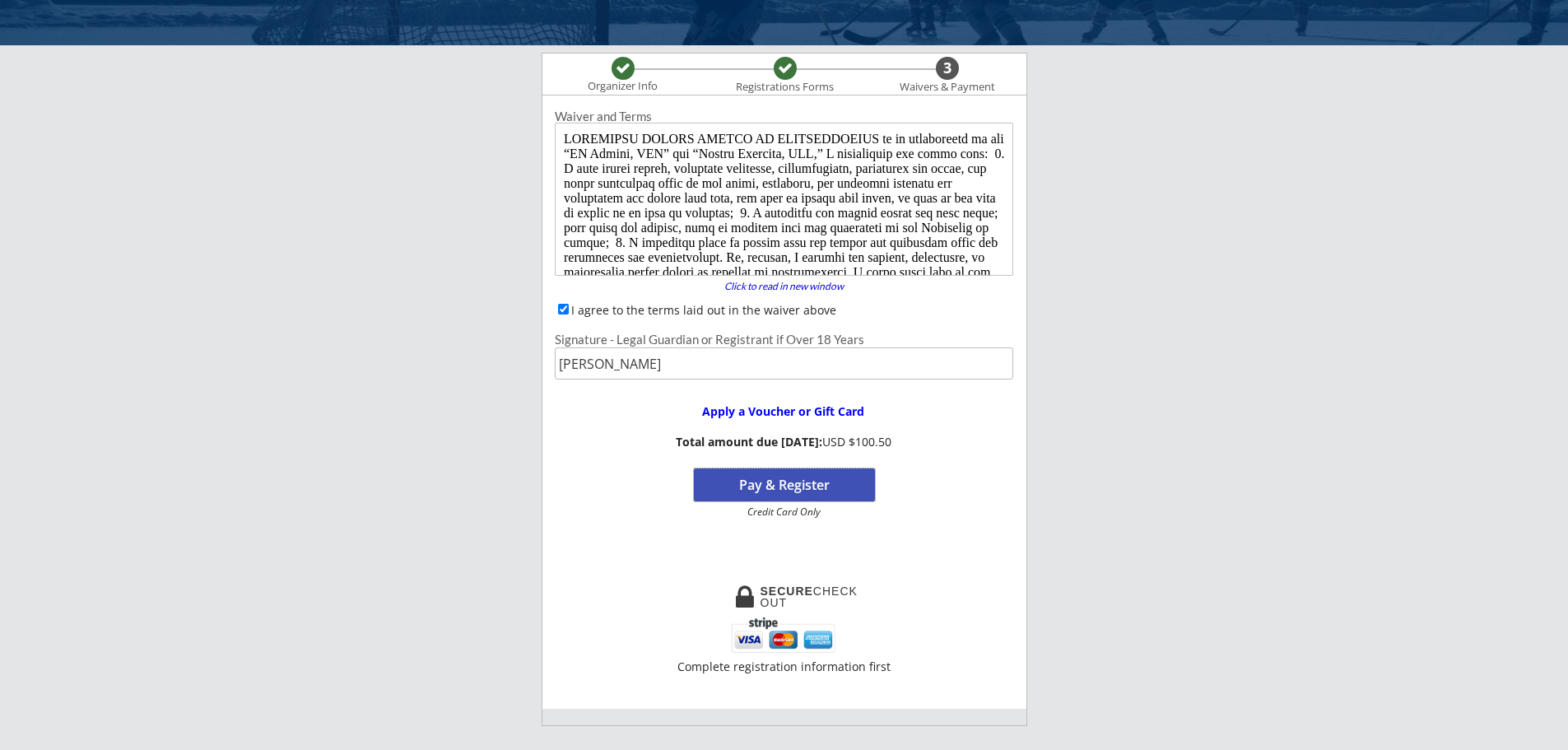
scroll to position [165, 0]
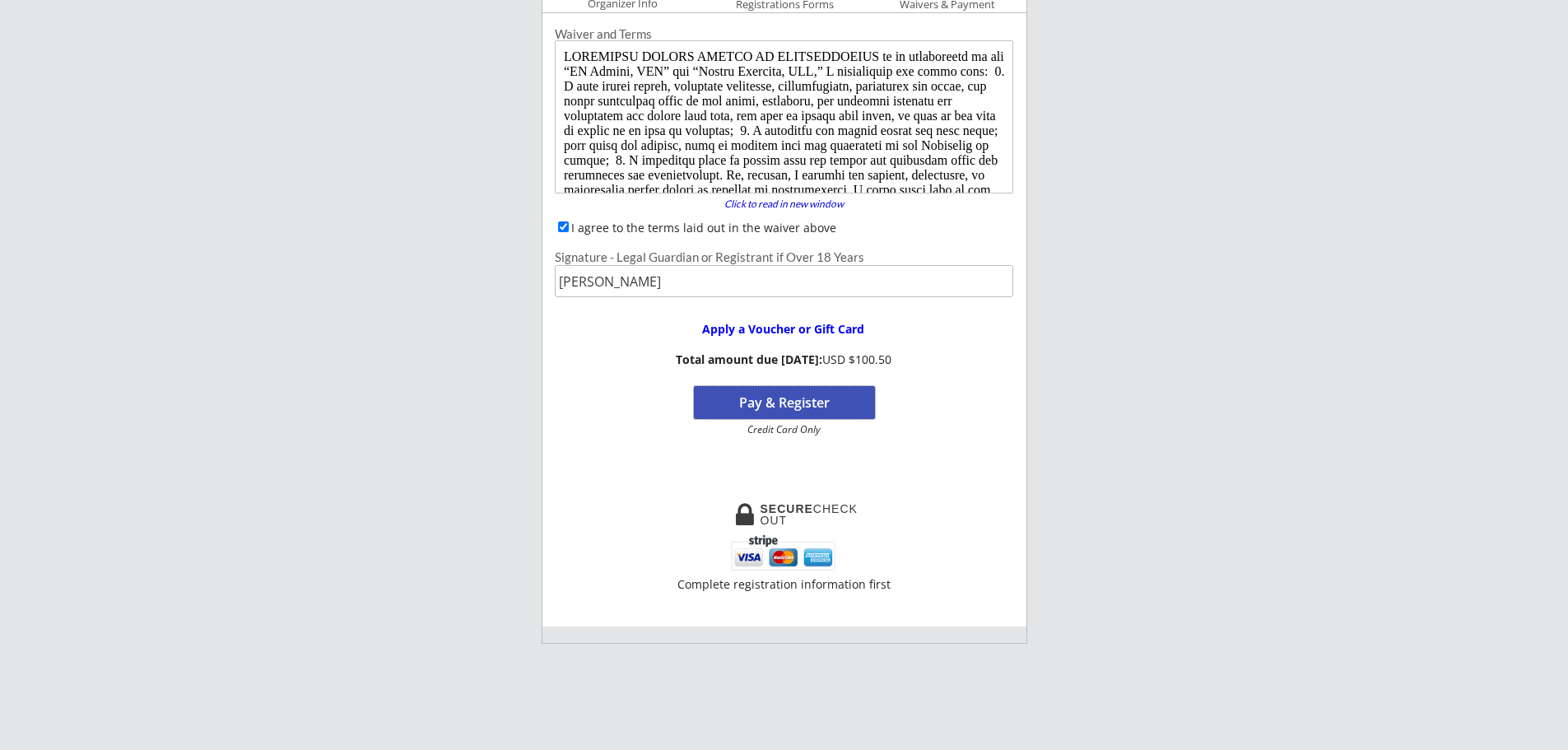
click at [762, 399] on button "Pay & Register" at bounding box center [784, 402] width 181 height 33
